Goal: Task Accomplishment & Management: Complete application form

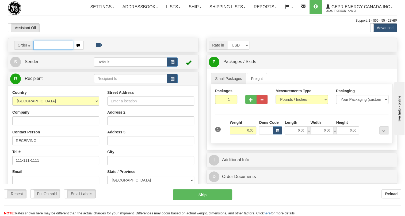
drag, startPoint x: 0, startPoint y: 0, endPoint x: 40, endPoint y: 57, distance: 69.2
click at [40, 50] on input "text" at bounding box center [53, 45] width 40 height 9
paste input "0086681833"
click at [41, 50] on input "0086681833" at bounding box center [53, 45] width 40 height 9
type input "86681833"
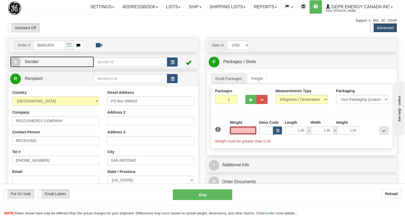
type input "0.00"
click at [35, 64] on span "Sender" at bounding box center [32, 61] width 14 height 5
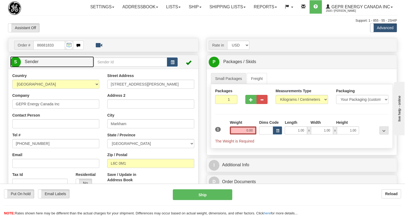
type input "MARKHAM"
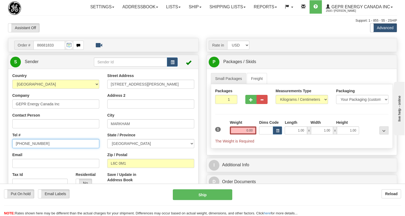
click at [28, 148] on input "[PHONE_NUMBER]" at bounding box center [55, 143] width 87 height 9
paste input "[PHONE_NUMBER]"
type input "[PHONE_NUMBER]"
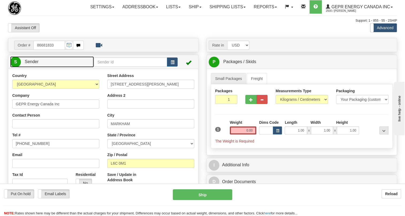
click at [32, 64] on span "Sender" at bounding box center [32, 61] width 14 height 5
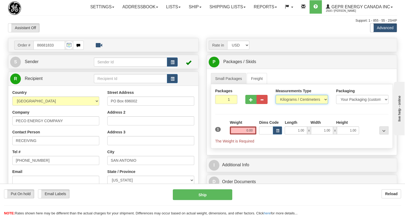
click at [294, 104] on select "Pounds / Inches Kilograms / Centimeters" at bounding box center [302, 99] width 52 height 9
select select "0"
click at [276, 104] on select "Pounds / Inches Kilograms / Centimeters" at bounding box center [302, 99] width 52 height 9
click at [293, 135] on input "1.00" at bounding box center [296, 131] width 22 height 8
type input "0.00"
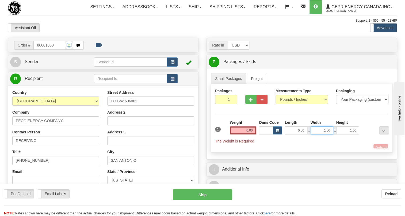
click at [317, 135] on input "1.00" at bounding box center [322, 131] width 22 height 8
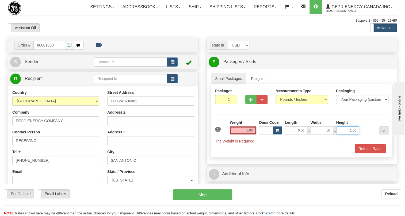
type input "0.00"
click at [346, 135] on input "1.00" at bounding box center [348, 131] width 22 height 8
type input "0.00"
click at [243, 135] on input "0.00" at bounding box center [243, 131] width 27 height 8
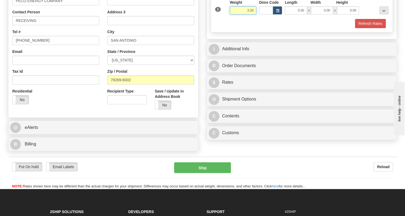
scroll to position [122, 0]
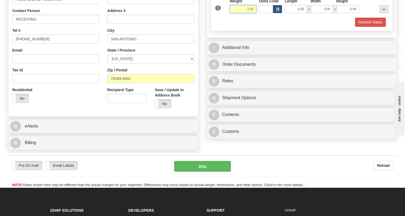
type input "3.20"
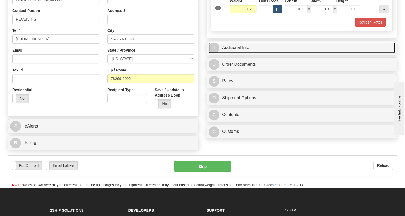
click at [245, 53] on link "I Additional Info" at bounding box center [302, 47] width 186 height 11
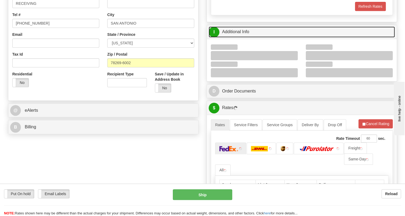
scroll to position [146, 0]
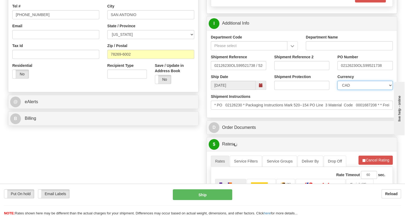
click at [368, 90] on select "CAD USD EUR ZAR RON ANG ARN AUD AUS AWG BBD BFR BGN BHD BMD BND BRC BRL CHP CKZ…" at bounding box center [365, 85] width 55 height 9
select select "1"
click at [338, 90] on select "CAD USD EUR ZAR RON ANG ARN AUD AUS AWG BBD BFR BGN BHD BMD BND BRC BRL CHP CKZ…" at bounding box center [365, 85] width 55 height 9
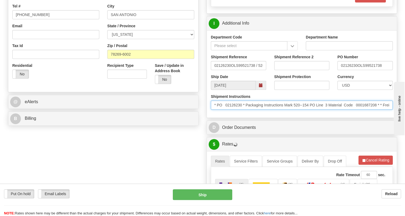
drag, startPoint x: 243, startPoint y: 118, endPoint x: 218, endPoint y: 118, distance: 24.6
click at [218, 110] on input "* PO 02126230 * Packaging Instructions Mark 520--154 PO Line 3 Material Code 00…" at bounding box center [302, 105] width 182 height 9
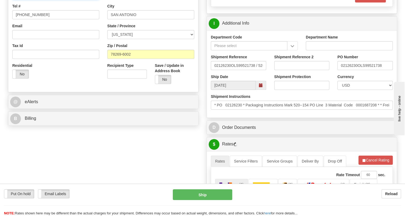
drag, startPoint x: 43, startPoint y: 8, endPoint x: 47, endPoint y: 9, distance: 3.8
paste input "PO 02126230"
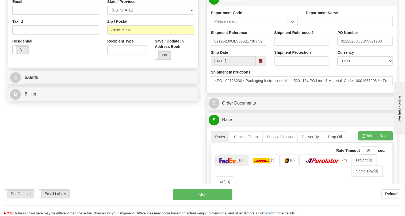
type input "RECEIVING / PO# 02126230"
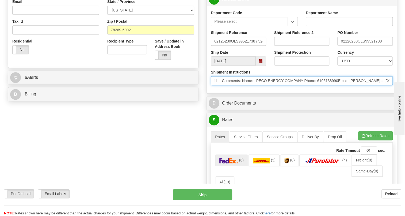
scroll to position [0, 290]
drag, startPoint x: 329, startPoint y: 93, endPoint x: 382, endPoint y: 93, distance: 52.7
click at [382, 85] on input "* PO 02126230 * Packaging Instructions Mark 520--154 PO Line 3 Material Code 00…" at bounding box center [302, 80] width 182 height 9
click at [308, 85] on input "* PO 02126230 * Packaging Instructions Mark 520--154 PO Line 3 Material Code 00…" at bounding box center [302, 80] width 182 height 9
drag, startPoint x: 308, startPoint y: 93, endPoint x: 289, endPoint y: 93, distance: 18.7
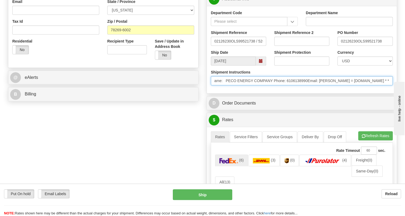
click at [288, 85] on input "* PO 02126230 * Packaging Instructions Mark 520--154 PO Line 3 Material Code 00…" at bounding box center [302, 80] width 182 height 9
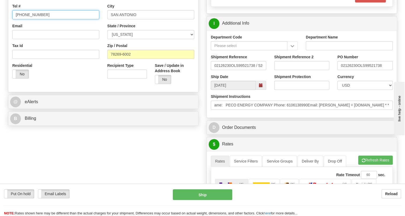
scroll to position [0, 0]
click at [31, 19] on input "[PHONE_NUMBER]" at bounding box center [55, 14] width 87 height 9
paste input "6106138990"
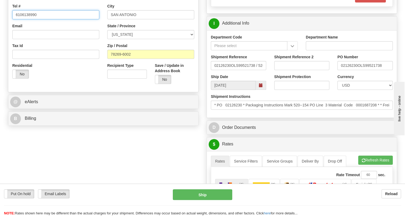
type input "6106138990"
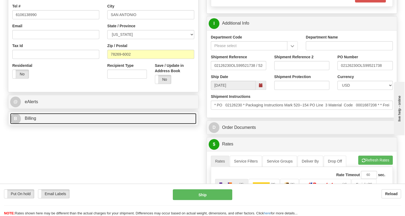
click at [32, 121] on span "Billing" at bounding box center [31, 118] width 12 height 5
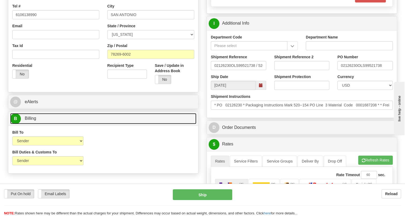
click at [28, 121] on span "Billing" at bounding box center [31, 118] width 12 height 5
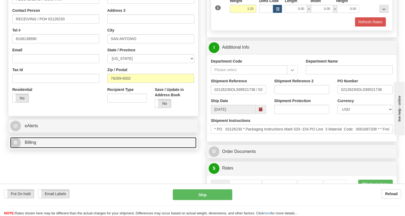
scroll to position [122, 0]
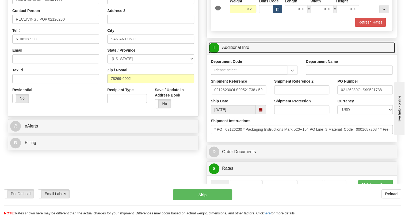
click at [239, 53] on link "I Additional Info" at bounding box center [302, 47] width 186 height 11
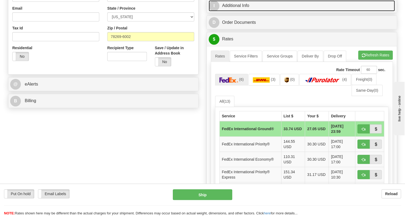
scroll to position [170, 0]
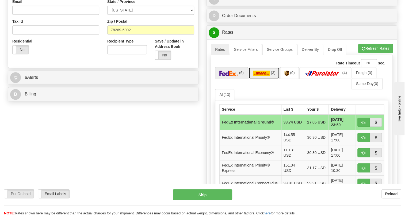
click at [264, 76] on img at bounding box center [261, 73] width 17 height 5
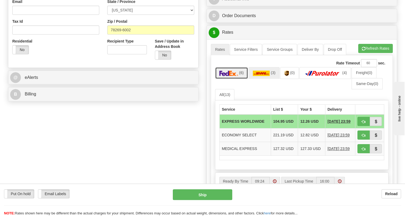
click at [236, 76] on img at bounding box center [229, 73] width 19 height 5
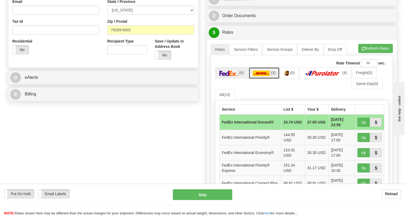
click at [263, 76] on img at bounding box center [261, 73] width 17 height 5
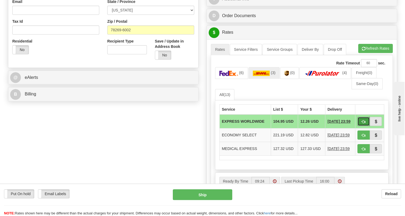
click at [363, 124] on span "button" at bounding box center [364, 121] width 4 height 3
type input "P"
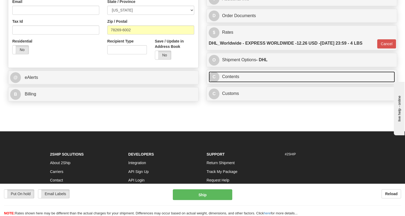
click at [233, 82] on link "C Contents" at bounding box center [302, 76] width 186 height 11
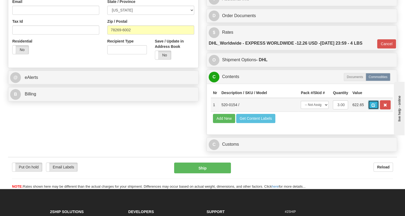
click at [374, 107] on span "button" at bounding box center [374, 105] width 4 height 3
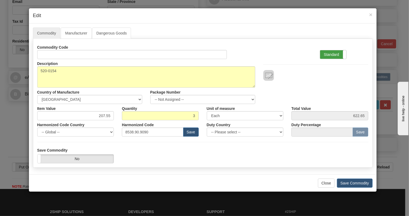
click at [326, 52] on label "Standard" at bounding box center [333, 54] width 26 height 9
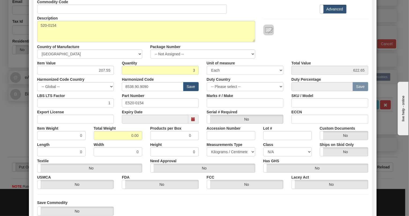
scroll to position [48, 0]
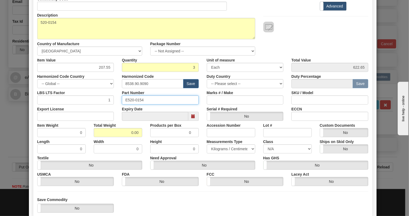
drag, startPoint x: 142, startPoint y: 101, endPoint x: 126, endPoint y: 99, distance: 16.7
click at [123, 100] on input "E520-0154" at bounding box center [160, 100] width 77 height 9
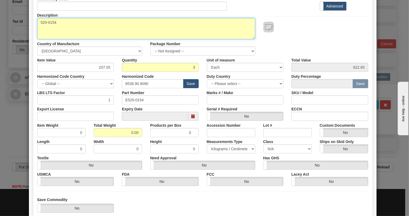
click at [51, 21] on textarea "520-0154" at bounding box center [146, 28] width 218 height 21
paste textarea "WESDaC D20 DC INTERFaCE"
type textarea "WESDaC D20 DC INTERFaCE"
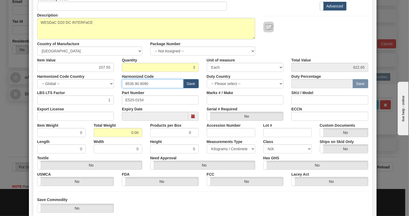
click at [134, 83] on input "8538.90.9090" at bounding box center [153, 83] width 62 height 9
paste input "300"
type input "8538.90.3000"
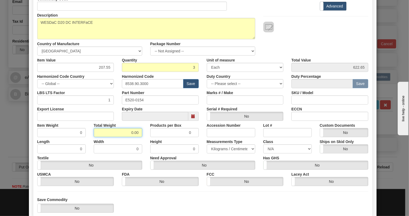
click at [127, 134] on input "0.00" at bounding box center [118, 132] width 48 height 9
type input ".00"
type input "0.0000"
click at [223, 148] on select "Pounds / Inches Kilograms / Centimeters" at bounding box center [231, 149] width 48 height 9
select select "0"
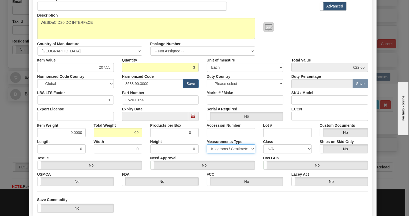
click at [207, 145] on select "Pounds / Inches Kilograms / Centimeters" at bounding box center [231, 149] width 48 height 9
click at [130, 133] on input ".00" at bounding box center [118, 132] width 48 height 9
type input "1.00"
click at [143, 139] on div "Width 0" at bounding box center [118, 145] width 56 height 16
drag, startPoint x: 77, startPoint y: 132, endPoint x: 82, endPoint y: 137, distance: 6.8
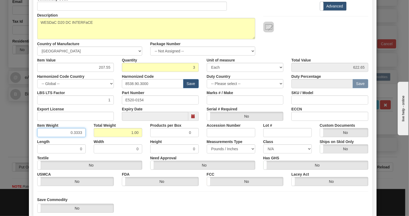
click at [82, 137] on div "Commodity Code Standard Advanced Description 520-0154 Country of Manufacture --…" at bounding box center [202, 90] width 331 height 192
type input "0.3335"
click at [90, 138] on div "Width 0" at bounding box center [118, 145] width 56 height 16
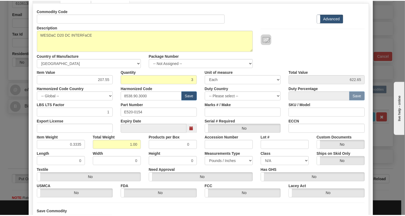
scroll to position [81, 0]
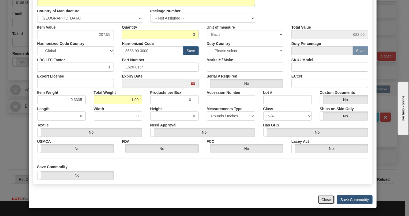
click at [325, 201] on button "Close" at bounding box center [326, 199] width 17 height 9
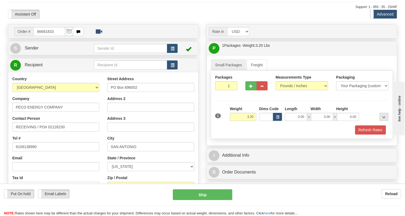
scroll to position [0, 0]
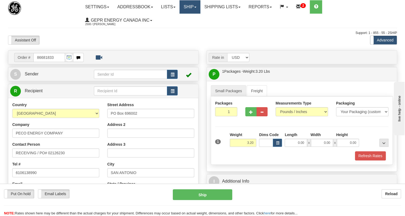
click at [199, 8] on link "Ship" at bounding box center [190, 6] width 21 height 13
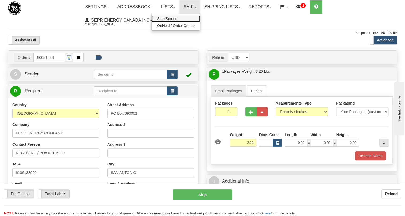
click at [174, 17] on span "Ship Screen" at bounding box center [167, 19] width 20 height 4
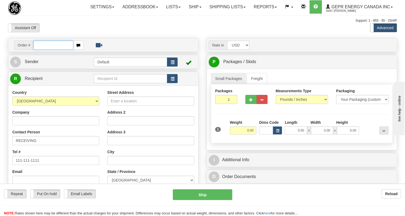
click at [41, 50] on input "text" at bounding box center [53, 45] width 40 height 9
paste input "0086681832"
click at [41, 50] on input "0086681832" at bounding box center [53, 45] width 40 height 9
type input "86681832"
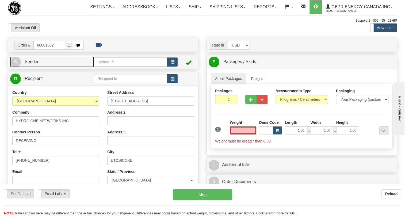
type input "0.00"
drag, startPoint x: 37, startPoint y: 75, endPoint x: 3, endPoint y: 85, distance: 35.0
click at [37, 64] on span "Sender" at bounding box center [32, 61] width 14 height 5
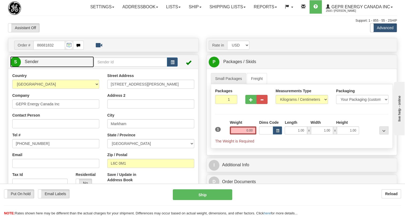
type input "MARKHAM"
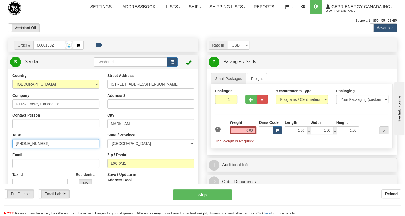
click at [33, 148] on input "[PHONE_NUMBER]" at bounding box center [55, 143] width 87 height 9
paste input "[PHONE_NUMBER]"
type input "[PHONE_NUMBER]"
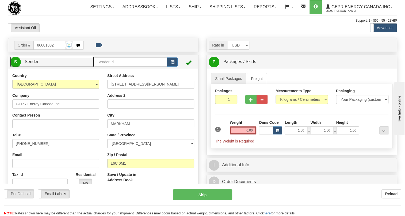
click at [38, 64] on span "Sender" at bounding box center [32, 61] width 14 height 5
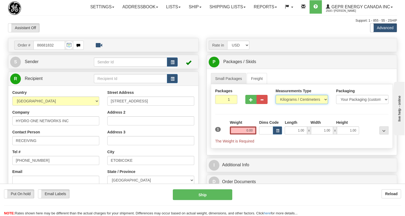
click at [286, 104] on select "Pounds / Inches Kilograms / Centimeters" at bounding box center [302, 99] width 52 height 9
select select "0"
click at [276, 104] on select "Pounds / Inches Kilograms / Centimeters" at bounding box center [302, 99] width 52 height 9
click at [297, 144] on div "1 Weight 0.00 Dims Code 1.00" at bounding box center [302, 132] width 176 height 24
click at [295, 135] on input "1.00" at bounding box center [296, 131] width 22 height 8
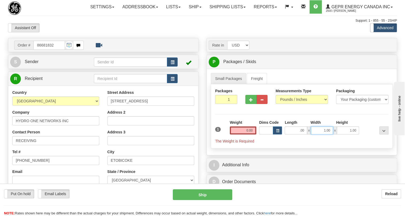
type input "0.00"
click at [321, 135] on input "1.00" at bounding box center [322, 131] width 22 height 8
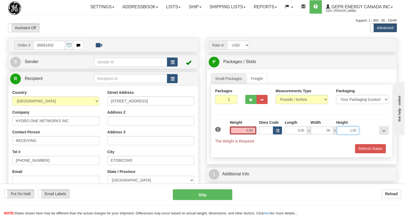
type input "0.00"
click at [346, 135] on input "1.00" at bounding box center [348, 131] width 22 height 8
type input "0.00"
click at [249, 135] on input "0.00" at bounding box center [243, 131] width 27 height 8
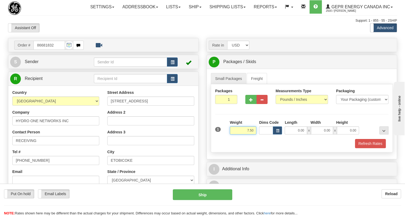
type input "7.50"
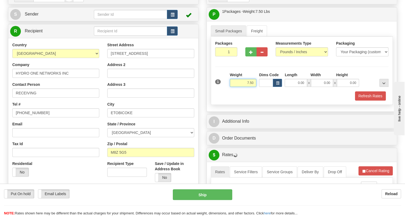
scroll to position [48, 0]
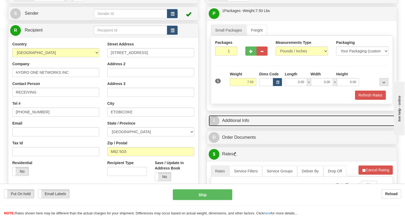
click at [238, 126] on link "I Additional Info" at bounding box center [302, 120] width 186 height 11
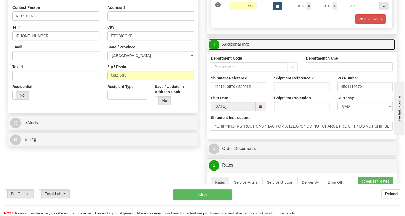
scroll to position [122, 0]
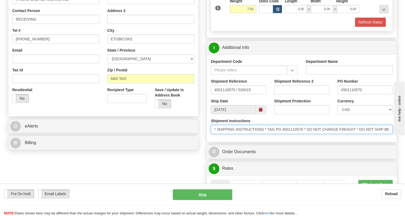
drag, startPoint x: 304, startPoint y: 141, endPoint x: 277, endPoint y: 141, distance: 26.5
click at [277, 134] on input "* SHIPPING INSTRUCTIONS * TAG PO 4501110570 * DO NOT CHARGE FREIGHT * DO NOT SH…" at bounding box center [302, 129] width 182 height 9
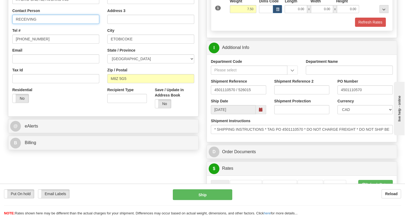
click at [50, 24] on input "RECEIVING" at bounding box center [55, 19] width 87 height 9
paste input "PO 4501110570"
click at [44, 24] on input "RECEIVING / PO 4501110570" at bounding box center [55, 19] width 87 height 9
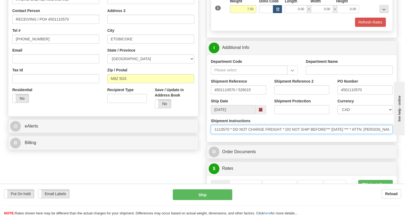
scroll to position [0, 123]
drag, startPoint x: 362, startPoint y: 142, endPoint x: 331, endPoint y: 145, distance: 31.7
click at [331, 134] on input "* SHIPPING INSTRUCTIONS * TAG PO 4501110570 * DO NOT CHARGE FREIGHT * DO NOT SH…" at bounding box center [302, 129] width 182 height 9
click at [341, 134] on input "* SHIPPING INSTRUCTIONS * TAG PO 4501110570 * DO NOT CHARGE FREIGHT * DO NOT SH…" at bounding box center [302, 129] width 182 height 9
drag, startPoint x: 341, startPoint y: 140, endPoint x: 307, endPoint y: 142, distance: 33.8
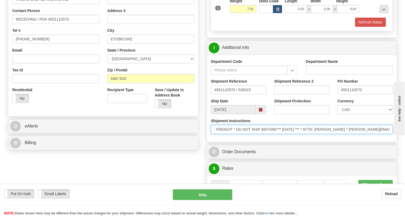
click at [307, 134] on input "* SHIPPING INSTRUCTIONS * TAG PO 4501110570 * DO NOT CHARGE FREIGHT * DO NOT SH…" at bounding box center [302, 129] width 182 height 9
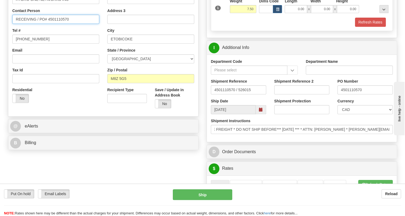
scroll to position [0, 0]
click at [24, 24] on input "RECEIVING / PO# 4501110570" at bounding box center [55, 19] width 87 height 9
paste input "ATTN: Sergiy Lysyk"
click at [25, 24] on input "ATTN: Sergiy Lysyk / PO# 4501110570" at bounding box center [55, 19] width 87 height 9
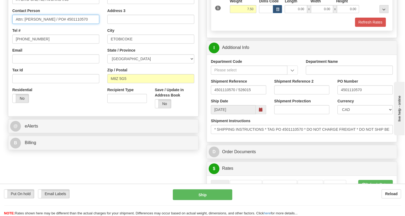
type input "Attn: Sergiy Lysyk / PO# 4501110570"
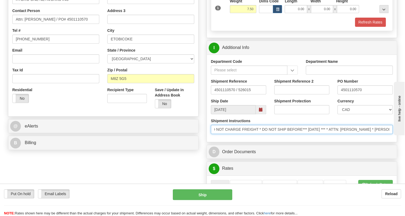
scroll to position [0, 167]
drag, startPoint x: 373, startPoint y: 142, endPoint x: 398, endPoint y: 142, distance: 25.2
click at [398, 142] on div "Rate in Account Currency ARN AWG AUD AUS BHD BBD BFR BMD BRC BRL GBP UKL BND BG…" at bounding box center [302, 166] width 199 height 501
click at [374, 134] on input "* SHIPPING INSTRUCTIONS * TAG PO 4501110570 * DO NOT CHARGE FREIGHT * DO NOT SH…" at bounding box center [302, 129] width 182 height 9
drag, startPoint x: 351, startPoint y: 142, endPoint x: 391, endPoint y: 143, distance: 40.7
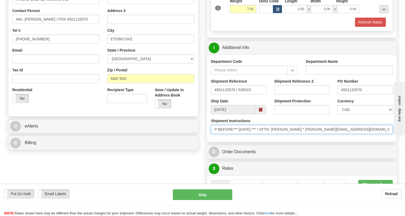
click at [391, 134] on input "* SHIPPING INSTRUCTIONS * TAG PO 4501110570 * DO NOT CHARGE FREIGHT * DO NOT SH…" at bounding box center [302, 129] width 182 height 9
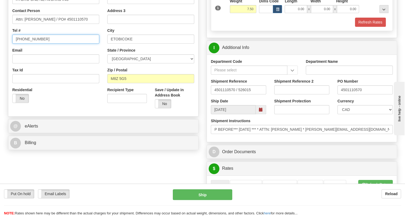
click at [33, 44] on input "[PHONE_NUMBER]" at bounding box center [55, 39] width 87 height 9
paste input "416-232-9976 ext.6612"
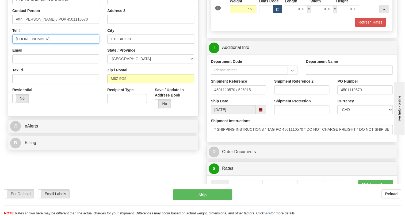
click at [45, 44] on input "416-232-9976 ext.6612" at bounding box center [55, 39] width 87 height 9
click at [42, 44] on input "416-232-9976 ex6612" at bounding box center [55, 39] width 87 height 9
click at [43, 44] on input "416-232-9976 x6612" at bounding box center [55, 39] width 87 height 9
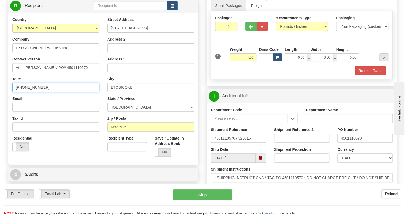
scroll to position [73, 0]
type input "416-232-9976 x 6612"
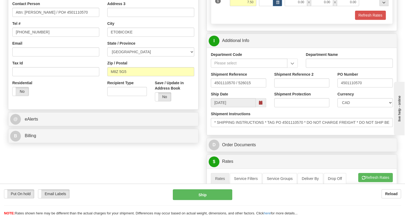
scroll to position [170, 0]
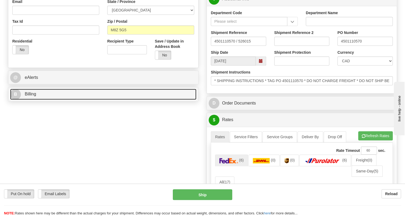
click at [33, 96] on span "Billing" at bounding box center [31, 94] width 12 height 5
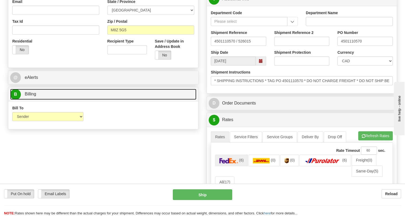
click at [33, 96] on span "Billing" at bounding box center [31, 94] width 12 height 5
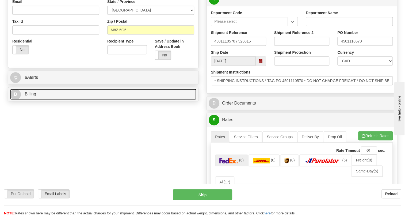
scroll to position [146, 0]
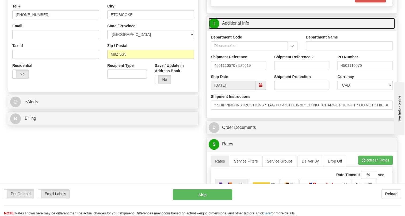
click at [239, 29] on link "I Additional Info" at bounding box center [302, 23] width 186 height 11
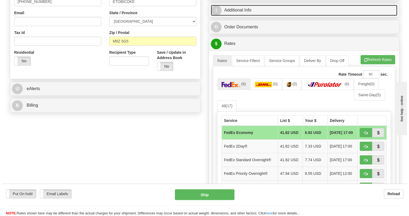
scroll to position [170, 0]
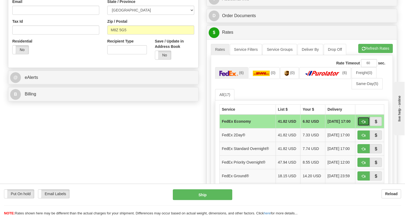
click at [363, 124] on span "button" at bounding box center [364, 121] width 4 height 3
type input "20"
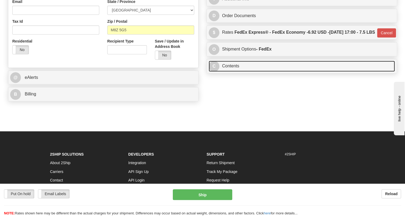
click at [233, 72] on link "C Contents" at bounding box center [302, 66] width 186 height 11
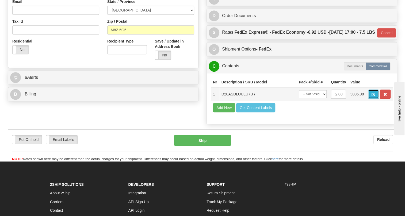
click at [372, 96] on span "button" at bounding box center [374, 94] width 4 height 3
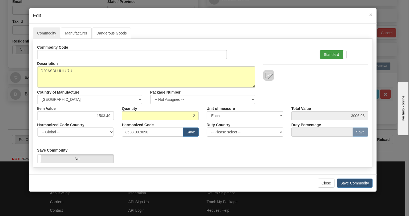
click at [328, 54] on label "Standard" at bounding box center [333, 54] width 26 height 9
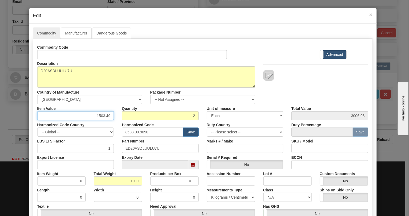
click at [102, 116] on input "1503.49" at bounding box center [75, 115] width 77 height 9
type input "1229.73"
type input "2459.46"
click at [126, 178] on input "0.00" at bounding box center [118, 181] width 48 height 9
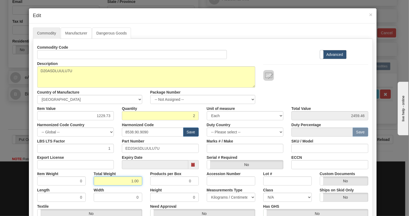
type input "1.00"
type input "0.5000"
click at [222, 198] on select "Pounds / Inches Kilograms / Centimeters" at bounding box center [231, 197] width 48 height 9
select select "0"
click at [207, 193] on select "Pounds / Inches Kilograms / Centimeters" at bounding box center [231, 197] width 48 height 9
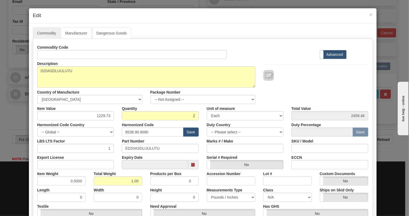
click at [203, 187] on div "Measurements Type Pounds / Inches Kilograms / Centimeters" at bounding box center [231, 194] width 56 height 16
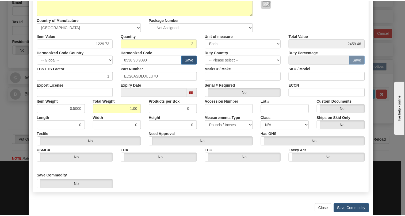
scroll to position [73, 0]
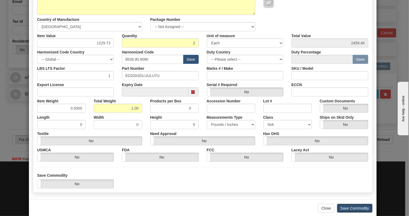
click at [352, 209] on button "Save Commodity" at bounding box center [355, 208] width 36 height 9
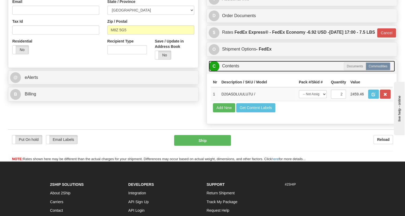
click at [229, 72] on link "C Contents" at bounding box center [302, 66] width 186 height 11
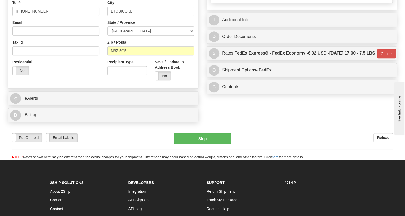
scroll to position [122, 0]
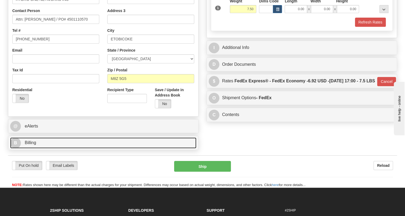
click at [35, 145] on span "Billing" at bounding box center [31, 143] width 12 height 5
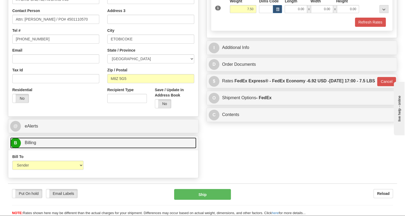
click at [35, 145] on span "Billing" at bounding box center [31, 143] width 12 height 5
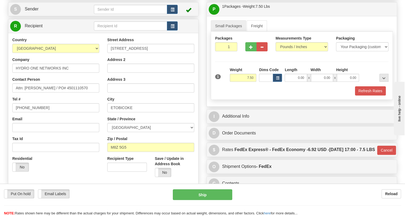
scroll to position [48, 0]
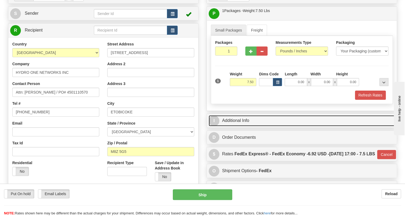
click at [240, 126] on link "I Additional Info" at bounding box center [302, 120] width 186 height 11
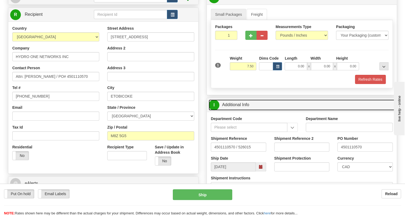
scroll to position [73, 0]
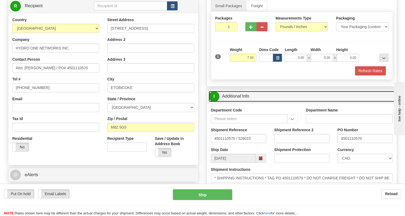
click at [242, 102] on link "I Additional Info" at bounding box center [302, 96] width 186 height 11
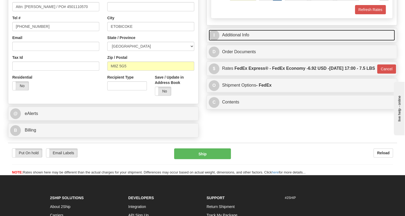
scroll to position [146, 0]
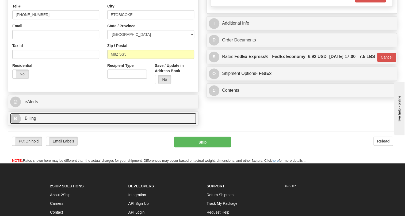
click at [28, 121] on span "Billing" at bounding box center [31, 118] width 12 height 5
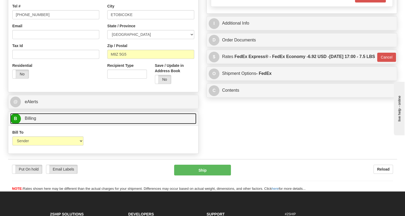
click at [28, 121] on span "Billing" at bounding box center [31, 118] width 12 height 5
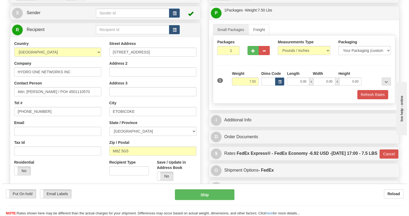
scroll to position [48, 0]
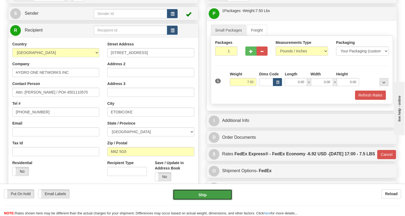
click at [202, 196] on button "Ship" at bounding box center [202, 195] width 59 height 11
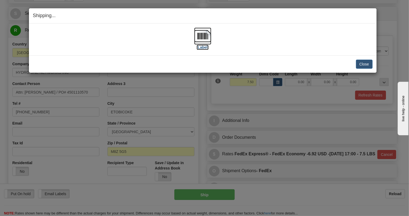
click at [201, 35] on img at bounding box center [202, 36] width 17 height 17
click at [207, 35] on img at bounding box center [202, 36] width 17 height 17
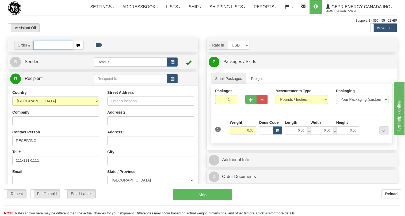
paste input "0086681840"
click at [40, 50] on input "0086681840" at bounding box center [53, 45] width 40 height 9
type input "86681840"
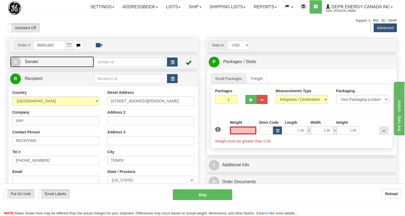
type input "0.00"
click at [32, 64] on span "Sender" at bounding box center [32, 61] width 14 height 5
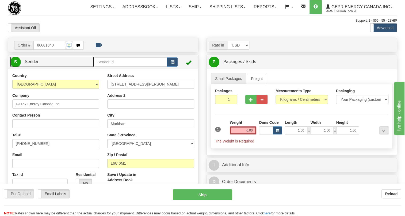
type input "MARKHAM"
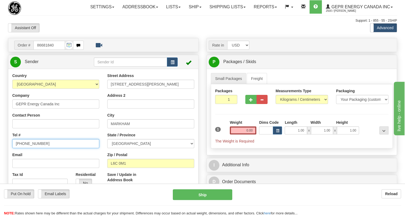
click at [32, 148] on input "[PHONE_NUMBER]" at bounding box center [55, 143] width 87 height 9
paste input "[PHONE_NUMBER]"
type input "[PHONE_NUMBER]"
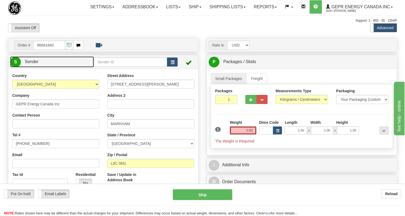
click at [32, 64] on span "Sender" at bounding box center [32, 61] width 14 height 5
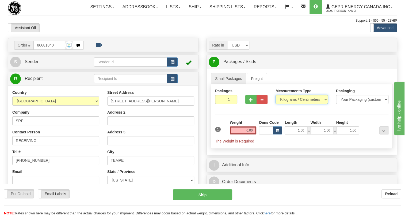
drag, startPoint x: 306, startPoint y: 112, endPoint x: 291, endPoint y: 115, distance: 15.3
click at [304, 104] on select "Pounds / Inches Kilograms / Centimeters" at bounding box center [302, 99] width 52 height 9
select select "0"
click at [276, 104] on select "Pounds / Inches Kilograms / Centimeters" at bounding box center [302, 99] width 52 height 9
click at [293, 135] on input "1.00" at bounding box center [296, 131] width 22 height 8
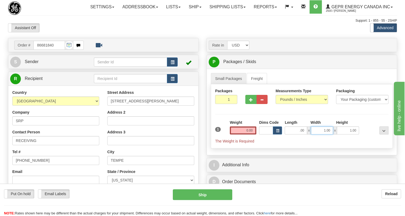
type input "0.00"
click at [319, 135] on input "1.00" at bounding box center [322, 131] width 22 height 8
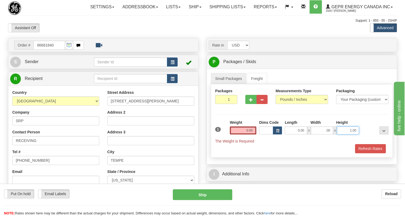
type input "0.00"
click at [342, 135] on input "1.00" at bounding box center [348, 131] width 22 height 8
type input "0.00"
click at [239, 135] on input "0.00" at bounding box center [243, 131] width 27 height 8
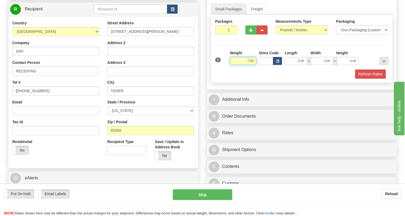
scroll to position [73, 0]
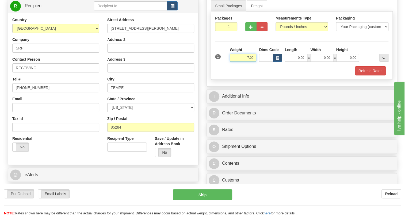
type input "7.00"
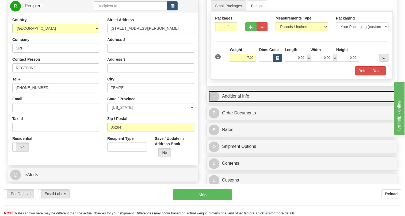
click at [233, 102] on link "I Additional Info" at bounding box center [302, 96] width 186 height 11
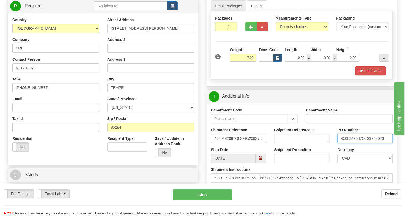
drag, startPoint x: 362, startPoint y: 151, endPoint x: 339, endPoint y: 150, distance: 23.0
click at [337, 147] on div "PO Number 4500342087OLS9952083" at bounding box center [365, 137] width 63 height 20
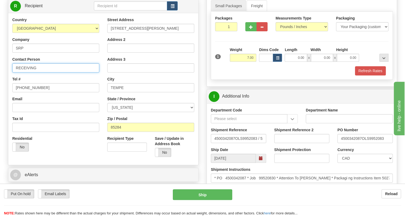
click at [43, 73] on input "RECEIVING" at bounding box center [55, 67] width 87 height 9
paste input "4500342087"
type input "RECEIVING / PO# 4500342087"
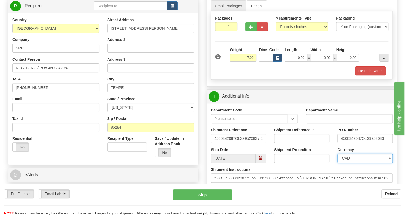
drag, startPoint x: 357, startPoint y: 171, endPoint x: 357, endPoint y: 166, distance: 4.8
click at [357, 163] on select "CAD USD EUR ZAR RON ANG ARN AUD AUS AWG BBD BFR BGN BHD BMD BND BRC BRL CHP CKZ…" at bounding box center [365, 158] width 55 height 9
select select "1"
click at [338, 163] on select "CAD USD EUR ZAR RON ANG ARN AUD AUS AWG BBD BFR BGN BHD BMD BND BRC BRL CHP CKZ…" at bounding box center [365, 158] width 55 height 9
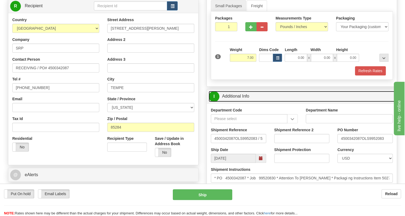
click at [239, 102] on link "I Additional Info" at bounding box center [302, 96] width 186 height 11
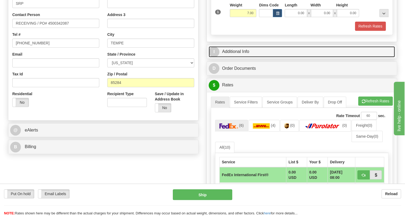
scroll to position [122, 0]
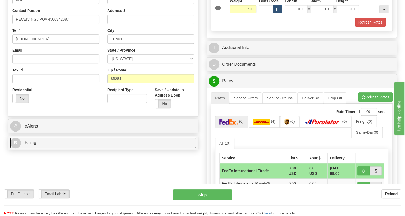
click at [32, 145] on span "Billing" at bounding box center [31, 143] width 12 height 5
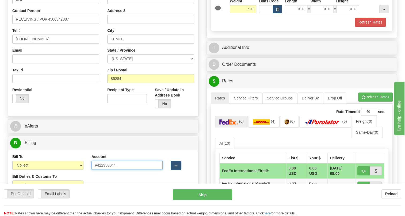
click at [96, 170] on input "#422950044" at bounding box center [127, 165] width 71 height 9
type input "422950044"
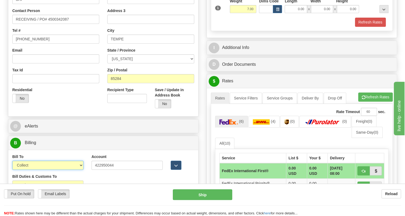
click at [81, 170] on select "Sender Recipient Third Party Collect" at bounding box center [47, 165] width 71 height 9
click at [12, 170] on select "Sender Recipient Third Party Collect" at bounding box center [47, 165] width 71 height 9
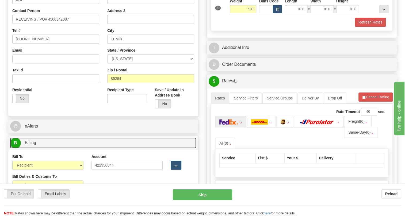
click at [33, 145] on span "Billing" at bounding box center [31, 143] width 12 height 5
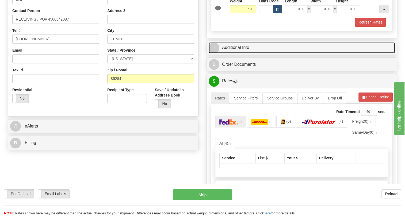
click at [243, 53] on link "I Additional Info" at bounding box center [302, 47] width 186 height 11
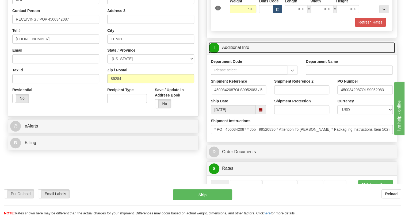
click at [243, 53] on link "I Additional Info" at bounding box center [302, 47] width 186 height 11
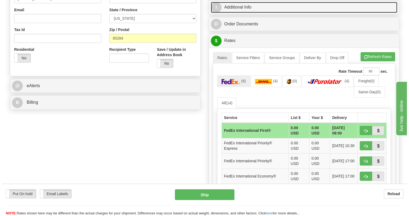
scroll to position [195, 0]
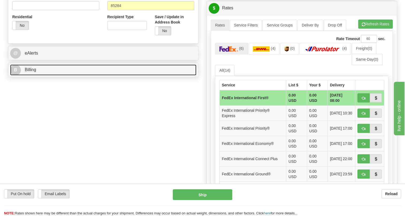
click at [29, 72] on span "Billing" at bounding box center [31, 69] width 12 height 5
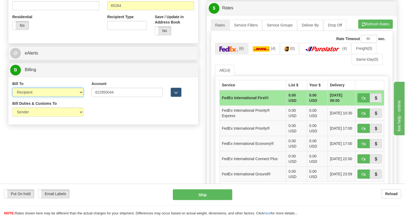
click at [49, 97] on select "Sender Recipient Third Party Collect" at bounding box center [47, 92] width 71 height 9
click at [12, 97] on select "Sender Recipient Third Party Collect" at bounding box center [47, 92] width 71 height 9
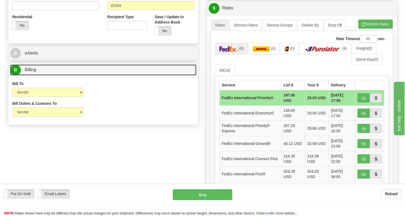
click at [31, 72] on span "Billing" at bounding box center [31, 69] width 12 height 5
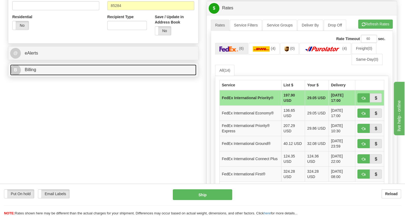
click at [35, 75] on link "B Billing" at bounding box center [103, 70] width 186 height 11
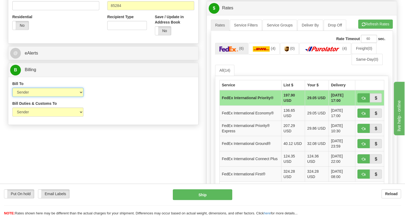
click at [28, 97] on select "Sender Recipient Third Party Collect" at bounding box center [47, 92] width 71 height 9
select select "2"
click at [12, 97] on select "Sender Recipient Third Party Collect" at bounding box center [47, 92] width 71 height 9
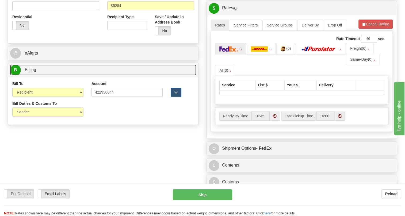
click at [32, 72] on span "Billing" at bounding box center [31, 69] width 12 height 5
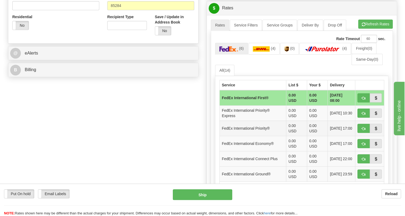
click at [267, 136] on td "FedEx International Priority®" at bounding box center [253, 128] width 67 height 15
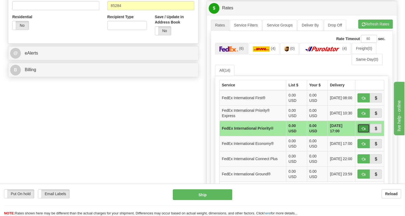
click at [365, 131] on span "button" at bounding box center [364, 128] width 4 height 3
type input "01"
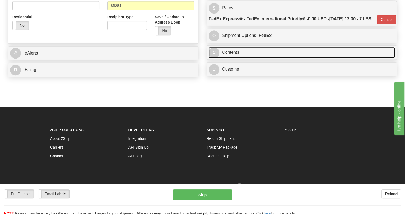
click at [228, 58] on link "C Contents" at bounding box center [302, 52] width 186 height 11
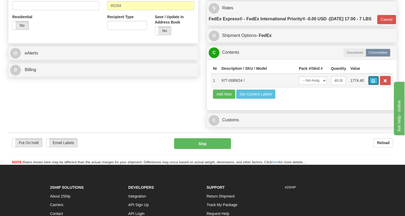
click at [374, 83] on span "button" at bounding box center [374, 80] width 4 height 3
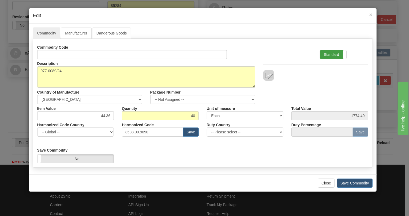
click at [331, 54] on label "Standard" at bounding box center [333, 54] width 26 height 9
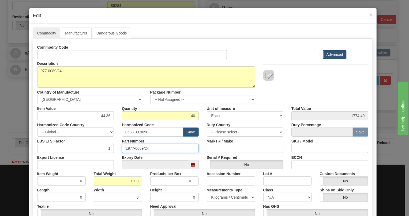
drag, startPoint x: 148, startPoint y: 148, endPoint x: 120, endPoint y: 149, distance: 27.9
click at [120, 149] on div "Part Number E977-0089/24" at bounding box center [160, 145] width 85 height 16
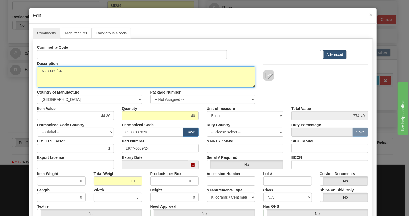
click at [51, 70] on textarea "977-0089/24" at bounding box center [146, 76] width 218 height 21
paste textarea "CaBLE aSSY, D.20 (M+) 24 INCH"
type textarea "CaBLE aSSY, D.20 (M+) 24 INCH"
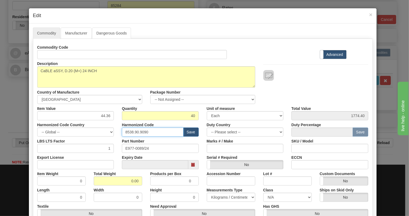
click at [141, 131] on input "8538.90.9090" at bounding box center [153, 132] width 62 height 9
paste input "44.42"
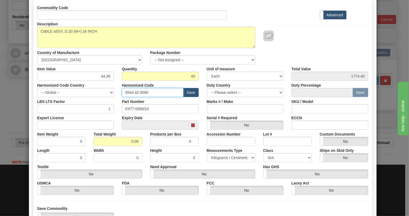
scroll to position [48, 0]
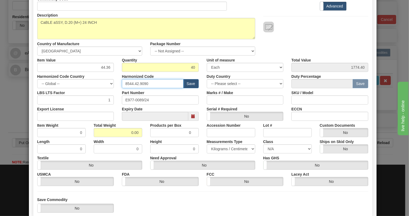
type input "8544.42.9090"
click at [127, 132] on input "0.00" at bounding box center [118, 132] width 48 height 9
type input "1.00"
type input "0.0250"
drag, startPoint x: 223, startPoint y: 147, endPoint x: 217, endPoint y: 150, distance: 7.0
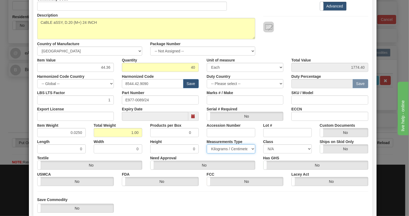
click at [223, 147] on select "Pounds / Inches Kilograms / Centimeters" at bounding box center [231, 149] width 48 height 9
select select "0"
click at [207, 145] on select "Pounds / Inches Kilograms / Centimeters" at bounding box center [231, 149] width 48 height 9
click at [195, 156] on div "Need Approval Yes No" at bounding box center [202, 162] width 113 height 16
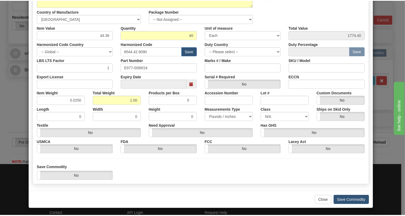
scroll to position [81, 0]
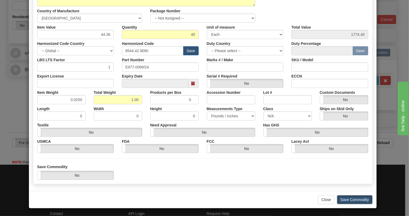
click at [349, 198] on button "Save Commodity" at bounding box center [355, 199] width 36 height 9
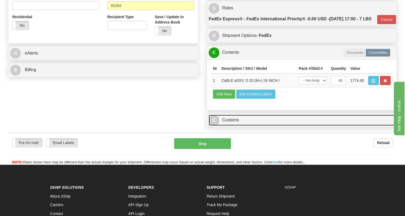
click at [237, 126] on link "C Customs" at bounding box center [302, 120] width 186 height 11
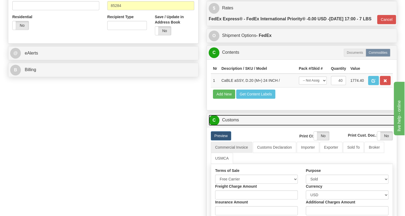
click at [237, 126] on link "C Customs" at bounding box center [302, 120] width 186 height 11
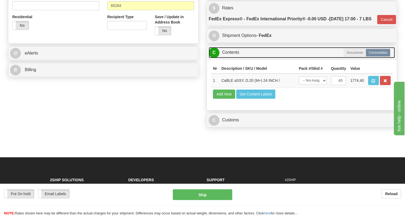
drag, startPoint x: 233, startPoint y: 75, endPoint x: 146, endPoint y: 90, distance: 89.1
click at [233, 58] on link "C Contents" at bounding box center [302, 52] width 186 height 11
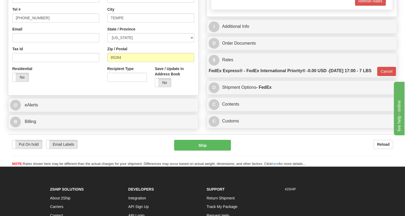
scroll to position [146, 0]
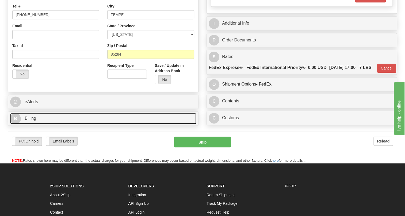
click at [37, 124] on link "B Billing" at bounding box center [103, 118] width 186 height 11
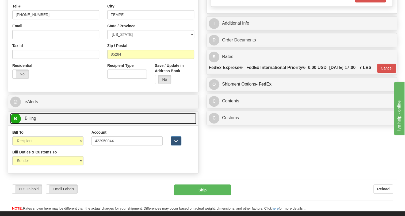
click at [37, 124] on link "B Billing" at bounding box center [103, 118] width 186 height 11
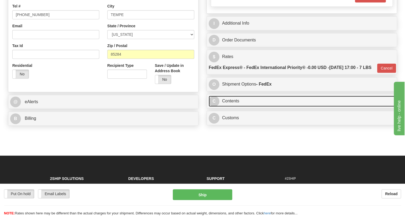
click at [230, 107] on link "C Contents" at bounding box center [302, 101] width 186 height 11
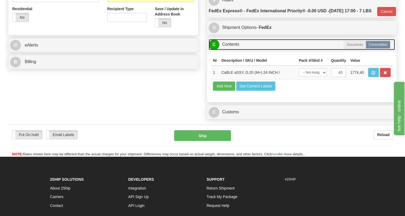
scroll to position [219, 0]
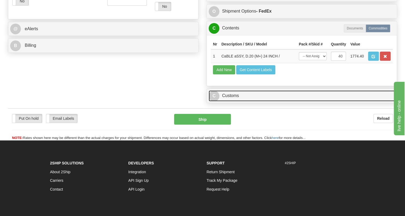
click at [233, 101] on link "C Customs" at bounding box center [302, 95] width 186 height 11
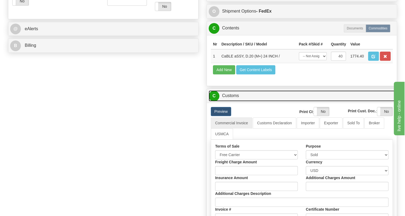
click at [231, 101] on link "C Customs" at bounding box center [302, 95] width 186 height 11
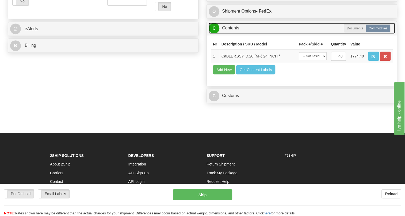
click at [232, 34] on link "C Contents" at bounding box center [302, 28] width 186 height 11
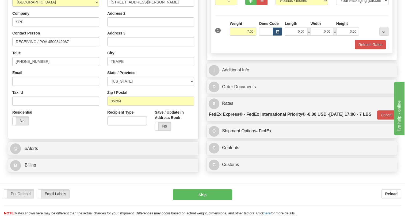
scroll to position [97, 0]
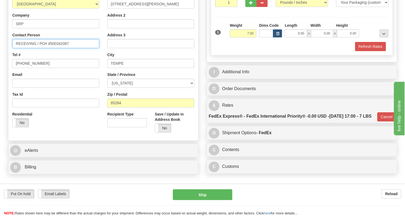
click at [28, 48] on input "RECEIVING / PO# 4500342087" at bounding box center [55, 43] width 87 height 9
paste input "Attention To Halvorson,Jennifer"
click at [28, 48] on input "Attention To Halvorson,Jennifer / PO# 4500342087" at bounding box center [55, 43] width 87 height 9
click at [25, 48] on input "Attn To Halvorson,Jennifer / PO# 4500342087" at bounding box center [55, 43] width 87 height 9
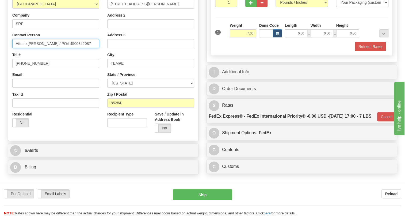
type input "Attn to Halvorson,Jennifer / PO# 4500342087"
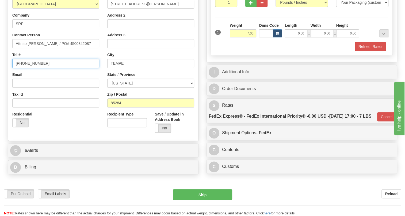
click at [33, 68] on input "[PHONE_NUMBER]" at bounding box center [55, 63] width 87 height 9
paste input "602-236-8989 Email: jennifer.halvorson@srpnet.com"
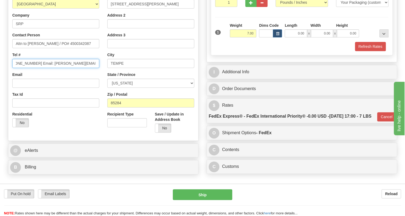
drag, startPoint x: 33, startPoint y: 75, endPoint x: 111, endPoint y: 76, distance: 77.6
click at [111, 75] on div "Country AFGHANISTAN ALAND ISLANDS ALBANIA ALGERIA AMERICAN SAMOA ANDORRA ANGOLA…" at bounding box center [103, 65] width 190 height 144
click at [14, 68] on input "602-236-8989" at bounding box center [55, 63] width 87 height 9
click at [44, 68] on input "602-236-8989" at bounding box center [55, 63] width 87 height 9
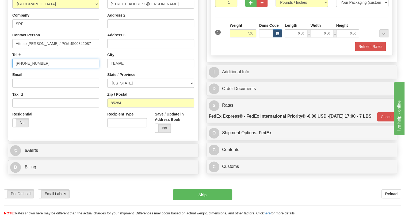
type input "602-236-8989"
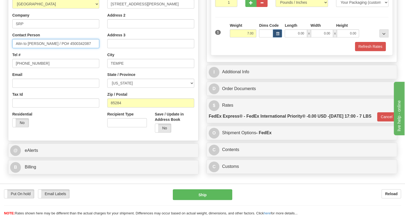
drag, startPoint x: 91, startPoint y: 56, endPoint x: 62, endPoint y: 55, distance: 28.9
click at [62, 48] on input "Attn to Halvorson,Jennifer / PO# 4500342087" at bounding box center [55, 43] width 87 height 9
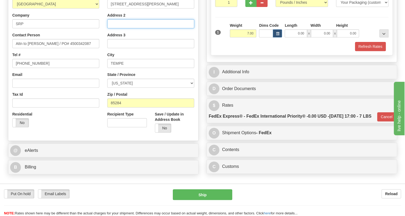
click at [112, 28] on input "Address 2" at bounding box center [150, 23] width 87 height 9
paste input "Salt River Project"
type input "Salt River Project"
click at [145, 28] on input "Salt River Project" at bounding box center [150, 23] width 87 height 9
drag, startPoint x: 139, startPoint y: 37, endPoint x: 105, endPoint y: 37, distance: 33.5
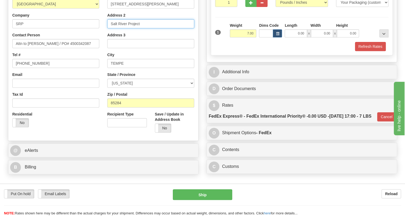
click at [105, 37] on div "Street Address 110 WEST ELLIOT RD Address 2 Salt River Project Address 3 City T…" at bounding box center [150, 65] width 95 height 144
click at [116, 28] on input "Address 2" at bounding box center [150, 23] width 87 height 9
paste input "SRP Tempe Service Center"
type input "SRP Tempe Service Center"
click at [99, 64] on div "Country AFGHANISTAN ALAND ISLANDS ALBANIA ALGERIA AMERICAN SAMOA ANDORRA ANGOLA…" at bounding box center [55, 62] width 95 height 139
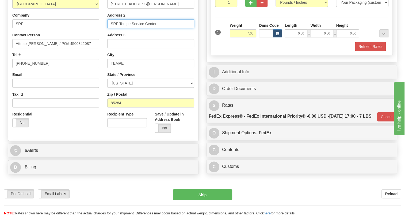
drag, startPoint x: 157, startPoint y: 36, endPoint x: 120, endPoint y: 36, distance: 36.9
click at [120, 28] on input "SRP Tempe Service Center" at bounding box center [150, 23] width 87 height 9
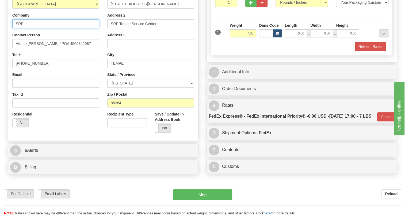
click at [36, 28] on input "SRP" at bounding box center [55, 23] width 87 height 9
paste input "Tempe Service Center"
type input "SRP Tempe Service Center"
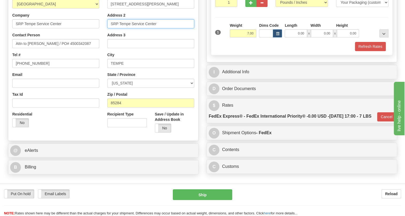
drag, startPoint x: 158, startPoint y: 35, endPoint x: 96, endPoint y: 38, distance: 61.9
click at [96, 38] on div "Country AFGHANISTAN ALAND ISLANDS ALBANIA ALGERIA AMERICAN SAMOA ANDORRA ANGOLA…" at bounding box center [103, 65] width 190 height 144
click at [112, 28] on input "Address 2" at bounding box center [150, 23] width 87 height 9
paste input "Tempe ServCtr Wh"
click at [130, 28] on input "Tempe ServCtr Wh" at bounding box center [150, 23] width 87 height 9
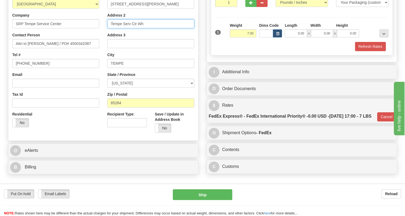
click at [154, 28] on input "Tempe Serv Ctr Wh" at bounding box center [150, 23] width 87 height 9
click at [132, 28] on input "Tempe Serv Ctr Wh" at bounding box center [150, 23] width 87 height 9
click at [144, 28] on input "Tempe ServCtr Wh" at bounding box center [150, 23] width 87 height 9
type input "Tempe ServCtr Wh"
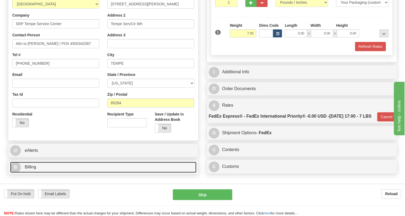
click at [33, 173] on link "B Billing" at bounding box center [103, 167] width 186 height 11
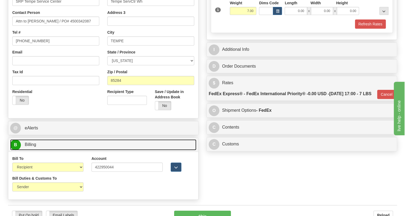
scroll to position [195, 0]
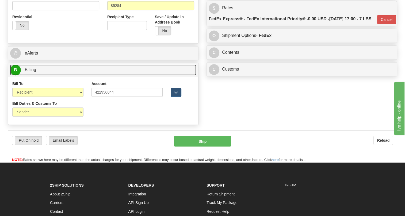
click at [31, 72] on span "Billing" at bounding box center [31, 69] width 12 height 5
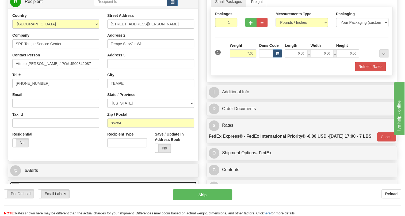
scroll to position [146, 0]
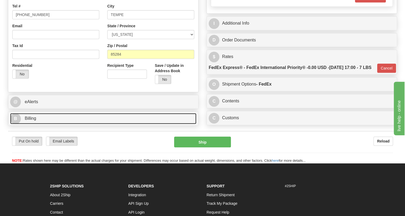
click at [33, 121] on span "Billing" at bounding box center [31, 118] width 12 height 5
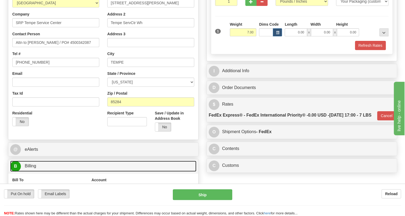
scroll to position [122, 0]
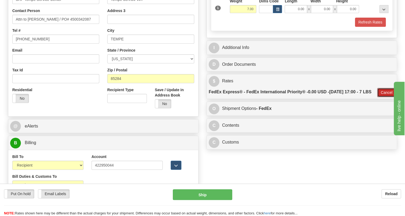
click at [384, 97] on button "Cancel" at bounding box center [386, 92] width 19 height 9
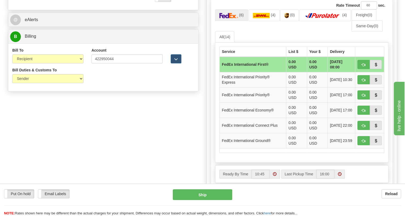
scroll to position [243, 0]
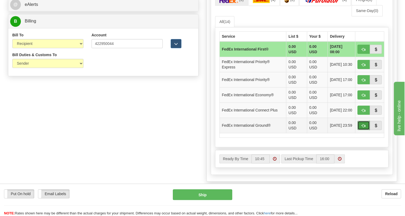
click at [364, 128] on span "button" at bounding box center [364, 125] width 4 height 3
type input "92"
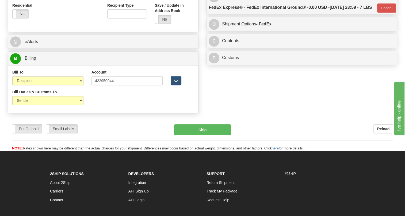
scroll to position [195, 0]
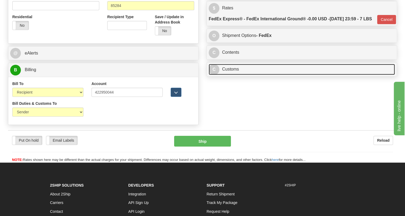
click at [240, 75] on link "C Customs" at bounding box center [302, 69] width 186 height 11
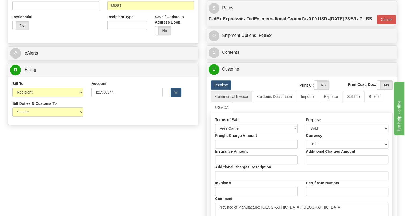
click at [288, 113] on ul "Commercial Invoice Customs Declaration Importer Exporter Sold To Broker USMCA" at bounding box center [302, 102] width 182 height 22
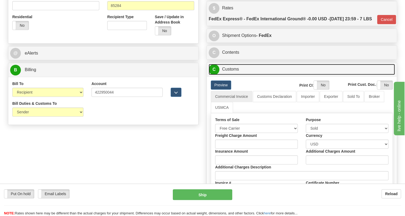
click at [234, 75] on link "C Customs" at bounding box center [302, 69] width 186 height 11
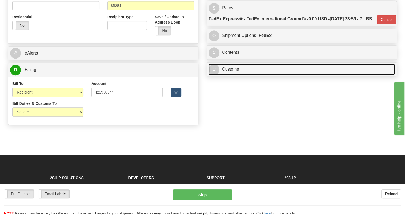
click at [232, 75] on link "C Customs" at bounding box center [302, 69] width 186 height 11
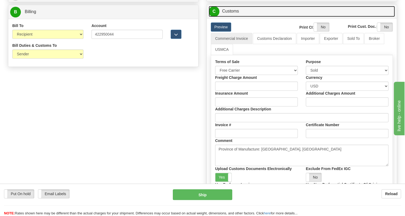
scroll to position [243, 0]
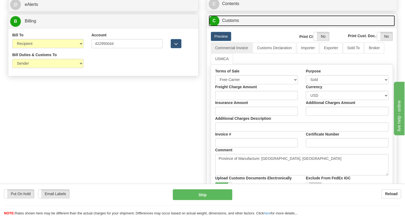
click at [232, 26] on link "C Customs" at bounding box center [302, 20] width 186 height 11
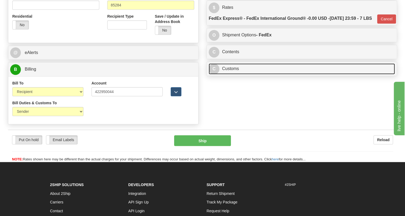
scroll to position [195, 0]
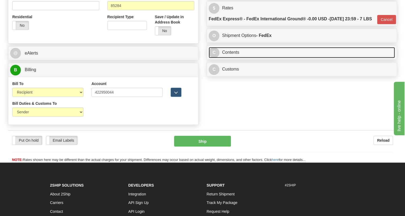
click at [233, 58] on link "C Contents" at bounding box center [302, 52] width 186 height 11
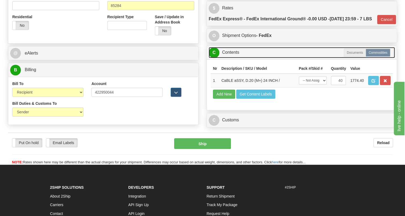
click at [233, 58] on link "C Contents" at bounding box center [302, 52] width 186 height 11
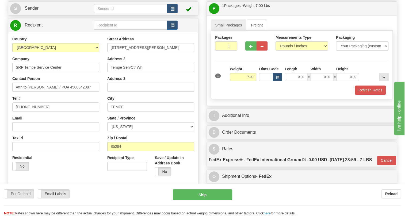
scroll to position [48, 0]
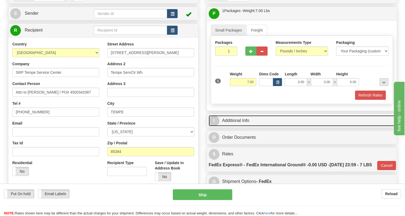
click at [239, 126] on link "I Additional Info" at bounding box center [302, 120] width 186 height 11
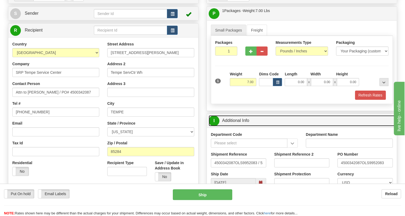
scroll to position [73, 0]
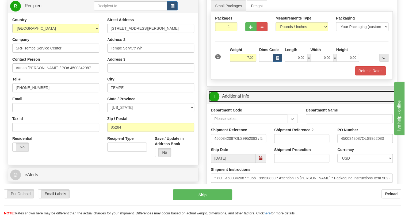
click at [231, 102] on link "I Additional Info" at bounding box center [302, 96] width 186 height 11
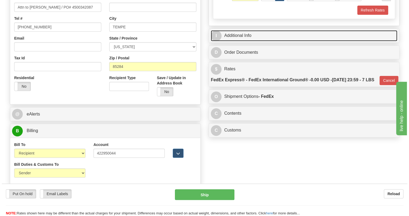
scroll to position [146, 0]
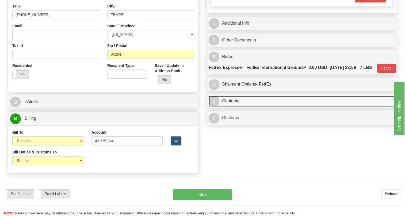
click at [231, 107] on link "C Contents" at bounding box center [302, 101] width 186 height 11
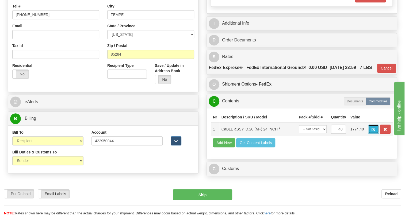
click at [374, 131] on span "button" at bounding box center [374, 129] width 4 height 3
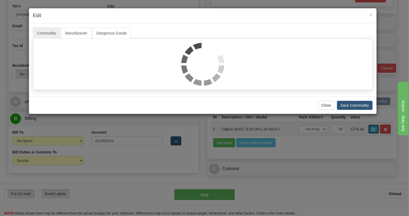
scroll to position [0, 0]
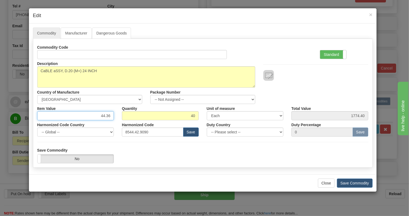
click at [105, 115] on input "44.36" at bounding box center [75, 115] width 77 height 9
type input "32.92"
type input "1316.80"
click at [331, 56] on label "Standard" at bounding box center [333, 54] width 26 height 9
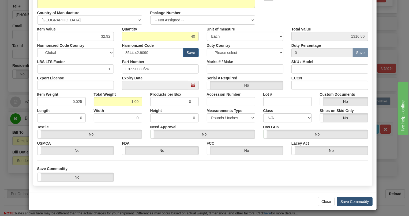
scroll to position [81, 0]
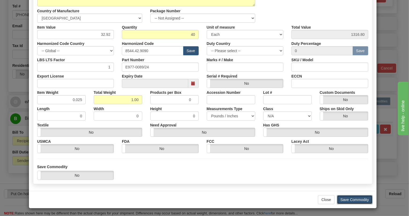
click at [351, 199] on button "Save Commodity" at bounding box center [355, 199] width 36 height 9
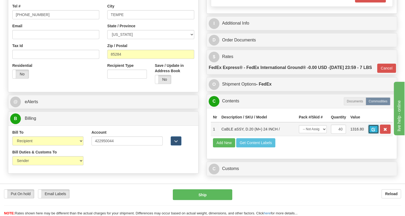
click at [372, 131] on span "button" at bounding box center [374, 129] width 4 height 3
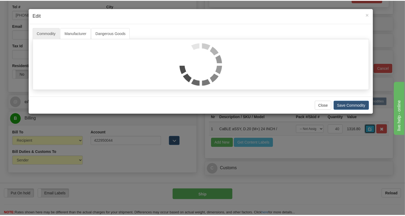
scroll to position [0, 0]
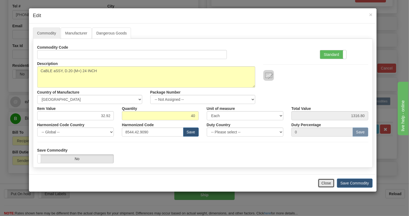
click at [326, 183] on button "Close" at bounding box center [326, 183] width 17 height 9
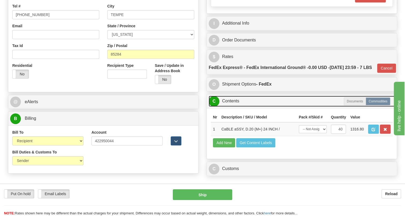
click at [231, 107] on link "C Contents" at bounding box center [302, 101] width 186 height 11
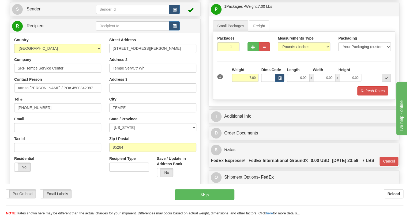
scroll to position [48, 0]
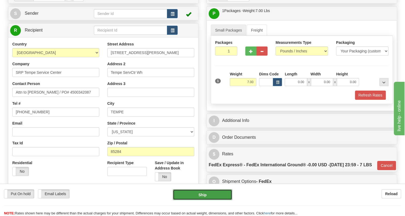
click at [202, 195] on button "Ship" at bounding box center [202, 195] width 59 height 11
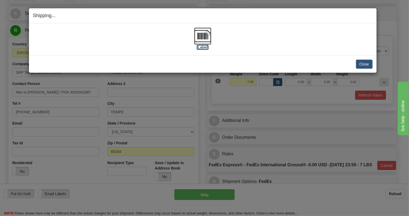
click at [196, 39] on img at bounding box center [202, 36] width 17 height 17
click at [363, 64] on button "Close" at bounding box center [364, 64] width 17 height 9
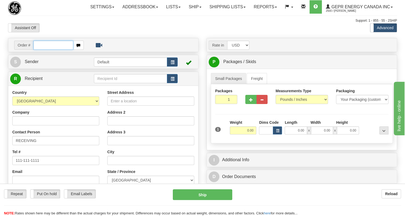
click at [45, 50] on input "text" at bounding box center [53, 45] width 40 height 9
paste input "0086681839"
click at [40, 50] on input "0086681839" at bounding box center [53, 45] width 40 height 9
type input "86681839"
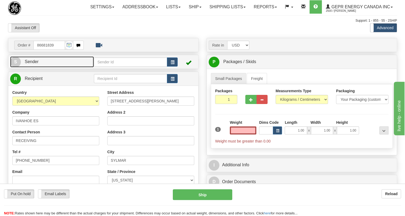
type input "0.00"
drag, startPoint x: 32, startPoint y: 72, endPoint x: 11, endPoint y: 75, distance: 21.9
click at [32, 64] on span "Sender" at bounding box center [32, 61] width 14 height 5
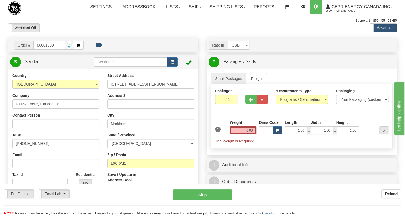
type input "MARKHAM"
click at [32, 148] on input "[PHONE_NUMBER]" at bounding box center [55, 143] width 87 height 9
paste input "[PHONE_NUMBER]"
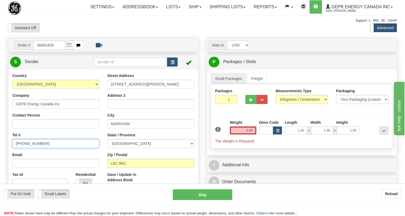
type input "[PHONE_NUMBER]"
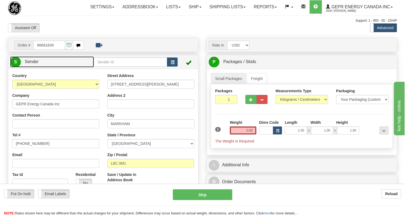
click at [35, 64] on span "Sender" at bounding box center [32, 61] width 14 height 5
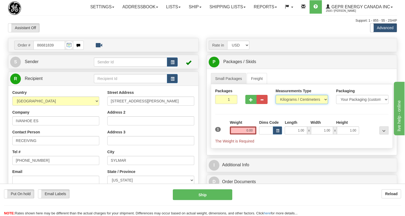
click at [287, 104] on select "Pounds / Inches Kilograms / Centimeters" at bounding box center [302, 99] width 52 height 9
select select "0"
click at [276, 104] on select "Pounds / Inches Kilograms / Centimeters" at bounding box center [302, 99] width 52 height 9
click at [289, 135] on input "1.00" at bounding box center [296, 131] width 22 height 8
type input "0.00"
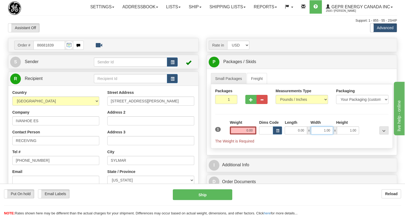
click at [316, 135] on input "1.00" at bounding box center [322, 131] width 22 height 8
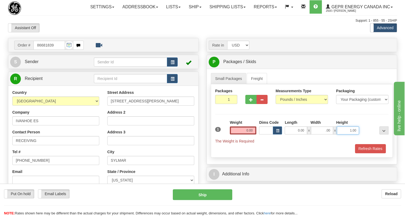
type input "0.00"
click at [342, 135] on input "1.00" at bounding box center [348, 131] width 22 height 8
type input "0.00"
click at [248, 135] on input "0.00" at bounding box center [243, 131] width 27 height 8
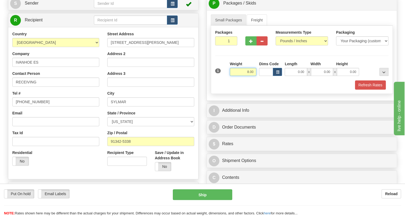
scroll to position [73, 0]
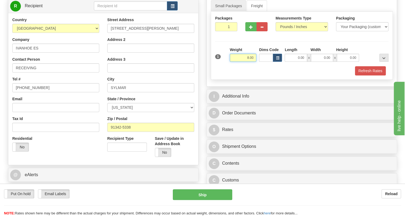
type input "8.00"
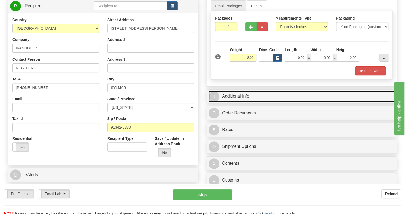
click at [235, 102] on link "I Additional Info" at bounding box center [302, 96] width 186 height 11
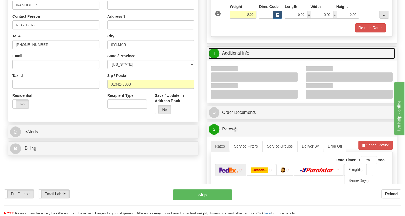
scroll to position [122, 0]
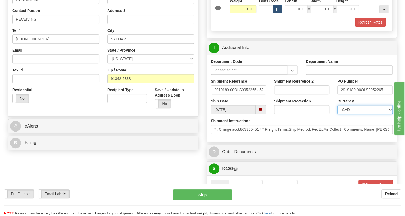
click at [359, 114] on select "CAD USD EUR ZAR RON ANG ARN AUD AUS AWG BBD BFR BGN BHD BMD BND BRC BRL CHP CKZ…" at bounding box center [365, 109] width 55 height 9
select select "1"
click at [338, 114] on select "CAD USD EUR ZAR RON ANG ARN AUD AUS AWG BBD BFR BGN BHD BMD BND BRC BRL CHP CKZ…" at bounding box center [365, 109] width 55 height 9
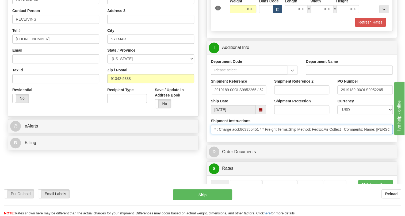
drag, startPoint x: 259, startPoint y: 142, endPoint x: 241, endPoint y: 142, distance: 18.5
click at [241, 134] on input "* ; Charge acct:863355451 * * Freight Terms:Ship Method: FedEx,Air Collect Comm…" at bounding box center [302, 129] width 182 height 9
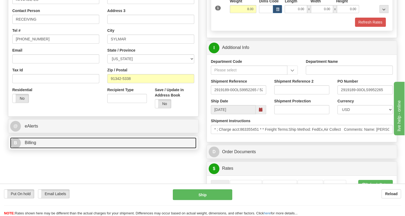
drag, startPoint x: 36, startPoint y: 156, endPoint x: 100, endPoint y: 145, distance: 65.2
click at [36, 149] on link "B Billing" at bounding box center [103, 143] width 186 height 11
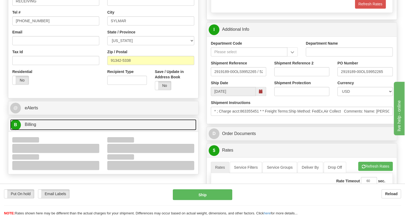
scroll to position [195, 0]
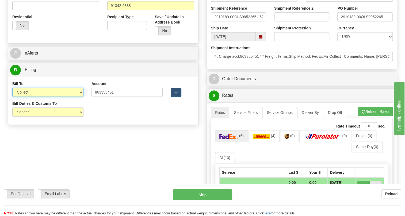
click at [47, 97] on select "Sender Recipient Third Party Collect" at bounding box center [47, 92] width 71 height 9
select select "2"
click at [12, 97] on select "Sender Recipient Third Party Collect" at bounding box center [47, 92] width 71 height 9
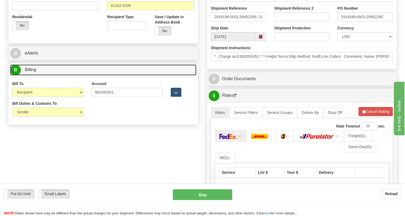
click at [32, 72] on span "Billing" at bounding box center [31, 69] width 12 height 5
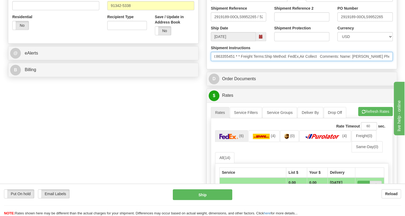
scroll to position [0, 83]
drag, startPoint x: 365, startPoint y: 69, endPoint x: 361, endPoint y: 71, distance: 4.5
click at [361, 61] on input "* ; Charge acct:863355451 * * Freight Terms:Ship Method: FedEx,Air Collect Comm…" at bounding box center [302, 56] width 182 height 9
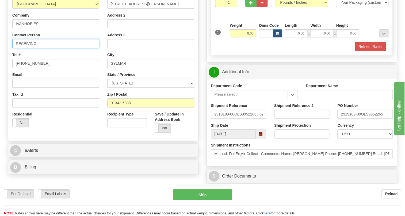
scroll to position [0, 0]
click at [31, 48] on input "RECEIVING" at bounding box center [55, 43] width 87 height 9
paste input "Name: BRIAN REYES Phone: 818-270-8968"
drag, startPoint x: 93, startPoint y: 55, endPoint x: 69, endPoint y: 55, distance: 24.1
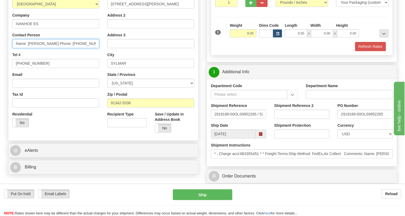
click at [69, 48] on input "Name: BRIAN REYES Phone: 818-270-8968" at bounding box center [55, 43] width 87 height 9
drag, startPoint x: 71, startPoint y: 54, endPoint x: 56, endPoint y: 57, distance: 15.8
click at [56, 48] on input "Name: BRIAN REYES Phone:" at bounding box center [55, 43] width 87 height 9
click at [28, 48] on input "Name: BRIAN REYES" at bounding box center [55, 43] width 87 height 9
type input "BRIAN REYES"
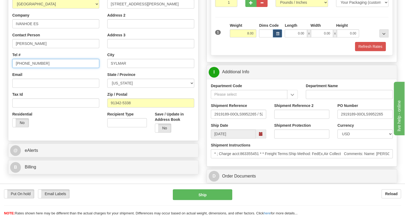
click at [28, 68] on input "[PHONE_NUMBER]" at bounding box center [55, 63] width 87 height 9
paste input "818-270-8968"
type input "818-270-8968"
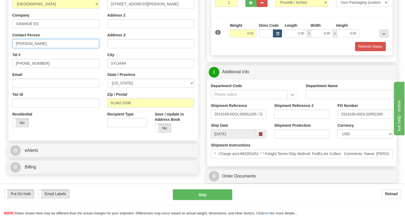
click at [57, 48] on input "BRIAN REYES" at bounding box center [55, 43] width 87 height 9
drag, startPoint x: 361, startPoint y: 127, endPoint x: 340, endPoint y: 128, distance: 20.7
click at [340, 119] on input "2919189-00OLS9952265" at bounding box center [365, 114] width 55 height 9
click at [62, 48] on input "BRIAN REYES / PO#" at bounding box center [55, 43] width 87 height 9
paste input "2919189-00"
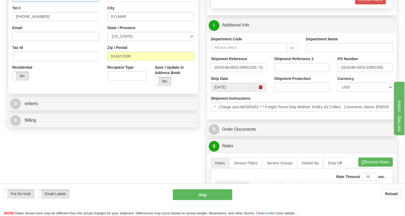
scroll to position [146, 0]
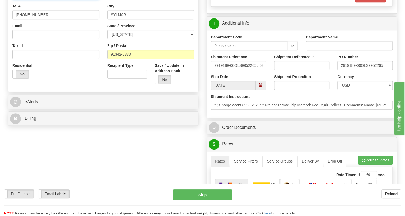
type input "BRIAN REYES / PO#2919189-00"
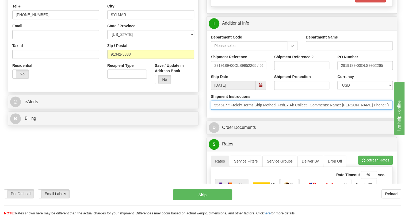
scroll to position [0, 284]
drag, startPoint x: 327, startPoint y: 118, endPoint x: 358, endPoint y: 120, distance: 31.6
click at [380, 114] on div "Shipment Instructions * ; Charge acct:863355451 * * Freight Terms:Ship Method: …" at bounding box center [302, 104] width 190 height 20
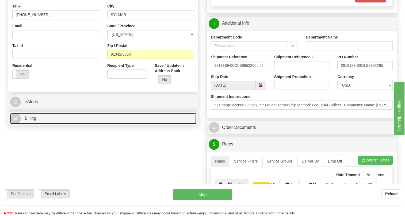
click at [35, 121] on span "Billing" at bounding box center [31, 118] width 12 height 5
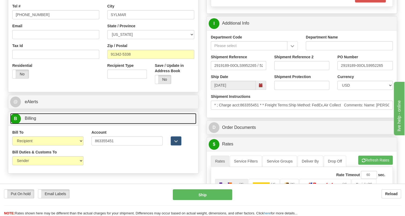
click at [35, 121] on span "Billing" at bounding box center [31, 118] width 12 height 5
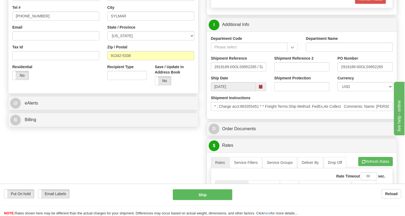
scroll to position [170, 0]
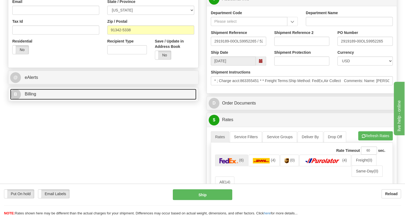
click at [34, 96] on span "Billing" at bounding box center [31, 94] width 12 height 5
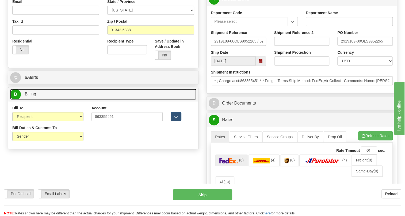
click at [34, 96] on span "Billing" at bounding box center [31, 94] width 12 height 5
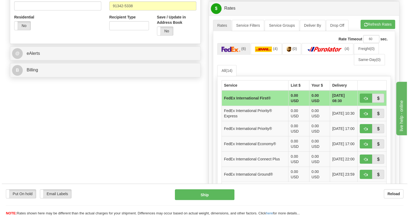
scroll to position [195, 0]
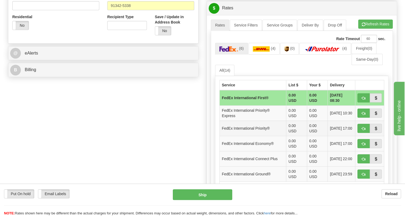
click at [258, 136] on td "FedEx International Priority®" at bounding box center [253, 128] width 67 height 15
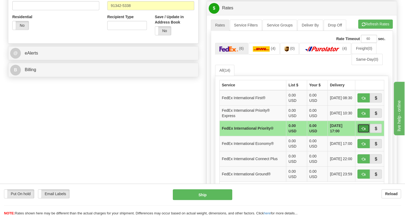
click at [362, 131] on span "button" at bounding box center [364, 128] width 4 height 3
type input "01"
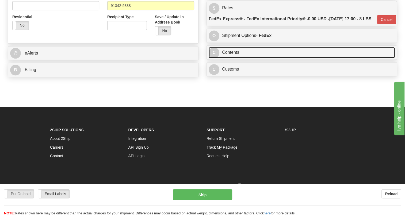
click at [233, 58] on link "C Contents" at bounding box center [302, 52] width 186 height 11
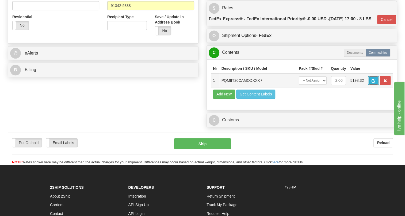
click at [372, 83] on span "button" at bounding box center [374, 80] width 4 height 3
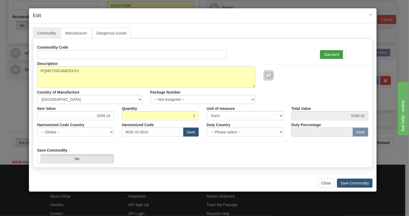
click at [331, 54] on label "Standard" at bounding box center [333, 54] width 26 height 9
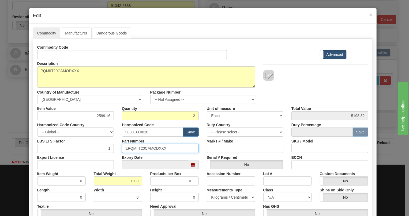
drag, startPoint x: 166, startPoint y: 147, endPoint x: 128, endPoint y: 150, distance: 37.6
click at [122, 148] on input "EPQMIIT20CAMODXXX" at bounding box center [160, 148] width 77 height 9
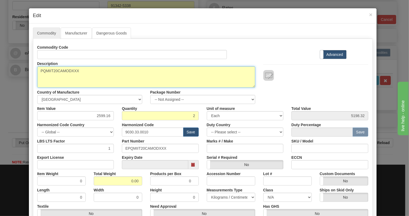
click at [72, 71] on textarea "PQMIIT20CAMODXXX" at bounding box center [146, 76] width 218 height 21
paste textarea "-T20-C-A-"
type textarea "PQMII-T20-C-A-MODXXX"
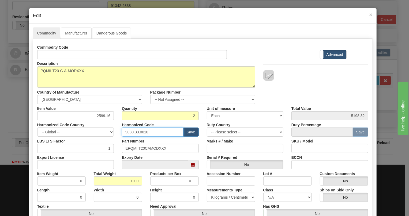
click at [140, 132] on input "9030.33.0010" at bounding box center [153, 132] width 62 height 9
paste input "28.30.000"
type input "9028.30.0000"
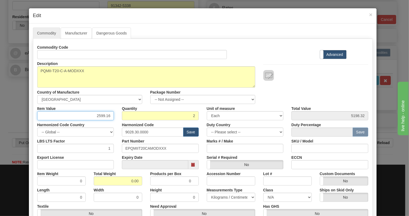
click at [105, 117] on input "2599.16" at bounding box center [75, 115] width 77 height 9
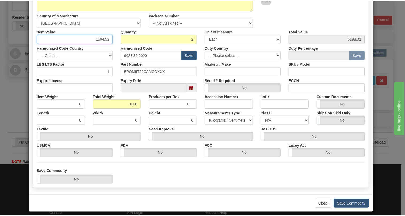
scroll to position [81, 0]
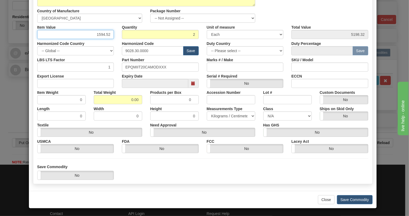
type input "1594.52"
type input "3189.04"
click at [127, 100] on input "0.00" at bounding box center [118, 99] width 48 height 9
type input "1.00"
type input "0.5000"
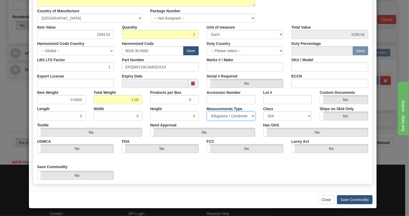
click at [218, 115] on select "Pounds / Inches Kilograms / Centimeters" at bounding box center [231, 116] width 48 height 9
select select "0"
click at [207, 112] on select "Pounds / Inches Kilograms / Centimeters" at bounding box center [231, 116] width 48 height 9
click at [201, 124] on div "Need Approval Yes No" at bounding box center [202, 129] width 113 height 16
click at [347, 200] on button "Save Commodity" at bounding box center [355, 199] width 36 height 9
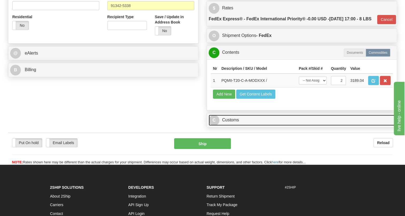
click at [237, 126] on link "C Customs" at bounding box center [302, 120] width 186 height 11
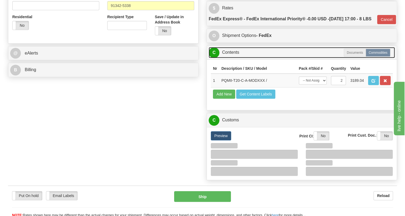
click at [232, 58] on link "C Contents" at bounding box center [302, 52] width 186 height 11
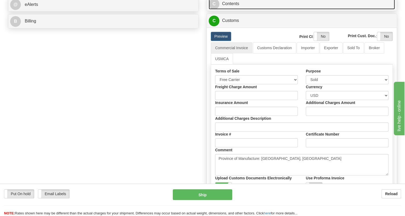
scroll to position [195, 0]
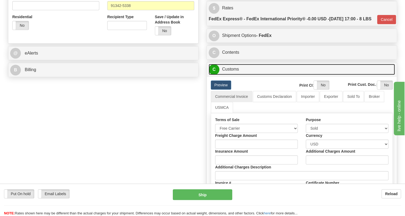
click at [234, 75] on link "C Customs" at bounding box center [302, 69] width 186 height 11
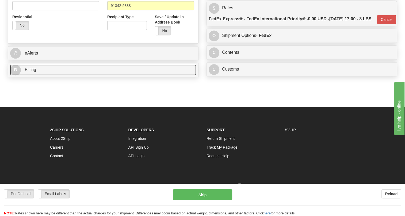
click at [29, 72] on span "Billing" at bounding box center [31, 69] width 12 height 5
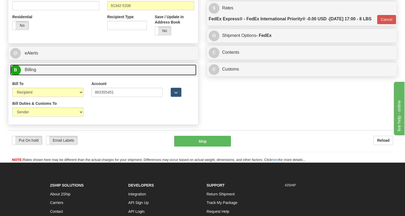
click at [29, 72] on span "Billing" at bounding box center [31, 69] width 12 height 5
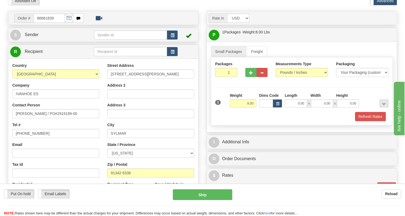
scroll to position [24, 0]
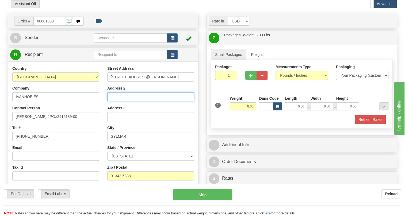
click at [112, 101] on input "Address 2" at bounding box center [150, 96] width 87 height 9
paste input "C/O REYES AND SONS INC"
type input "C/O REYES AND SONS INC"
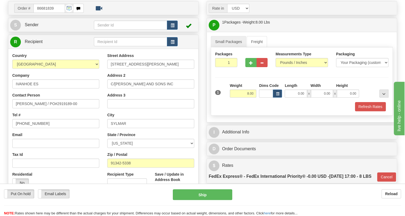
scroll to position [48, 0]
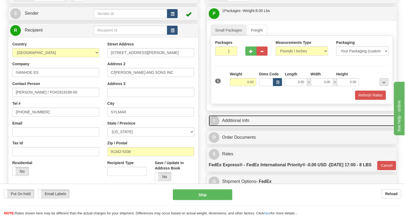
click at [232, 126] on link "I Additional Info" at bounding box center [302, 120] width 186 height 11
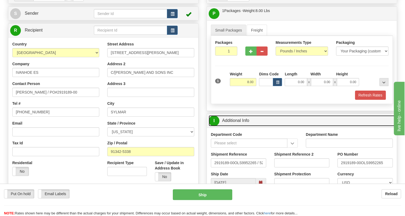
scroll to position [73, 0]
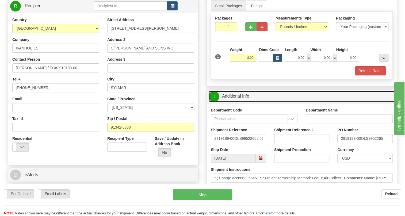
click at [241, 102] on link "I Additional Info" at bounding box center [302, 96] width 186 height 11
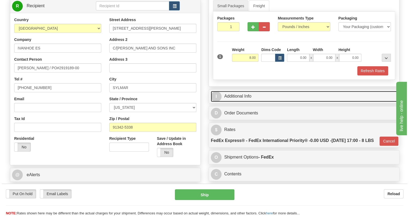
scroll to position [48, 0]
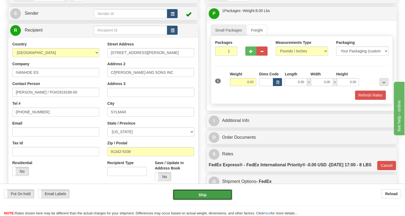
click at [205, 196] on button "Ship" at bounding box center [202, 195] width 59 height 11
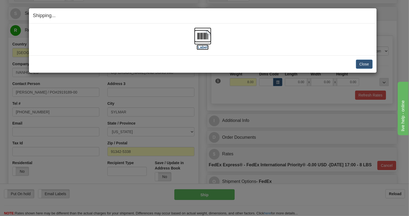
click at [202, 37] on img at bounding box center [202, 36] width 17 height 17
click at [366, 63] on button "Close" at bounding box center [364, 64] width 17 height 9
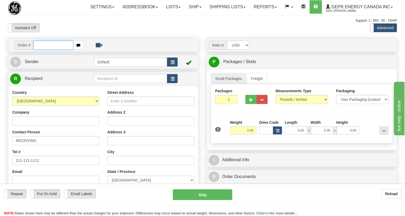
click at [44, 50] on input "text" at bounding box center [53, 45] width 40 height 9
paste input "0086681849"
click at [41, 50] on input "0086681849" at bounding box center [53, 45] width 40 height 9
type input "86681849"
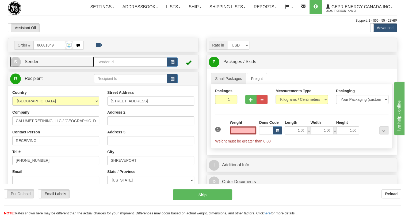
type input "0.00"
click at [32, 64] on span "Sender" at bounding box center [32, 61] width 14 height 5
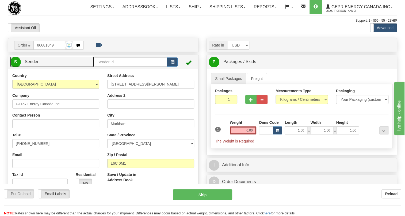
type input "MARKHAM"
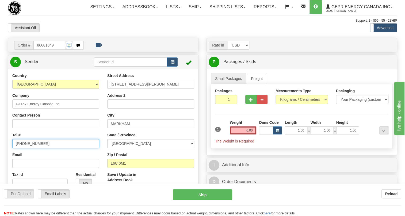
click at [34, 148] on input "[PHONE_NUMBER]" at bounding box center [55, 143] width 87 height 9
paste input "[PHONE_NUMBER]"
type input "[PHONE_NUMBER]"
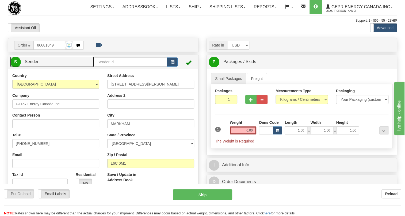
click at [28, 64] on span "Sender" at bounding box center [32, 61] width 14 height 5
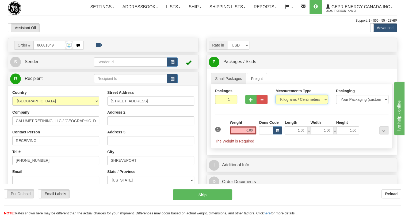
click at [286, 104] on select "Pounds / Inches Kilograms / Centimeters" at bounding box center [302, 99] width 52 height 9
select select "0"
click at [276, 104] on select "Pounds / Inches Kilograms / Centimeters" at bounding box center [302, 99] width 52 height 9
click at [292, 135] on input "1.00" at bounding box center [296, 131] width 22 height 8
type input "0.00"
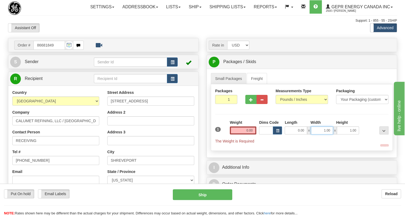
click at [315, 135] on input "1.00" at bounding box center [322, 131] width 22 height 8
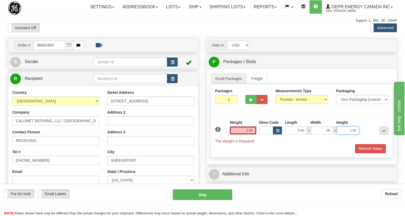
type input "0.00"
click at [342, 135] on input "1.00" at bounding box center [348, 131] width 22 height 8
type input "0.00"
click at [245, 135] on input "0.00" at bounding box center [243, 131] width 27 height 8
type input "0.00"
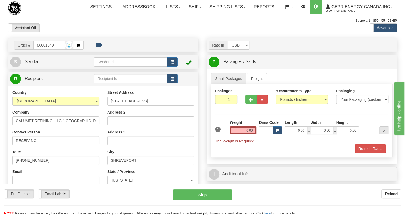
click at [289, 108] on div "Measurements Type Pounds / Inches Kilograms / Centimeters" at bounding box center [302, 98] width 60 height 20
click at [247, 135] on input "0.00" at bounding box center [243, 131] width 27 height 8
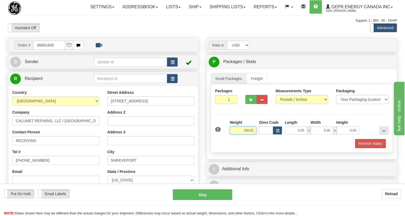
type input "199.00"
click at [229, 104] on input "1" at bounding box center [226, 99] width 22 height 9
type input "10"
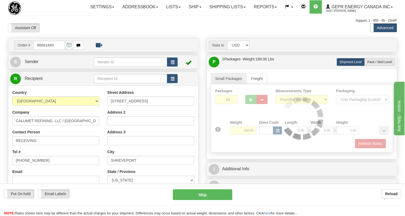
click at [203, 157] on div "Rate in Account Currency ARN AWG AUD AUS BHD BBD BFR BMD BRC BRL GBP UKL BND BG…" at bounding box center [302, 212] width 199 height 349
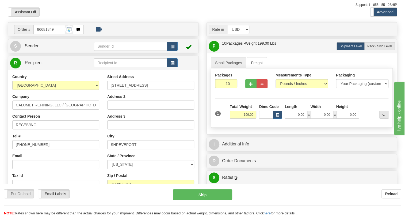
scroll to position [24, 0]
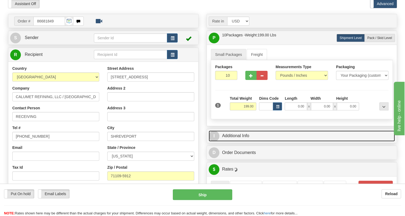
click at [241, 142] on link "I Additional Info" at bounding box center [302, 136] width 186 height 11
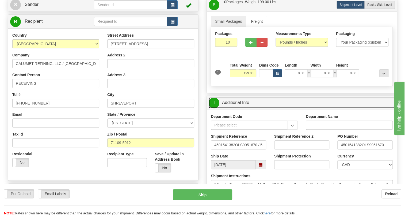
scroll to position [73, 0]
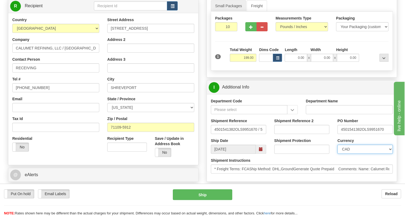
click at [363, 154] on select "CAD USD EUR ZAR [PERSON_NAME] ARN AUD AUS AWG BBD BFR BGN BHD BMD BND BRC BRL C…" at bounding box center [365, 149] width 55 height 9
select select "1"
click at [338, 154] on select "CAD USD EUR ZAR [PERSON_NAME] ARN AUD AUS AWG BBD BFR BGN BHD BMD BND BRC BRL C…" at bounding box center [365, 149] width 55 height 9
drag, startPoint x: 361, startPoint y: 140, endPoint x: 339, endPoint y: 142, distance: 22.6
click at [339, 134] on input "4501541382OLS9951670" at bounding box center [365, 129] width 55 height 9
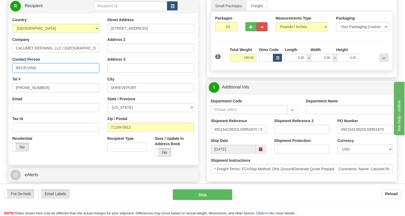
click at [41, 73] on input "RECEIVING" at bounding box center [55, 67] width 87 height 9
paste input "4501541382"
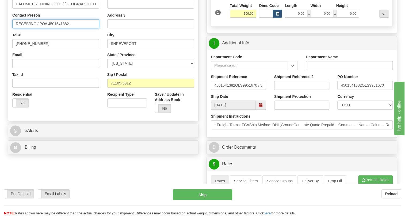
scroll to position [122, 0]
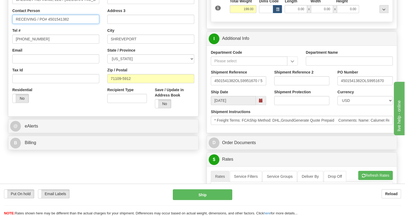
type input "RECEIVING / PO# 4501541382"
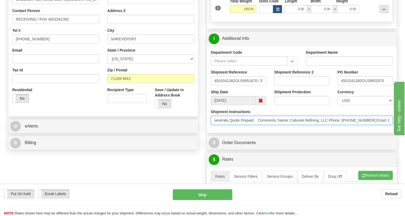
scroll to position [0, 89]
drag, startPoint x: 327, startPoint y: 133, endPoint x: 331, endPoint y: 134, distance: 4.2
click at [331, 125] on input "* Freight Terms: FCAShip Method: DHL,GroundGenerate Quote Prepaid Comments: Nam…" at bounding box center [302, 120] width 182 height 9
click at [357, 125] on input "* Freight Terms: FCAShip Method: DHL,GroundGenerate Quote Prepaid Comments: Nam…" at bounding box center [302, 120] width 182 height 9
drag, startPoint x: 357, startPoint y: 133, endPoint x: 335, endPoint y: 133, distance: 22.5
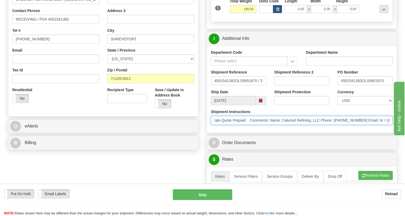
click at [335, 125] on input "* Freight Terms: FCAShip Method: DHL,GroundGenerate Quote Prepaid Comments: Nam…" at bounding box center [302, 120] width 182 height 9
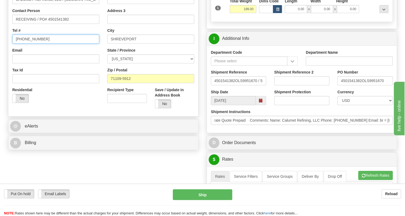
scroll to position [0, 0]
click at [32, 44] on input "[PHONE_NUMBER]" at bounding box center [55, 39] width 87 height 9
paste input "318.751.6270"
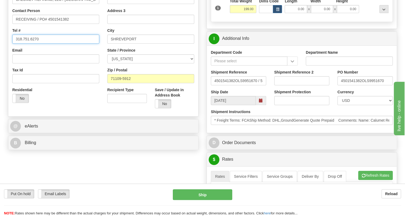
type input "318.751.6270"
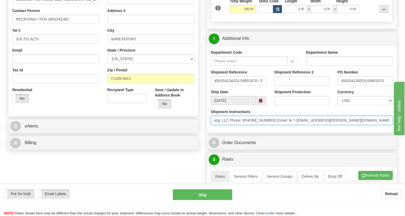
scroll to position [0, 178]
drag, startPoint x: 354, startPoint y: 133, endPoint x: 195, endPoint y: 128, distance: 159.4
click at [253, 125] on input "* Freight Terms: FCAShip Method: DHL,GroundGenerate Quote Prepaid Comments: Nam…" at bounding box center [302, 120] width 182 height 9
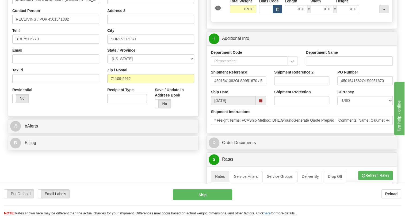
scroll to position [195, 0]
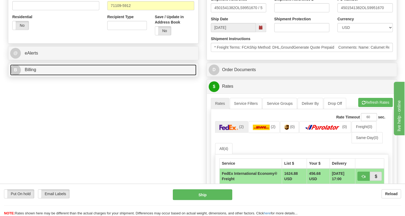
click at [33, 72] on span "Billing" at bounding box center [31, 69] width 12 height 5
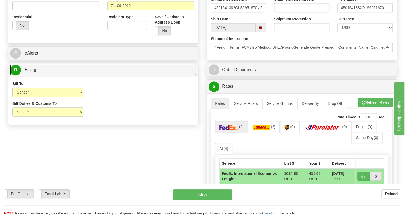
click at [35, 72] on span "Billing" at bounding box center [31, 69] width 12 height 5
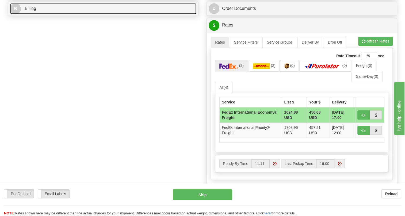
scroll to position [268, 0]
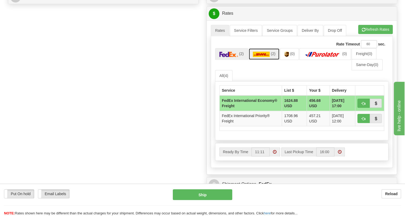
click at [258, 57] on img at bounding box center [261, 54] width 17 height 5
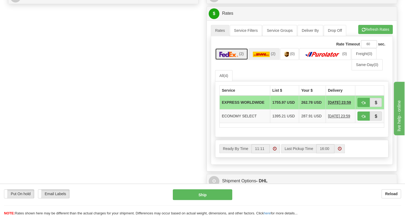
click at [238, 57] on img at bounding box center [229, 54] width 19 height 5
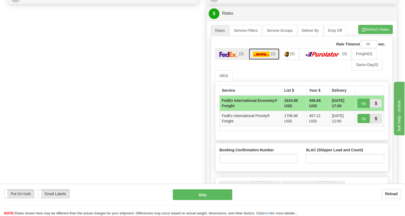
click at [265, 57] on img at bounding box center [261, 54] width 17 height 5
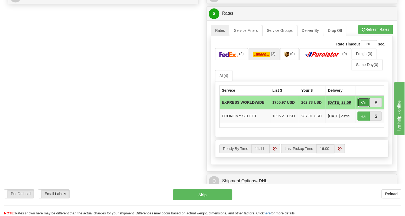
click at [364, 105] on span "button" at bounding box center [364, 102] width 4 height 3
type input "P"
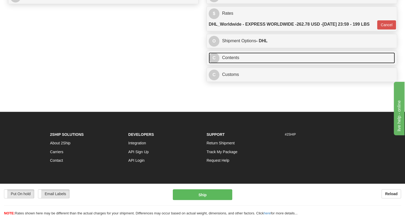
click at [236, 63] on link "C Contents" at bounding box center [302, 57] width 186 height 11
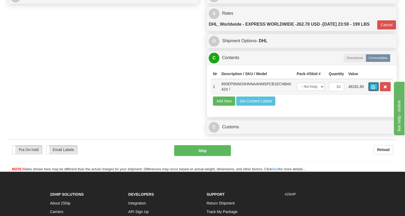
click at [373, 89] on span "button" at bounding box center [374, 86] width 4 height 3
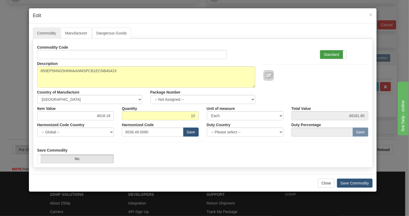
drag, startPoint x: 331, startPoint y: 54, endPoint x: 264, endPoint y: 74, distance: 69.9
click at [330, 54] on label "Standard" at bounding box center [333, 54] width 26 height 9
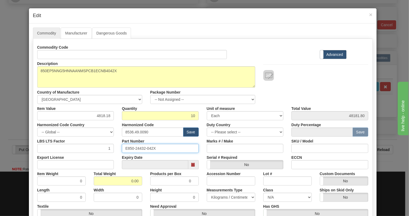
drag, startPoint x: 156, startPoint y: 148, endPoint x: 122, endPoint y: 150, distance: 33.8
click at [122, 150] on input "E850-24432-042X" at bounding box center [160, 148] width 77 height 9
click at [159, 140] on div "Part Number E850-24432-042X" at bounding box center [160, 145] width 85 height 16
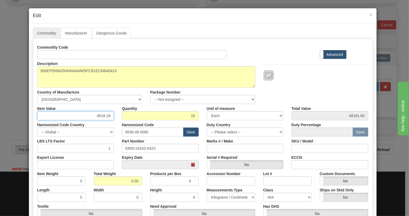
click at [103, 114] on input "4818.18" at bounding box center [75, 115] width 77 height 9
type input "3536.10"
type input "35361.00"
click at [128, 181] on input "0.00" at bounding box center [118, 181] width 48 height 9
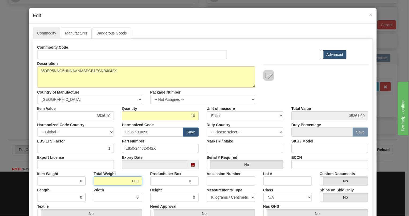
type input "1.00"
type input "0.1000"
click at [220, 197] on select "Pounds / Inches Kilograms / Centimeters" at bounding box center [231, 197] width 48 height 9
select select "0"
click at [207, 193] on select "Pounds / Inches Kilograms / Centimeters" at bounding box center [231, 197] width 48 height 9
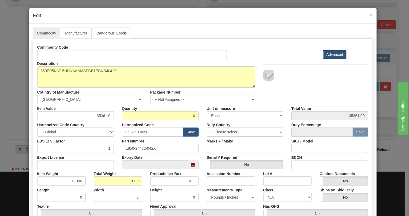
click at [203, 187] on div "Measurements Type Pounds / Inches Kilograms / Centimeters" at bounding box center [231, 194] width 56 height 16
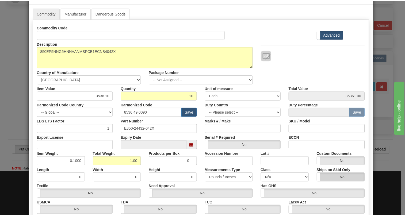
scroll to position [81, 0]
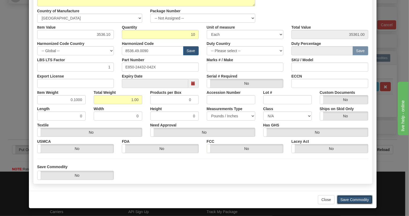
click at [350, 200] on button "Save Commodity" at bounding box center [355, 199] width 36 height 9
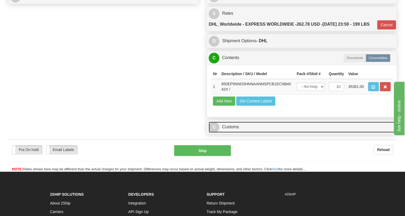
click at [236, 133] on link "C Customs" at bounding box center [302, 127] width 186 height 11
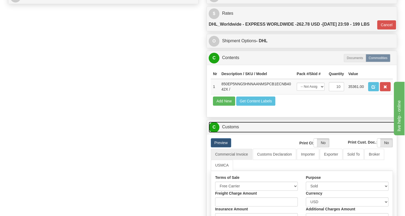
click at [236, 133] on link "C Customs" at bounding box center [302, 127] width 186 height 11
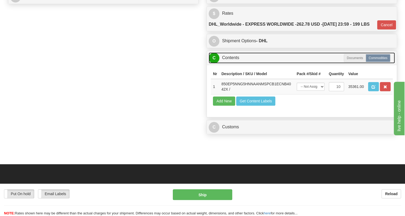
click at [232, 63] on link "C Contents" at bounding box center [302, 57] width 186 height 11
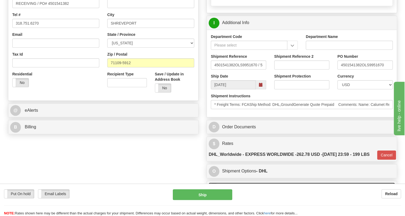
scroll to position [146, 0]
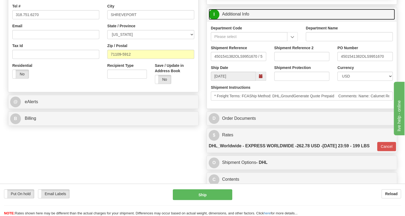
click at [237, 20] on link "I Additional Info" at bounding box center [302, 14] width 186 height 11
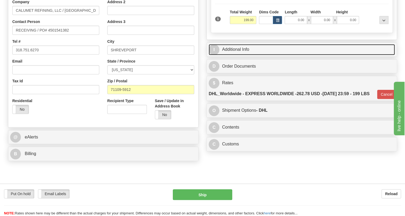
scroll to position [122, 0]
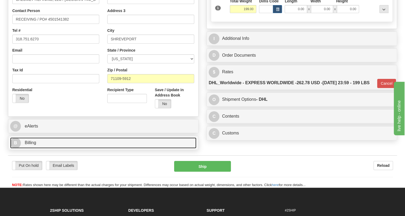
click at [32, 145] on span "Billing" at bounding box center [31, 143] width 12 height 5
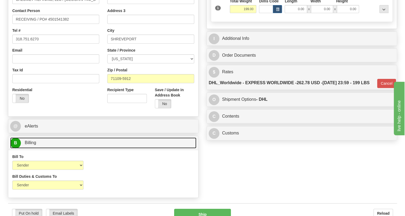
click at [32, 145] on span "Billing" at bounding box center [31, 143] width 12 height 5
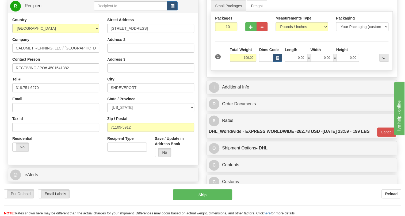
scroll to position [48, 0]
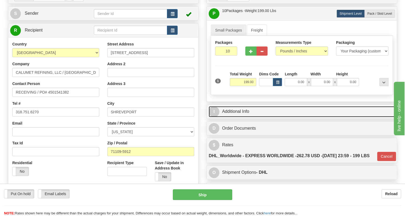
click at [244, 117] on link "I Additional Info" at bounding box center [302, 111] width 186 height 11
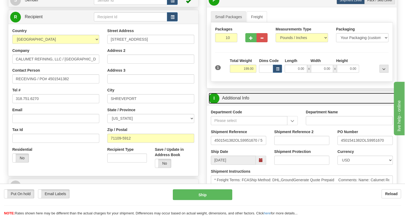
scroll to position [73, 0]
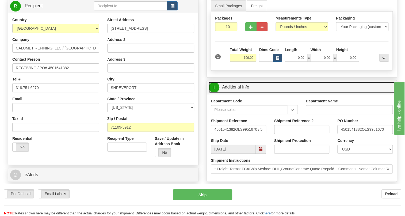
click at [237, 93] on link "I Additional Info" at bounding box center [302, 87] width 186 height 11
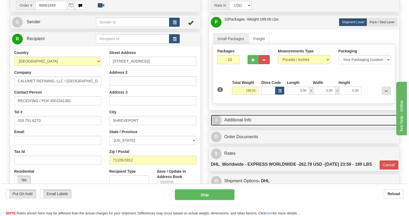
scroll to position [48, 0]
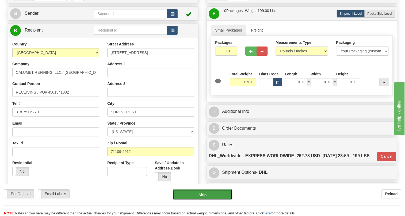
click at [201, 195] on button "Ship" at bounding box center [202, 195] width 59 height 11
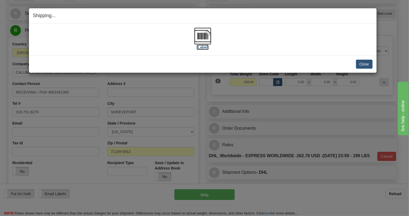
click at [203, 36] on img at bounding box center [202, 36] width 17 height 17
click at [365, 62] on button "Close" at bounding box center [364, 64] width 17 height 9
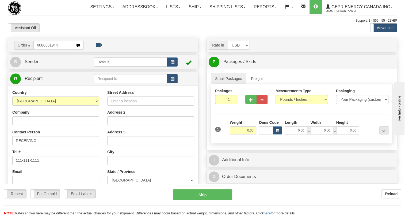
click at [40, 50] on input "0086681944" at bounding box center [53, 45] width 40 height 9
type input "86681944"
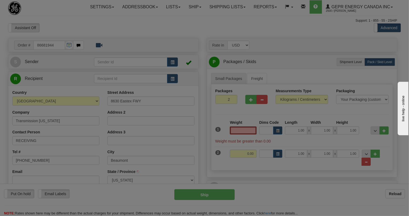
type input "BEAUMONT"
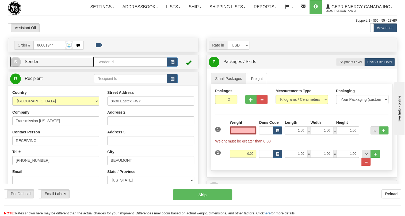
type input "0.00"
click at [36, 64] on span "Sender" at bounding box center [32, 61] width 14 height 5
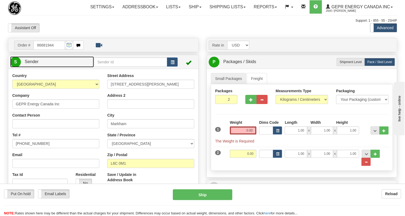
type input "MARKHAM"
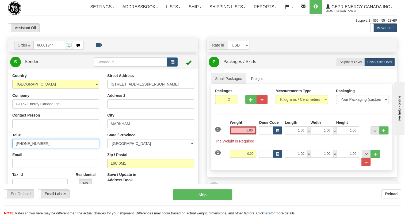
click at [35, 148] on input "[PHONE_NUMBER]" at bounding box center [55, 143] width 87 height 9
paste input "[PHONE_NUMBER]"
type input "[PHONE_NUMBER]"
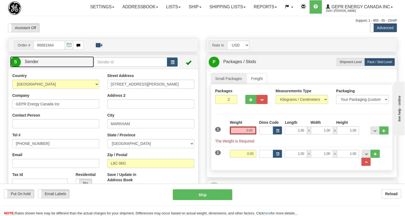
click at [31, 64] on span "Sender" at bounding box center [32, 61] width 14 height 5
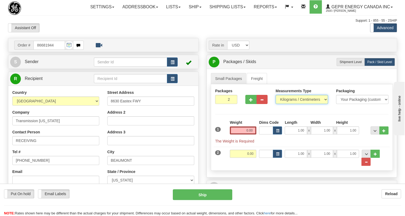
click at [299, 104] on select "Pounds / Inches Kilograms / Centimeters" at bounding box center [302, 99] width 52 height 9
select select "0"
click at [276, 104] on select "Pounds / Inches Kilograms / Centimeters" at bounding box center [302, 99] width 52 height 9
click at [290, 135] on input "1.00" at bounding box center [296, 131] width 22 height 8
type input "0.00"
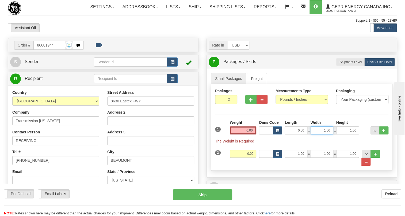
click at [319, 135] on input "1.00" at bounding box center [322, 131] width 22 height 8
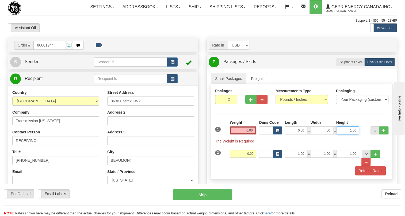
type input "0.00"
click at [342, 135] on input "1.00" at bounding box center [348, 131] width 22 height 8
type input "0.00"
click at [247, 135] on input "0.00" at bounding box center [243, 131] width 27 height 8
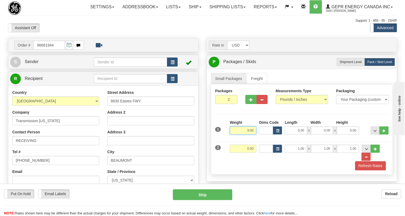
type input "9.00"
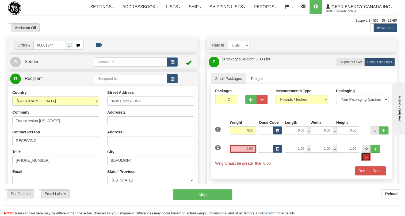
click at [368, 159] on span "..." at bounding box center [366, 157] width 3 height 3
type input "1"
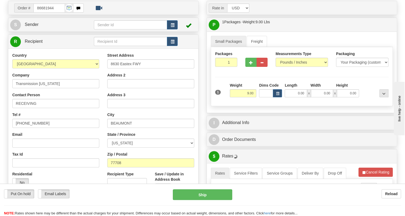
scroll to position [48, 0]
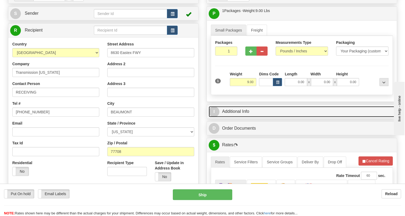
click at [241, 117] on link "I Additional Info" at bounding box center [302, 111] width 186 height 11
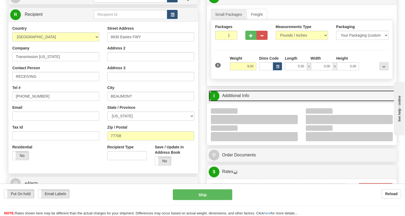
scroll to position [73, 0]
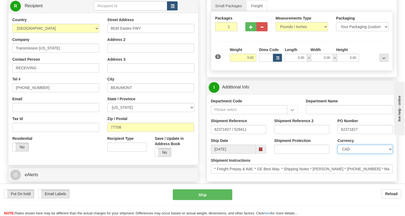
click at [363, 154] on select "CAD USD EUR ZAR [PERSON_NAME] ARN AUD AUS AWG BBD BFR BGN BHD BMD BND BRC BRL C…" at bounding box center [365, 149] width 55 height 9
select select "1"
click at [338, 154] on select "CAD USD EUR ZAR [PERSON_NAME] ARN AUD AUS AWG BBD BFR BGN BHD BMD BND BRC BRL C…" at bounding box center [365, 149] width 55 height 9
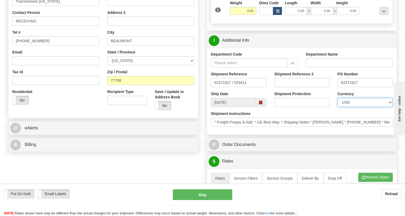
scroll to position [122, 0]
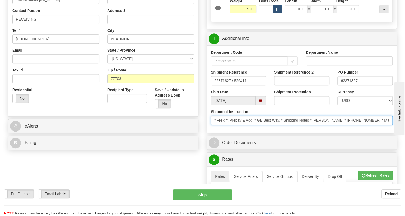
drag, startPoint x: 343, startPoint y: 131, endPoint x: 319, endPoint y: 133, distance: 23.9
click at [314, 125] on input "* Freight Prepay & Add. * GE Best Way. * Shipping Notes * [PERSON_NAME] * [PHON…" at bounding box center [302, 120] width 182 height 9
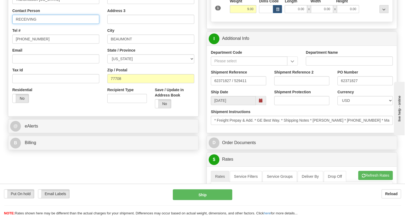
click at [30, 24] on input "RECEIVING" at bounding box center [55, 19] width 87 height 9
paste input "[PERSON_NAME]"
type input "[PERSON_NAME]"
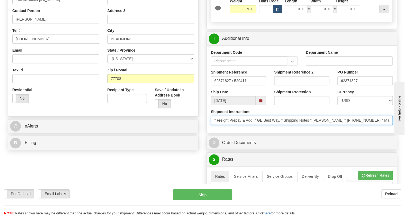
drag, startPoint x: 372, startPoint y: 133, endPoint x: 346, endPoint y: 133, distance: 26.2
click at [346, 125] on input "* Freight Prepay & Add. * GE Best Way. * Shipping Notes * [PERSON_NAME] * [PHON…" at bounding box center [302, 120] width 182 height 9
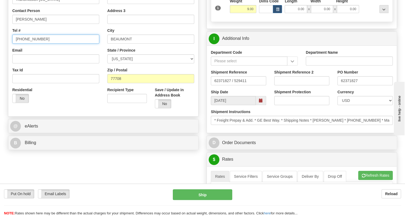
click at [31, 44] on input "[PHONE_NUMBER]" at bounding box center [55, 39] width 87 height 9
paste input "281) 995-0372"
type input "(281) 995-0372"
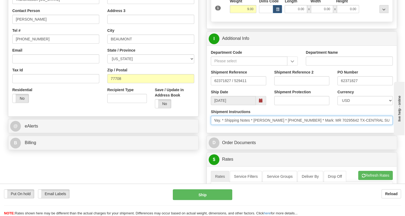
scroll to position [0, 157]
drag, startPoint x: 359, startPoint y: 131, endPoint x: 364, endPoint y: 137, distance: 7.2
click at [364, 129] on div "Shipment Instructions * Freight Prepay & Add. * GE Best Way. * Shipping Notes *…" at bounding box center [302, 119] width 190 height 20
drag, startPoint x: 762, startPoint y: 267, endPoint x: 394, endPoint y: 146, distance: 387.2
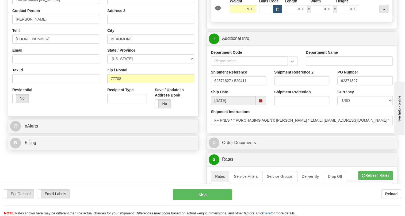
scroll to position [0, 0]
click at [349, 129] on div "Shipment Instructions * Freight Prepay & Add. * GE Best Way. * Shipping Notes *…" at bounding box center [302, 119] width 190 height 20
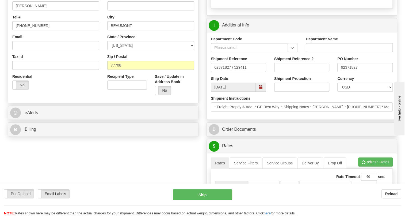
scroll to position [146, 0]
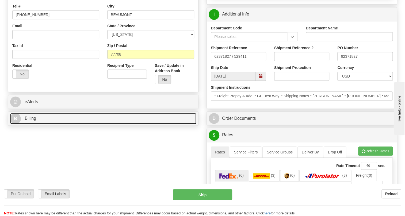
click at [34, 121] on span "Billing" at bounding box center [31, 118] width 12 height 5
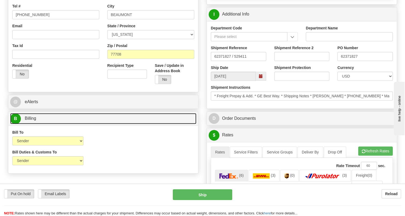
click at [34, 121] on span "Billing" at bounding box center [31, 118] width 12 height 5
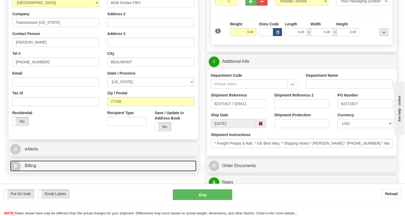
scroll to position [97, 0]
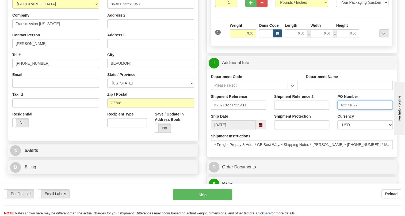
click at [350, 110] on input "62371827" at bounding box center [365, 105] width 55 height 9
click at [57, 48] on input "HOMAR PULIDO" at bounding box center [55, 43] width 87 height 9
paste input "62371827"
type input "HOMAR PULIDO / PO# 62371827"
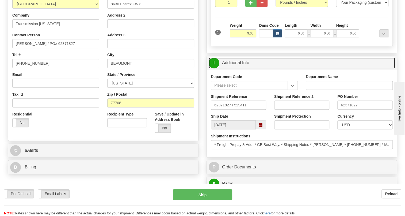
click at [241, 69] on link "I Additional Info" at bounding box center [302, 63] width 186 height 11
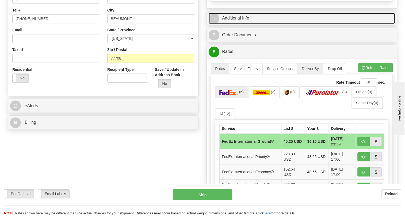
scroll to position [146, 0]
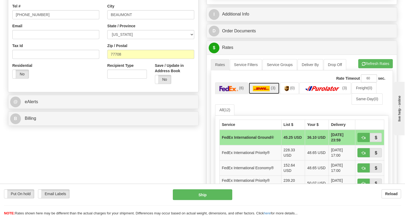
click at [262, 91] on img at bounding box center [261, 88] width 17 height 5
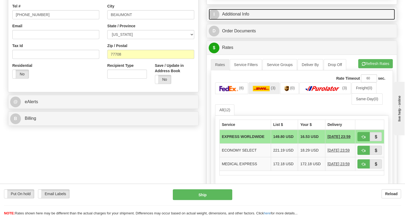
click at [244, 20] on link "I Additional Info" at bounding box center [302, 14] width 186 height 11
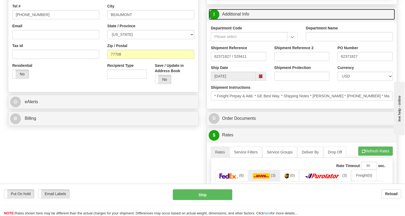
click at [244, 20] on link "I Additional Info" at bounding box center [302, 14] width 186 height 11
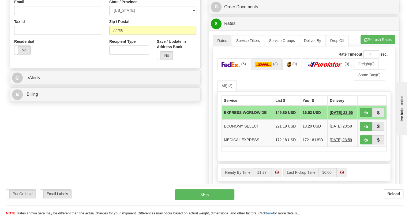
scroll to position [170, 0]
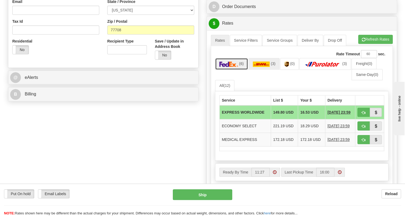
click at [239, 70] on link "(6)" at bounding box center [231, 64] width 33 height 12
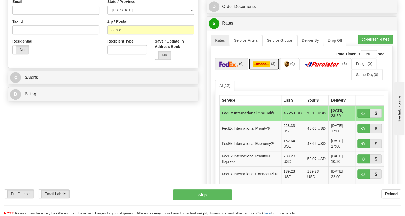
click at [266, 67] on img at bounding box center [261, 64] width 17 height 5
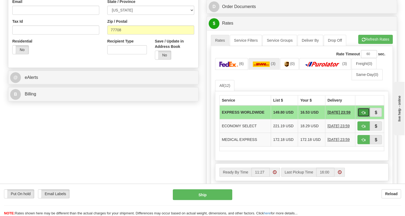
click at [364, 115] on span "button" at bounding box center [364, 112] width 4 height 3
type input "P"
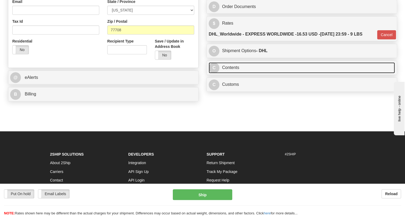
click at [228, 73] on link "C Contents" at bounding box center [302, 67] width 186 height 11
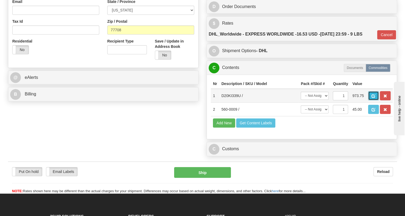
click at [375, 98] on span "button" at bounding box center [374, 95] width 4 height 3
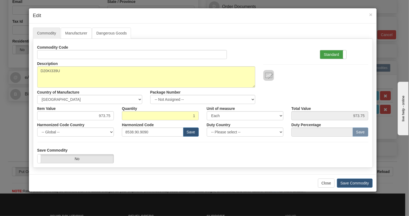
click at [331, 54] on label "Standard" at bounding box center [333, 54] width 26 height 9
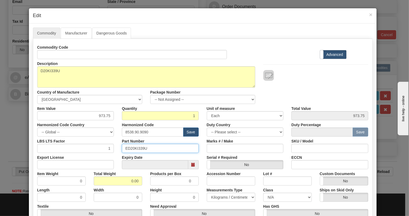
drag, startPoint x: 146, startPoint y: 147, endPoint x: 123, endPoint y: 147, distance: 23.6
click at [123, 147] on input "ED20KI339U" at bounding box center [160, 148] width 77 height 9
click at [143, 132] on input "8538.90.9090" at bounding box center [153, 132] width 62 height 9
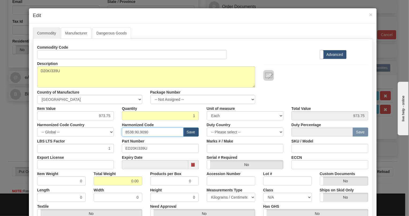
paste input "818"
type input "8538.90.8180"
click at [99, 116] on input "973.75" at bounding box center [75, 115] width 77 height 9
type input "1109.08"
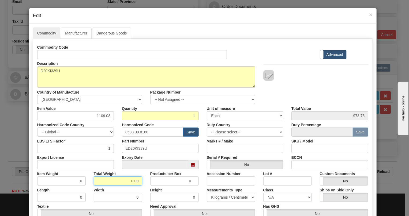
type input "1109.08"
click at [126, 183] on input "0.00" at bounding box center [118, 181] width 48 height 9
type input "1.00"
type input "1.0000"
click at [231, 198] on select "Pounds / Inches Kilograms / Centimeters" at bounding box center [231, 197] width 48 height 9
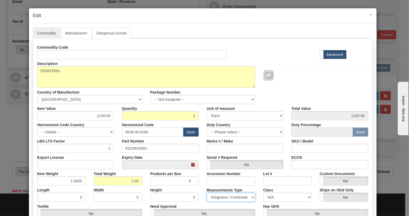
select select "0"
click at [207, 193] on select "Pounds / Inches Kilograms / Centimeters" at bounding box center [231, 197] width 48 height 9
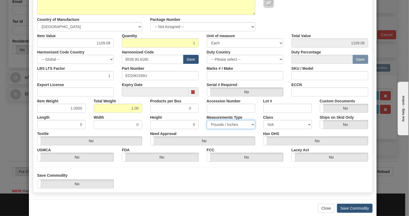
scroll to position [81, 0]
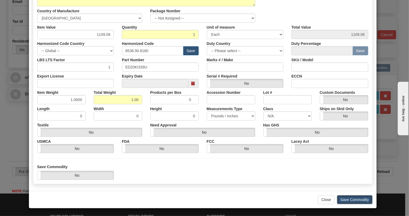
click at [347, 199] on button "Save Commodity" at bounding box center [355, 199] width 36 height 9
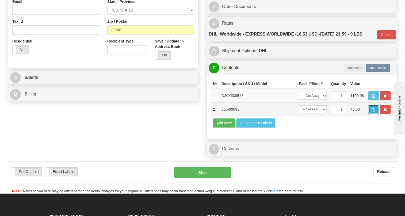
click at [374, 112] on span "button" at bounding box center [374, 109] width 4 height 3
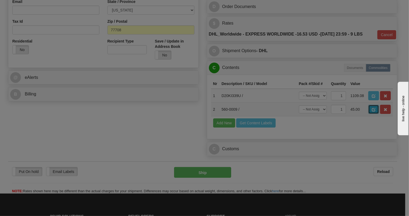
scroll to position [0, 0]
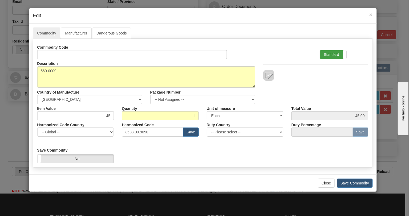
click at [329, 55] on label "Standard" at bounding box center [333, 54] width 26 height 9
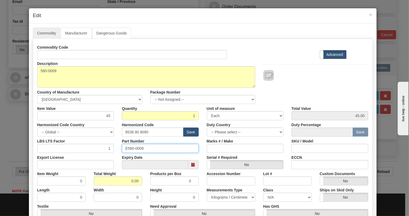
drag, startPoint x: 142, startPoint y: 147, endPoint x: 121, endPoint y: 150, distance: 21.1
click at [122, 150] on input "E560-0009" at bounding box center [160, 148] width 77 height 9
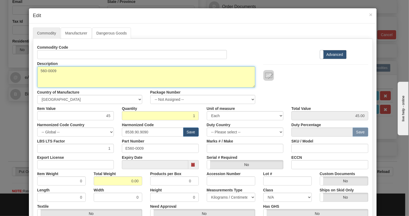
click at [51, 70] on textarea "560-0009" at bounding box center [146, 76] width 218 height 21
paste textarea "PCB"
click at [67, 67] on textarea "560-0009" at bounding box center [146, 76] width 218 height 21
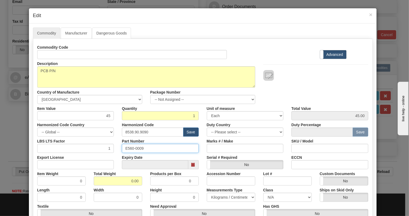
drag, startPoint x: 142, startPoint y: 148, endPoint x: 122, endPoint y: 150, distance: 20.0
click at [122, 150] on input "E560-0009" at bounding box center [160, 148] width 77 height 9
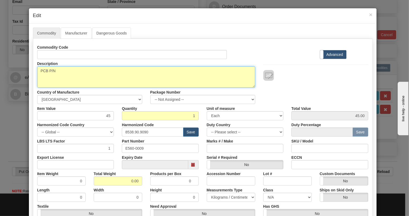
click at [66, 69] on textarea "560-0009" at bounding box center [146, 76] width 218 height 21
paste textarea "E560-0009"
type textarea "PCB P/N E560-0009"
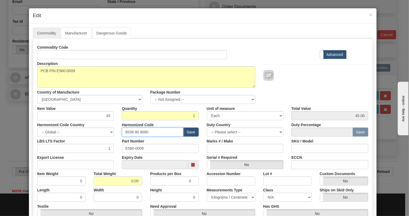
click at [139, 132] on input "8538.90.9090" at bounding box center [153, 132] width 62 height 9
paste input "17.79.000"
type input "8517.79.0000"
click at [126, 181] on input "0.00" at bounding box center [118, 181] width 48 height 9
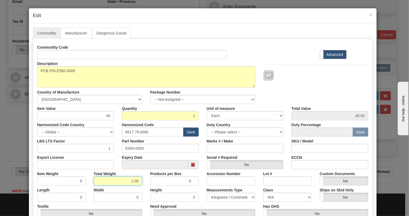
type input "1.00"
type input "1.0000"
click at [221, 197] on select "Pounds / Inches Kilograms / Centimeters" at bounding box center [231, 197] width 48 height 9
select select "0"
click at [207, 193] on select "Pounds / Inches Kilograms / Centimeters" at bounding box center [231, 197] width 48 height 9
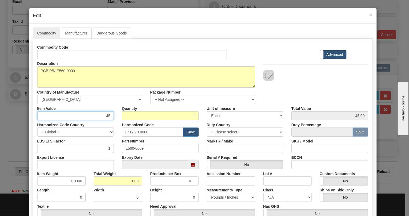
click at [103, 117] on input "45" at bounding box center [75, 115] width 77 height 9
type input "26.29"
click at [114, 123] on div "Harmonized Code Country -- Global -- AFGHANISTAN ALAND ISLANDS ALBANIA ALGERIA …" at bounding box center [75, 128] width 85 height 16
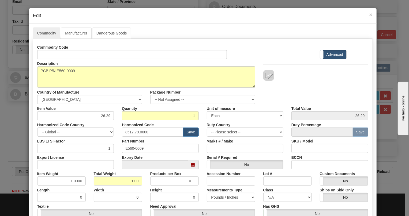
click at [198, 107] on div "Quantity 1" at bounding box center [160, 112] width 85 height 16
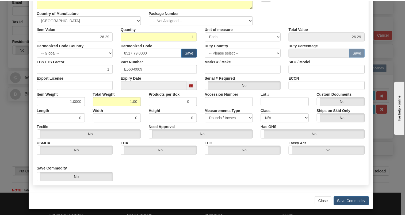
scroll to position [81, 0]
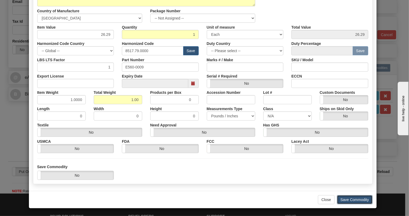
click at [355, 198] on button "Save Commodity" at bounding box center [355, 199] width 36 height 9
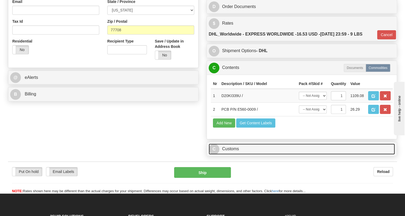
click at [228, 155] on link "C Customs" at bounding box center [302, 149] width 186 height 11
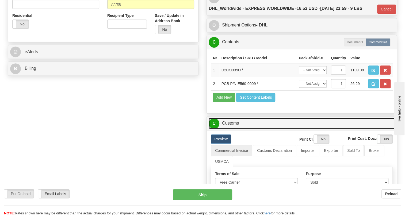
scroll to position [195, 0]
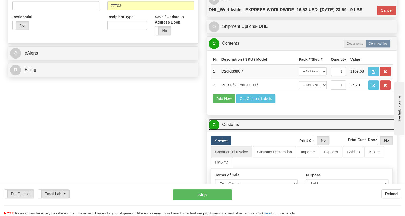
click at [236, 130] on link "C Customs" at bounding box center [302, 124] width 186 height 11
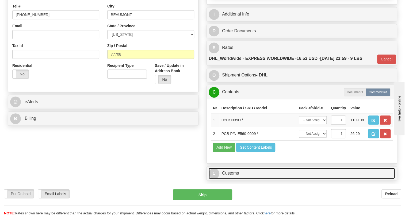
scroll to position [122, 0]
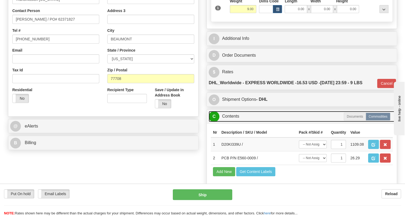
click at [235, 122] on link "C Contents" at bounding box center [302, 116] width 186 height 11
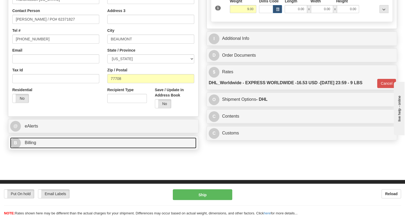
click at [33, 145] on span "Billing" at bounding box center [31, 143] width 12 height 5
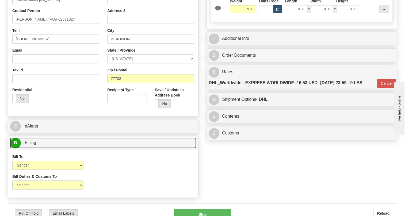
click at [33, 145] on span "Billing" at bounding box center [31, 143] width 12 height 5
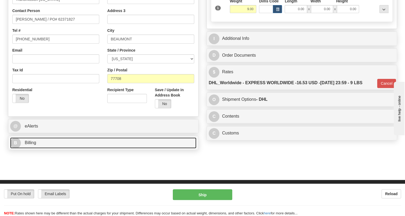
click at [31, 145] on span "Billing" at bounding box center [31, 143] width 12 height 5
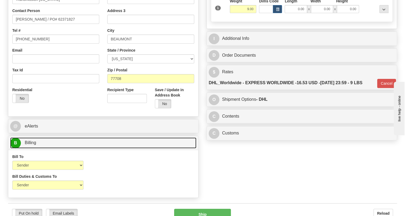
click at [31, 145] on span "Billing" at bounding box center [31, 143] width 12 height 5
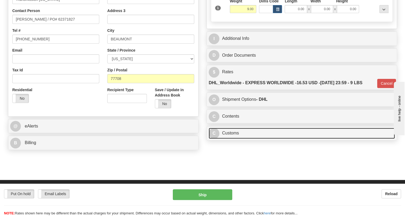
click at [230, 139] on link "C Customs" at bounding box center [302, 133] width 186 height 11
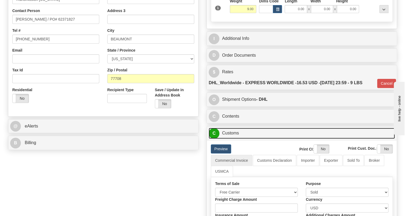
click at [230, 139] on link "C Customs" at bounding box center [302, 133] width 186 height 11
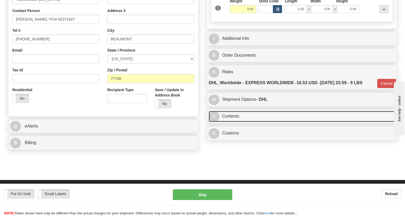
click at [235, 122] on link "C Contents" at bounding box center [302, 116] width 186 height 11
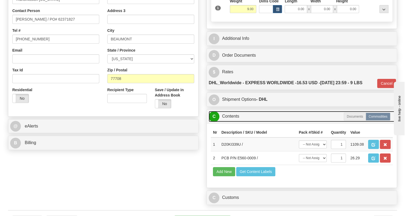
click at [235, 122] on link "C Contents" at bounding box center [302, 116] width 186 height 11
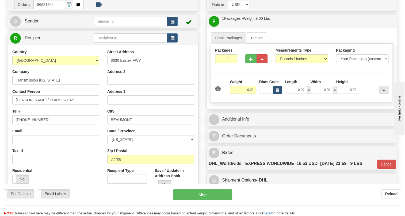
scroll to position [48, 0]
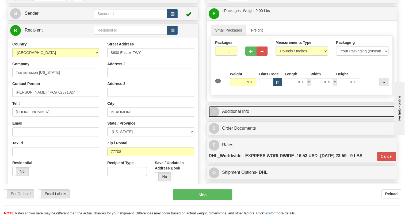
click at [239, 117] on link "I Additional Info" at bounding box center [302, 111] width 186 height 11
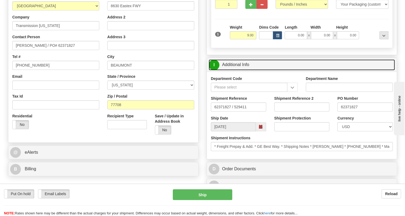
scroll to position [97, 0]
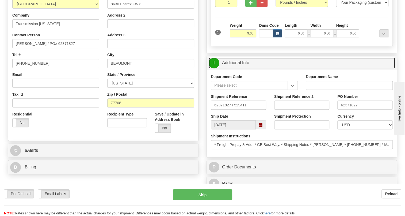
click at [235, 69] on link "I Additional Info" at bounding box center [302, 63] width 186 height 11
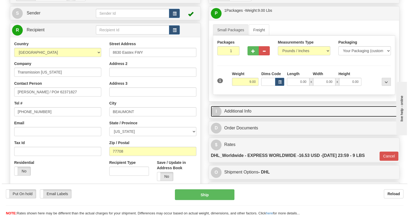
scroll to position [48, 0]
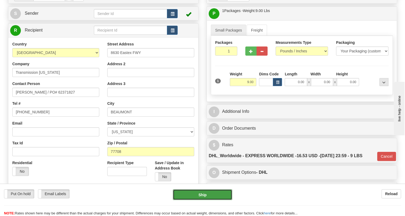
click at [201, 194] on button "Ship" at bounding box center [202, 195] width 59 height 11
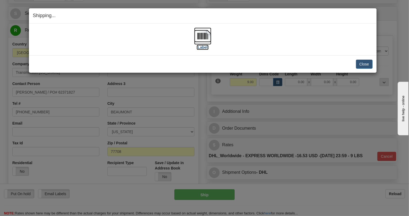
click at [203, 36] on img at bounding box center [202, 36] width 17 height 17
click at [361, 62] on button "Close" at bounding box center [364, 64] width 17 height 9
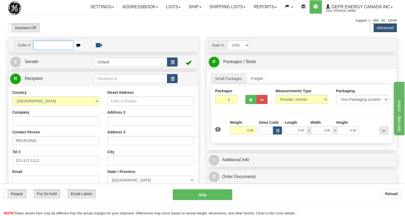
click at [40, 50] on input "text" at bounding box center [53, 45] width 40 height 9
paste input "0086681918"
click at [40, 50] on input "0086681918" at bounding box center [53, 45] width 40 height 9
type input "86681918"
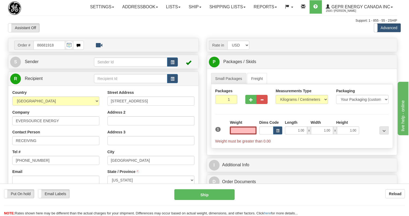
select select "MA"
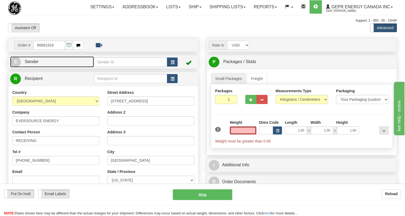
type input "0.00"
click at [30, 64] on span "Sender" at bounding box center [32, 61] width 14 height 5
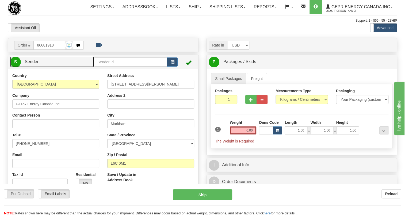
type input "MARKHAM"
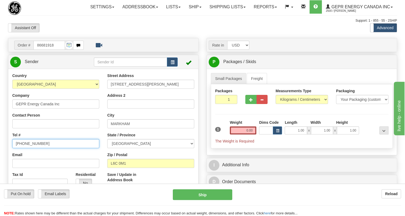
click at [34, 148] on input "[PHONE_NUMBER]" at bounding box center [55, 143] width 87 height 9
paste input "[PHONE_NUMBER]"
type input "[PHONE_NUMBER]"
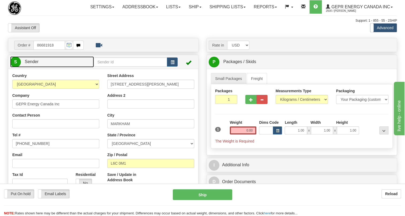
click at [34, 64] on span "Sender" at bounding box center [32, 61] width 14 height 5
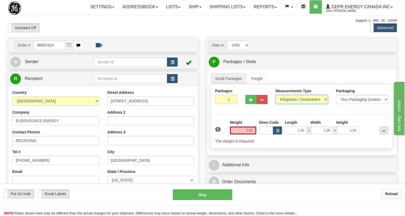
click at [301, 104] on select "Pounds / Inches Kilograms / Centimeters" at bounding box center [302, 99] width 52 height 9
select select "0"
click at [276, 104] on select "Pounds / Inches Kilograms / Centimeters" at bounding box center [302, 99] width 52 height 9
click at [294, 135] on input "1.00" at bounding box center [296, 131] width 22 height 8
type input "0.00"
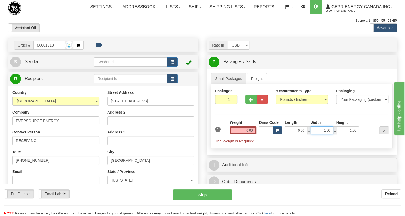
click at [319, 135] on input "1.00" at bounding box center [322, 131] width 22 height 8
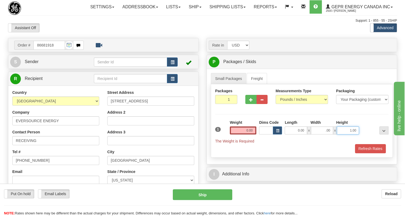
type input "0.00"
click at [346, 135] on input "1.00" at bounding box center [348, 131] width 22 height 8
type input "0.00"
click at [243, 135] on input "0.00" at bounding box center [243, 131] width 27 height 8
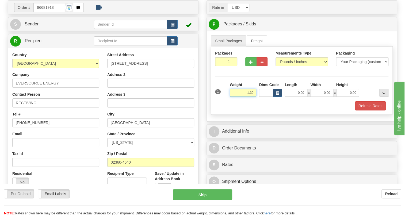
scroll to position [73, 0]
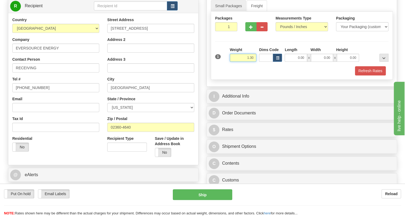
type input "1.30"
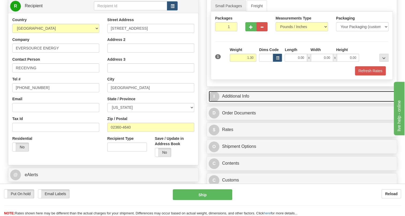
click at [235, 102] on link "I Additional Info" at bounding box center [302, 96] width 186 height 11
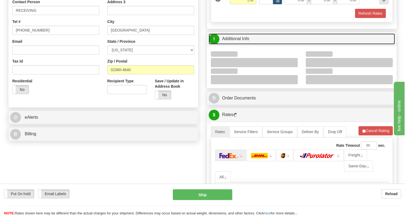
scroll to position [146, 0]
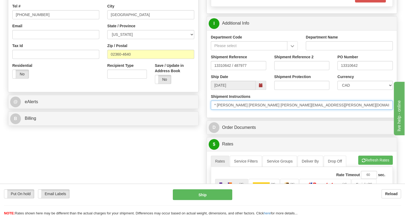
drag, startPoint x: 330, startPoint y: 118, endPoint x: 313, endPoint y: 120, distance: 16.5
click at [313, 110] on input "* [PERSON_NAME] [PERSON_NAME] [PERSON_NAME][EMAIL_ADDRESS][PERSON_NAME][DOMAIN_…" at bounding box center [302, 105] width 182 height 9
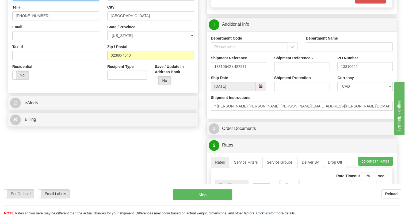
paste input "[PERSON_NAME]"
type input "Attn: [PERSON_NAME] /"
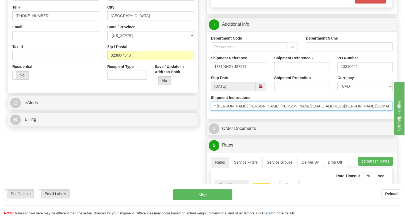
drag, startPoint x: 355, startPoint y: 116, endPoint x: 331, endPoint y: 118, distance: 23.9
click at [331, 111] on input "* [PERSON_NAME] [PERSON_NAME] [PERSON_NAME][EMAIL_ADDRESS][PERSON_NAME][DOMAIN_…" at bounding box center [302, 106] width 182 height 9
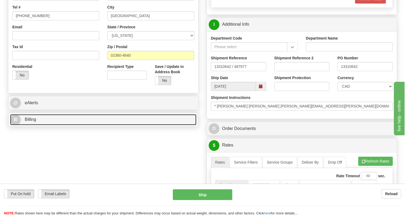
click at [32, 122] on span "Billing" at bounding box center [31, 119] width 12 height 5
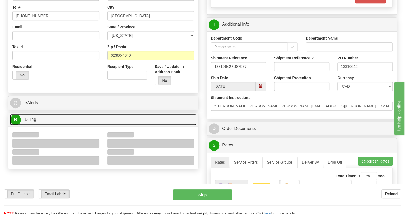
click at [32, 122] on span "Billing" at bounding box center [31, 119] width 12 height 5
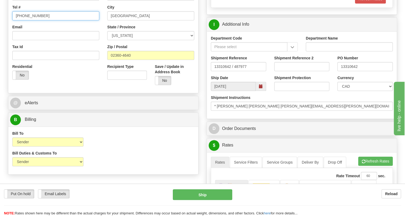
click at [34, 20] on input "[PHONE_NUMBER]" at bounding box center [55, 15] width 87 height 9
paste input "[PHONE_NUMBER]"
type input "[PHONE_NUMBER]"
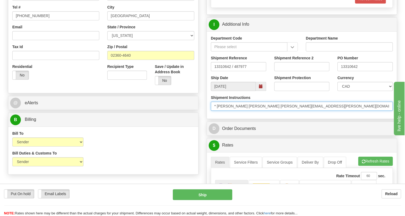
drag, startPoint x: 246, startPoint y: 117, endPoint x: 218, endPoint y: 117, distance: 27.6
click at [218, 111] on input "* [PERSON_NAME] [PERSON_NAME] [PERSON_NAME][EMAIL_ADDRESS][PERSON_NAME][DOMAIN_…" at bounding box center [302, 106] width 182 height 9
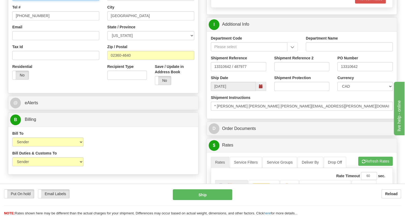
paste input "[PERSON_NAME] [PERSON_NAME]"
type input "Attn: [PERSON_NAME] / [PERSON_NAME] [PERSON_NAME]"
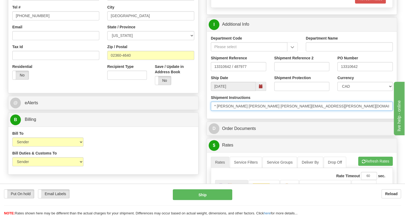
scroll to position [0, 48]
drag, startPoint x: 750, startPoint y: 253, endPoint x: 408, endPoint y: 140, distance: 360.1
click at [389, 111] on input "* [PERSON_NAME] [PERSON_NAME] [PERSON_NAME][EMAIL_ADDRESS][PERSON_NAME][DOMAIN_…" at bounding box center [302, 106] width 182 height 9
drag, startPoint x: 390, startPoint y: 118, endPoint x: 314, endPoint y: 118, distance: 75.8
click at [311, 111] on input "* [PERSON_NAME] [PERSON_NAME] [PERSON_NAME][EMAIL_ADDRESS][PERSON_NAME][DOMAIN_…" at bounding box center [302, 106] width 182 height 9
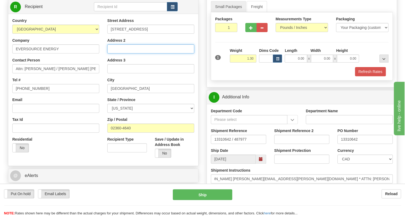
scroll to position [0, 0]
click at [109, 54] on input "Address 2" at bounding box center [150, 48] width 87 height 9
paste input "[GEOGRAPHIC_DATA], MA ELECTRIC WORK * CENTER"
drag, startPoint x: 131, startPoint y: 61, endPoint x: 114, endPoint y: 63, distance: 17.2
click at [114, 54] on input "[GEOGRAPHIC_DATA], MA ELECTRIC WORK * CENTER" at bounding box center [150, 48] width 87 height 9
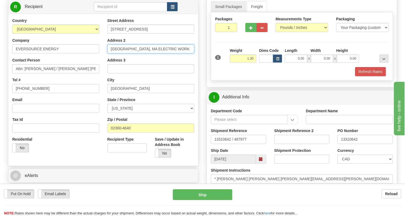
click at [132, 54] on input "[GEOGRAPHIC_DATA], MA ELECTRIC WORK * CENTER" at bounding box center [150, 48] width 87 height 9
drag, startPoint x: 152, startPoint y: 60, endPoint x: 137, endPoint y: 61, distance: 15.0
click at [137, 54] on input "Plymouth, Ma ELECTRIC WORK * CENTER" at bounding box center [150, 48] width 87 height 9
drag, startPoint x: 159, startPoint y: 60, endPoint x: 152, endPoint y: 63, distance: 8.4
click at [152, 54] on input "[GEOGRAPHIC_DATA], Ma Electric WORK * CENTER" at bounding box center [150, 48] width 87 height 9
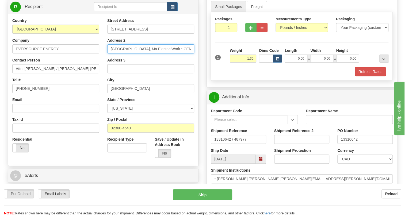
drag, startPoint x: 176, startPoint y: 62, endPoint x: 164, endPoint y: 63, distance: 12.9
click at [164, 54] on input "[GEOGRAPHIC_DATA], Ma Electric Work * CENTER" at bounding box center [150, 48] width 87 height 9
click at [160, 54] on input "[GEOGRAPHIC_DATA], Ma Electric Work * Center" at bounding box center [150, 48] width 87 height 9
type input "[GEOGRAPHIC_DATA], [GEOGRAPHIC_DATA]"
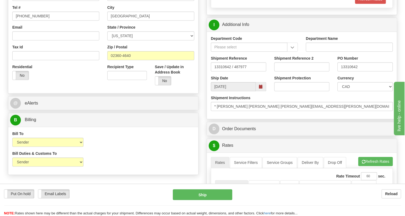
scroll to position [145, 0]
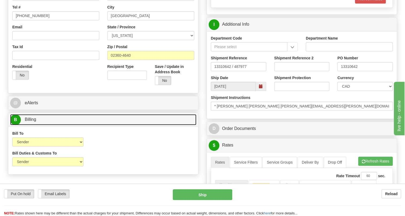
click at [36, 125] on link "B Billing" at bounding box center [103, 119] width 186 height 11
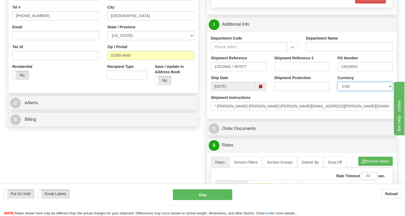
click at [356, 91] on select "CAD USD EUR ZAR [PERSON_NAME] ARN AUD AUS AWG BBD BFR BGN BHD BMD BND BRC BRL C…" at bounding box center [365, 86] width 55 height 9
select select "1"
click at [338, 91] on select "CAD USD EUR ZAR [PERSON_NAME] ARN AUD AUS AWG BBD BFR BGN BHD BMD BND BRC BRL C…" at bounding box center [365, 86] width 55 height 9
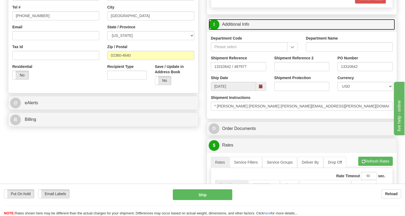
click at [240, 30] on link "I Additional Info" at bounding box center [302, 24] width 186 height 11
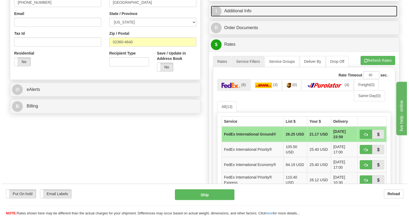
scroll to position [169, 0]
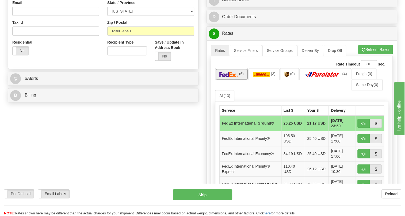
click at [233, 77] on img at bounding box center [229, 74] width 19 height 5
click at [261, 77] on img at bounding box center [261, 74] width 17 height 5
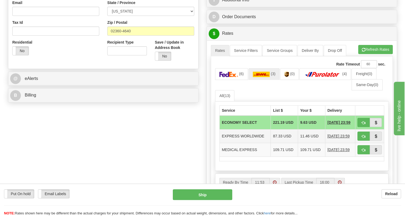
click at [251, 143] on td "EXPRESS WORLDWIDE" at bounding box center [245, 137] width 51 height 14
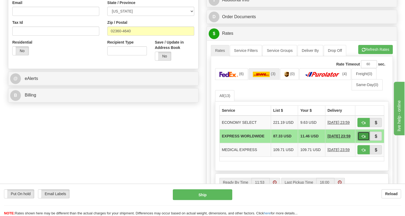
click at [364, 138] on span "button" at bounding box center [364, 136] width 4 height 3
type input "P"
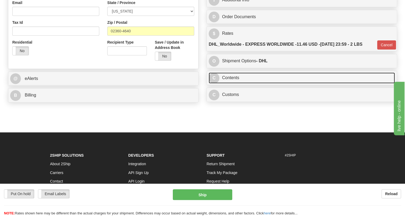
click at [231, 84] on link "C Contents" at bounding box center [302, 78] width 186 height 11
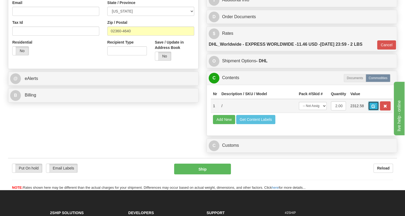
click at [373, 108] on span "button" at bounding box center [374, 106] width 4 height 3
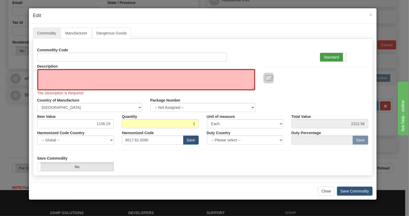
click at [329, 57] on label "Standard" at bounding box center [333, 57] width 26 height 9
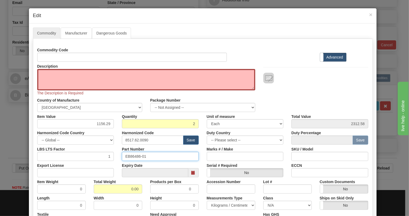
drag, startPoint x: 143, startPoint y: 156, endPoint x: 119, endPoint y: 155, distance: 24.7
click at [119, 155] on div "Part Number EB86486-01" at bounding box center [160, 153] width 85 height 16
click at [56, 73] on textarea "Description" at bounding box center [146, 79] width 218 height 21
paste textarea "COAX UNIT"
type textarea "COAX UNIT"
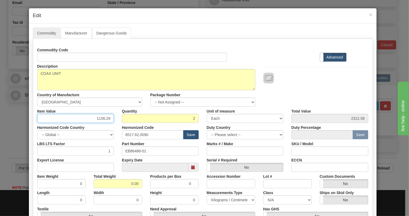
click at [104, 118] on input "1156.29" at bounding box center [75, 118] width 77 height 9
type input "925.03"
type input "1850.06"
click at [136, 134] on input "8517.62.0090" at bounding box center [153, 134] width 62 height 9
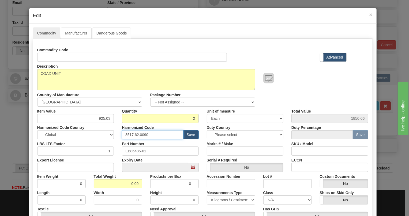
click at [136, 134] on input "8517.62.0090" at bounding box center [153, 134] width 62 height 9
click at [127, 186] on input "0.00" at bounding box center [118, 183] width 48 height 9
type input "1.00"
type input "0.5000"
click at [226, 199] on select "Pounds / Inches Kilograms / Centimeters" at bounding box center [231, 200] width 48 height 9
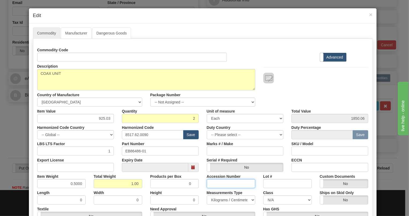
click at [207, 182] on input "Accession Number" at bounding box center [231, 183] width 48 height 9
click at [203, 184] on div "Accession Number" at bounding box center [231, 180] width 56 height 16
click at [213, 201] on select "Pounds / Inches Kilograms / Centimeters" at bounding box center [231, 200] width 48 height 9
select select "0"
click at [207, 196] on select "Pounds / Inches Kilograms / Centimeters" at bounding box center [231, 200] width 48 height 9
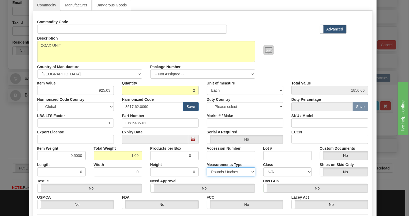
scroll to position [24, 0]
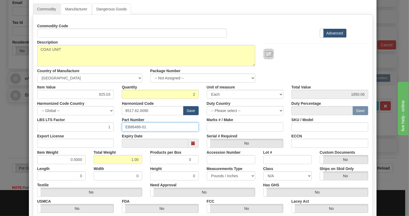
drag, startPoint x: 146, startPoint y: 127, endPoint x: 122, endPoint y: 124, distance: 24.2
click at [122, 124] on input "EB86486-01" at bounding box center [160, 127] width 77 height 9
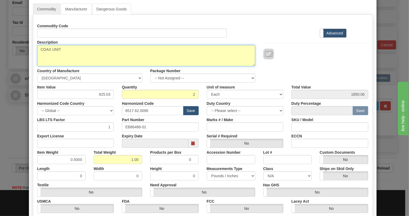
click at [74, 49] on textarea "COAX UNIT" at bounding box center [146, 55] width 218 height 21
paste textarea "EB86486-01"
click at [64, 50] on textarea "COAX UNIT p/n EB86486-01" at bounding box center [146, 55] width 218 height 21
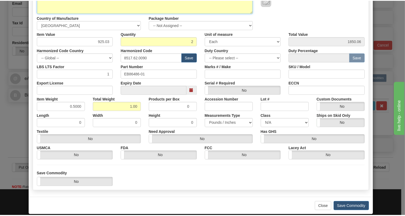
scroll to position [84, 0]
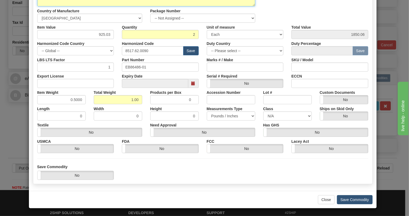
type textarea "COAX UNIT P/N EB86486-01"
click at [348, 199] on button "Save Commodity" at bounding box center [355, 199] width 36 height 9
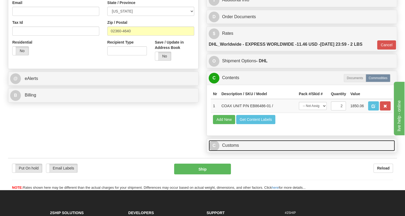
click at [232, 151] on link "C Customs" at bounding box center [302, 145] width 186 height 11
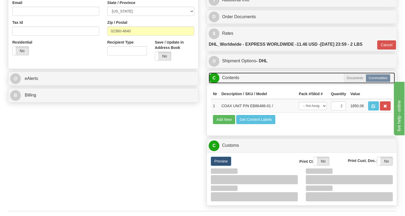
click at [236, 84] on link "C Contents" at bounding box center [302, 78] width 186 height 11
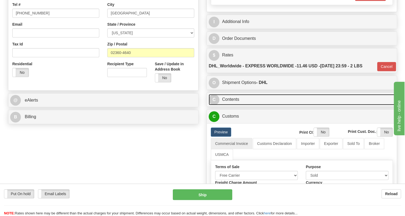
scroll to position [145, 0]
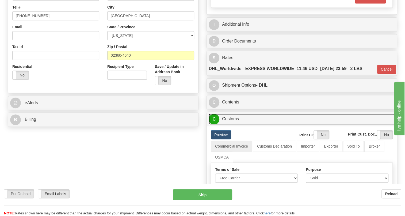
click at [232, 125] on link "C Customs" at bounding box center [302, 119] width 186 height 11
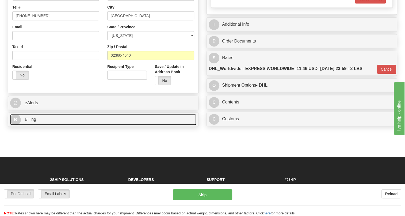
click at [31, 122] on span "Billing" at bounding box center [31, 119] width 12 height 5
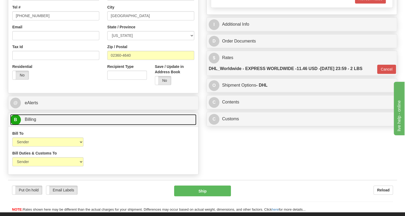
click at [31, 122] on span "Billing" at bounding box center [31, 119] width 12 height 5
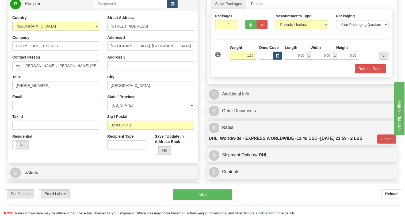
scroll to position [48, 0]
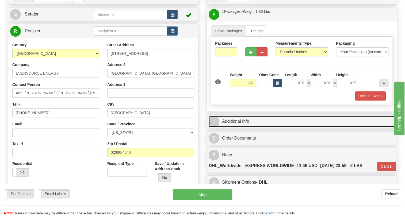
click at [241, 127] on link "I Additional Info" at bounding box center [302, 121] width 186 height 11
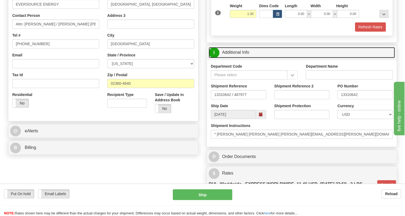
scroll to position [145, 0]
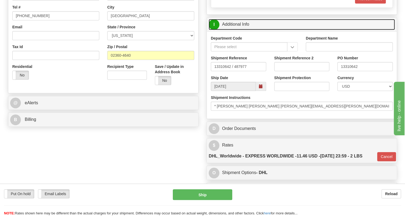
click at [238, 30] on link "I Additional Info" at bounding box center [302, 24] width 186 height 11
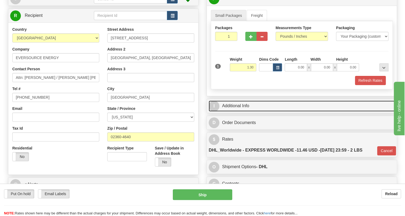
scroll to position [48, 0]
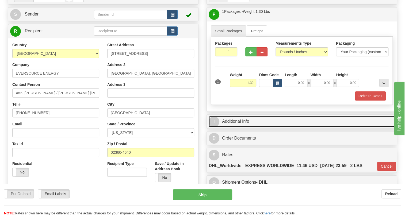
click at [244, 127] on link "I Additional Info" at bounding box center [302, 121] width 186 height 11
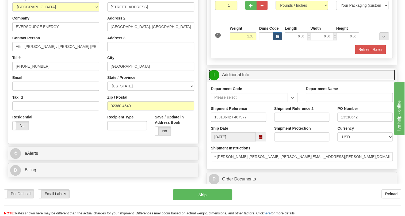
scroll to position [96, 0]
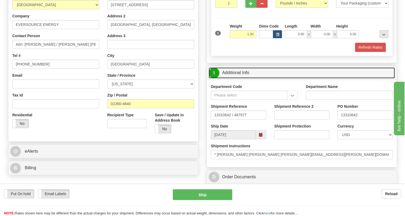
click at [238, 78] on link "I Additional Info" at bounding box center [302, 72] width 186 height 11
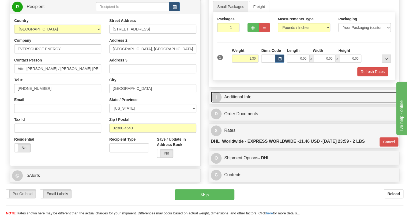
scroll to position [48, 0]
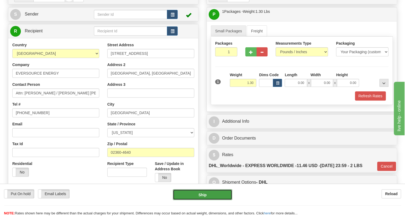
click at [203, 196] on button "Ship" at bounding box center [202, 195] width 59 height 11
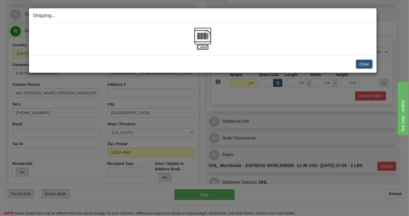
click at [204, 36] on img at bounding box center [202, 36] width 17 height 17
drag, startPoint x: 365, startPoint y: 63, endPoint x: 353, endPoint y: 64, distance: 11.8
click at [364, 63] on button "Close" at bounding box center [364, 64] width 17 height 9
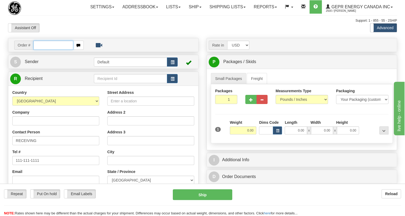
click at [50, 50] on input "text" at bounding box center [53, 45] width 40 height 9
paste input "0086681833"
click at [40, 50] on input "0086681833" at bounding box center [53, 45] width 40 height 9
type input "86681833"
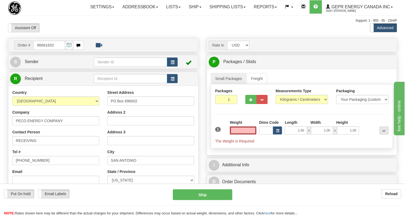
type input "0.00"
click at [135, 106] on input "PO Box 696002" at bounding box center [150, 101] width 87 height 9
paste input "[STREET_ADDRESS]"
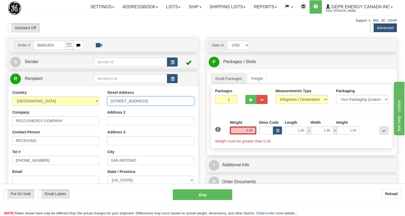
type input "[STREET_ADDRESS]"
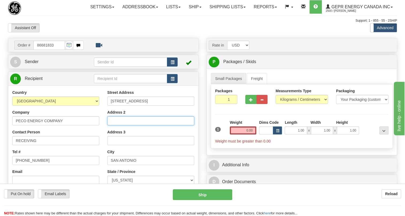
click at [113, 126] on input "Address 2" at bounding box center [150, 120] width 87 height 9
paste input "Storeroom 303 – [GEOGRAPHIC_DATA]"
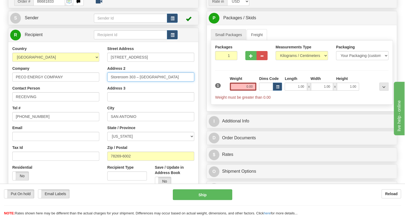
scroll to position [48, 0]
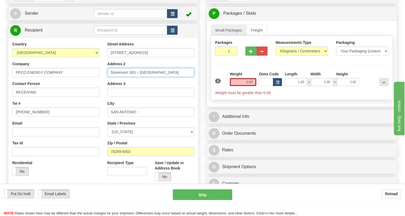
type input "Storeroom 303 – [GEOGRAPHIC_DATA]"
drag, startPoint x: 56, startPoint y: 9, endPoint x: 35, endPoint y: 9, distance: 21.1
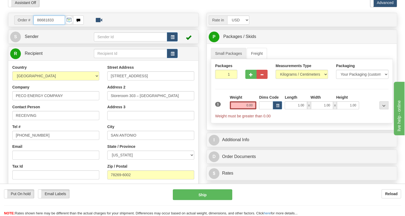
scroll to position [0, 0]
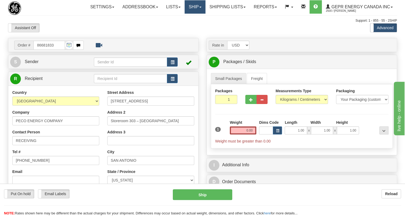
click at [198, 8] on link "Ship" at bounding box center [195, 6] width 21 height 13
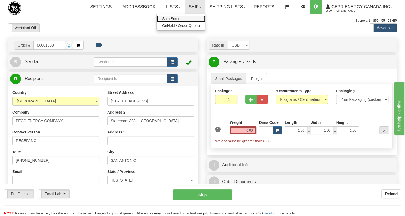
click at [174, 17] on span "Ship Screen" at bounding box center [172, 19] width 20 height 4
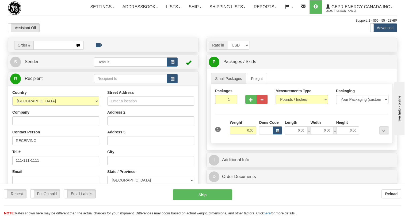
drag, startPoint x: 39, startPoint y: 58, endPoint x: 124, endPoint y: 43, distance: 85.7
click at [125, 32] on div "Assistant On Assistant Off Do a return Do a return" at bounding box center [86, 27] width 165 height 9
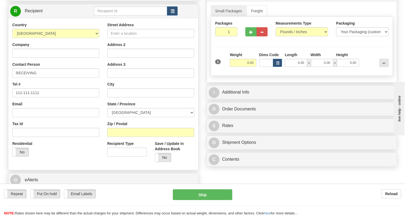
scroll to position [73, 0]
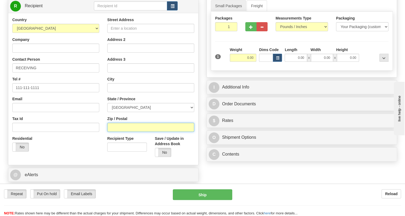
click at [111, 132] on input "Zip / Postal" at bounding box center [150, 127] width 87 height 9
paste input "19312"
type input "19312"
click at [101, 125] on div "Country [GEOGRAPHIC_DATA] [GEOGRAPHIC_DATA] [GEOGRAPHIC_DATA] [GEOGRAPHIC_DATA]…" at bounding box center [55, 86] width 95 height 139
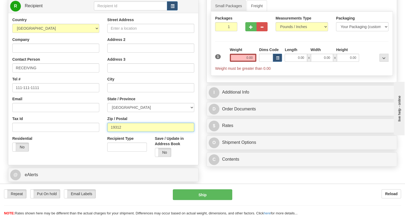
drag, startPoint x: 113, startPoint y: 138, endPoint x: 108, endPoint y: 138, distance: 4.8
click at [108, 132] on input "19312" at bounding box center [150, 127] width 87 height 9
click at [103, 104] on div "Street Address Address 2 Address 3 City State / Province [GEOGRAPHIC_DATA] [GEO…" at bounding box center [150, 89] width 95 height 144
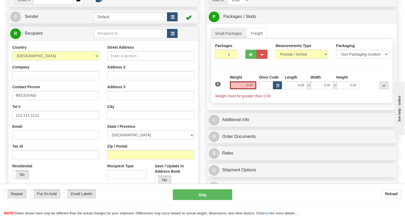
scroll to position [0, 0]
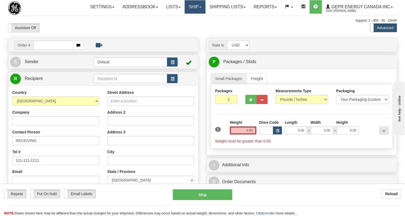
click at [199, 9] on link "Ship" at bounding box center [195, 6] width 21 height 13
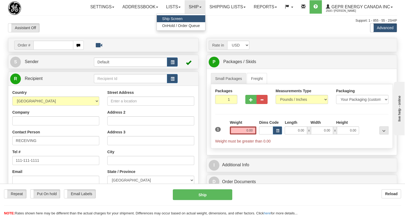
click at [177, 18] on span "Ship Screen" at bounding box center [172, 19] width 20 height 4
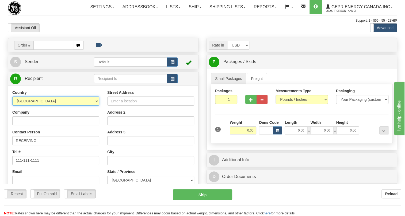
click at [96, 106] on select "[GEOGRAPHIC_DATA] [GEOGRAPHIC_DATA] [GEOGRAPHIC_DATA] [GEOGRAPHIC_DATA] [US_STA…" at bounding box center [55, 101] width 87 height 9
select select "US"
click at [12, 106] on select "[GEOGRAPHIC_DATA] [GEOGRAPHIC_DATA] [GEOGRAPHIC_DATA] [GEOGRAPHIC_DATA] [US_STA…" at bounding box center [55, 101] width 87 height 9
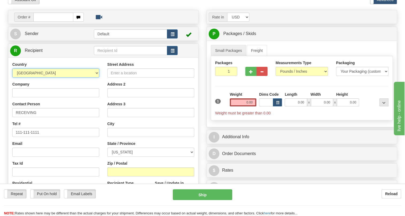
scroll to position [48, 0]
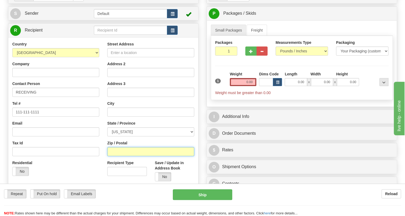
click at [114, 156] on input "Zip / Postal" at bounding box center [150, 151] width 87 height 9
paste input "19312"
type input "19312"
click at [104, 152] on div "Street Address Address 2 Address 3 City State / Province ALABAMA ALASKA ARIZONA…" at bounding box center [150, 113] width 95 height 144
type input "BERWYN"
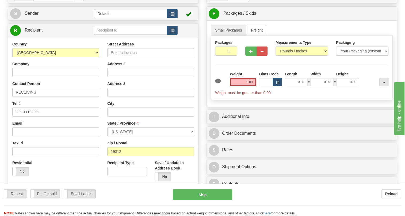
select select "PA"
click at [22, 77] on input "Company" at bounding box center [55, 72] width 87 height 9
paste input "PECO ENERGY"
type input "PECO ENERGY"
click at [121, 57] on input "Street Address" at bounding box center [150, 52] width 87 height 9
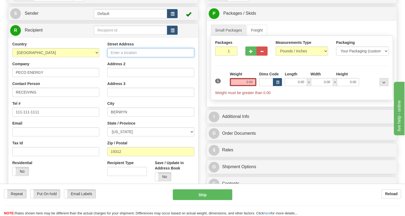
paste input "1060 West Swedesford Road"
type input "1060 West Swedesford Road"
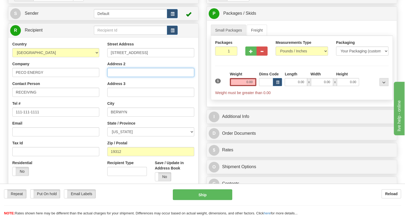
drag, startPoint x: 112, startPoint y: 84, endPoint x: 115, endPoint y: 85, distance: 2.8
click at [115, 77] on input "Address 2" at bounding box center [150, 72] width 87 height 9
paste input "Storeroom 303 – Berwyn"
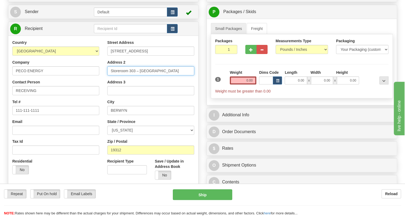
scroll to position [73, 0]
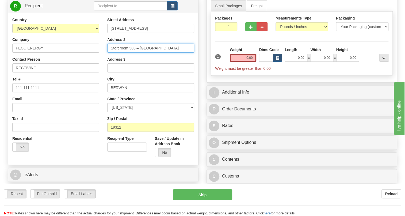
type input "Storeroom 303 – Berwyn"
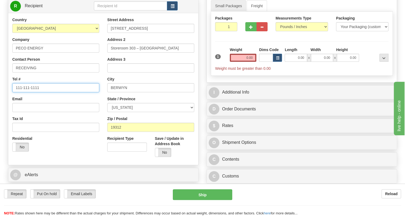
click at [33, 92] on input "111-111-1111" at bounding box center [55, 87] width 87 height 9
paste input "6106138990"
type input "6106138990"
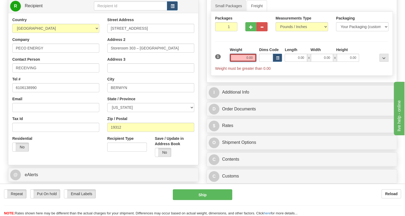
click at [244, 62] on input "0.00" at bounding box center [243, 58] width 27 height 8
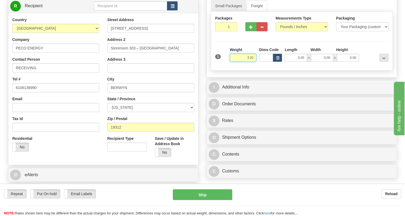
type input "3.20"
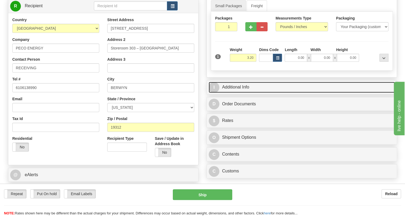
click at [239, 93] on link "I Additional Info" at bounding box center [302, 87] width 186 height 11
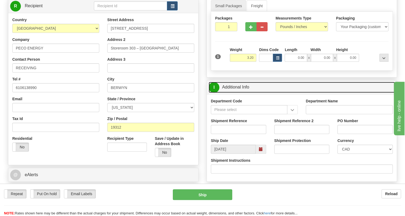
scroll to position [97, 0]
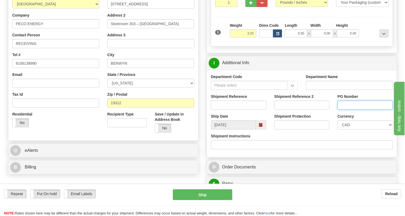
click at [347, 110] on input "PO Number" at bounding box center [365, 105] width 55 height 9
paste input "02126230OLS99521738"
drag, startPoint x: 384, startPoint y: 117, endPoint x: 359, endPoint y: 116, distance: 25.7
click at [359, 110] on input "02126230OLS99521738" at bounding box center [365, 105] width 55 height 9
type input "02126230"
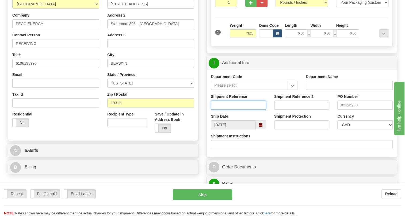
click at [216, 110] on input "Shipment Reference" at bounding box center [238, 105] width 55 height 9
paste input "526338"
type input "526338"
click at [359, 130] on select "CAD USD EUR ZAR RON ANG ARN AUD AUS AWG BBD BFR BGN BHD BMD BND BRC BRL CHP CKZ…" at bounding box center [365, 124] width 55 height 9
select select "1"
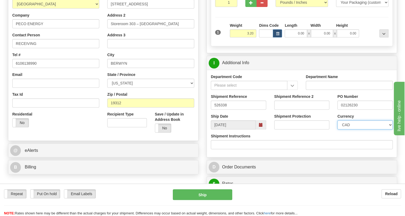
click at [338, 130] on select "CAD USD EUR ZAR RON ANG ARN AUD AUS AWG BBD BFR BGN BHD BMD BND BRC BRL CHP CKZ…" at bounding box center [365, 124] width 55 height 9
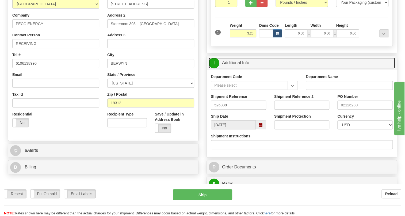
click at [237, 69] on link "I Additional Info" at bounding box center [302, 63] width 186 height 11
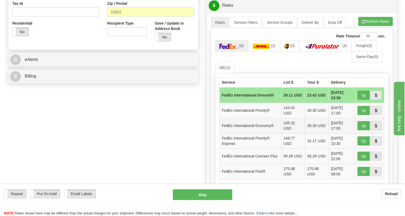
scroll to position [195, 0]
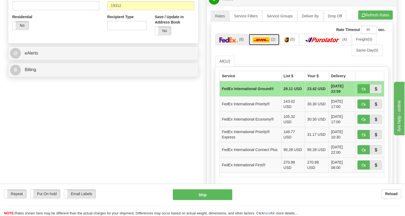
click at [263, 43] on img at bounding box center [261, 39] width 17 height 5
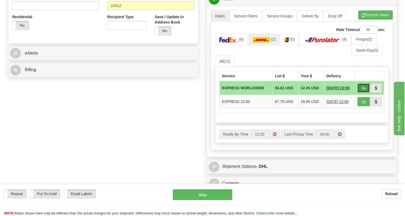
click at [363, 90] on span "button" at bounding box center [364, 88] width 4 height 3
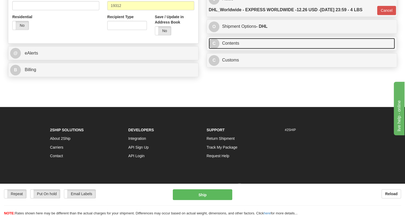
click at [230, 49] on link "C Contents" at bounding box center [302, 43] width 186 height 11
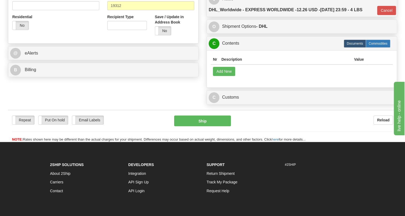
click at [379, 48] on label "Commodities" at bounding box center [378, 44] width 25 height 8
type input "D"
radio input "true"
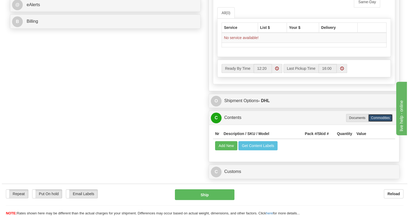
scroll to position [243, 0]
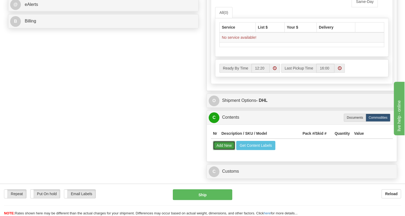
click at [222, 150] on button "Add New" at bounding box center [224, 145] width 22 height 9
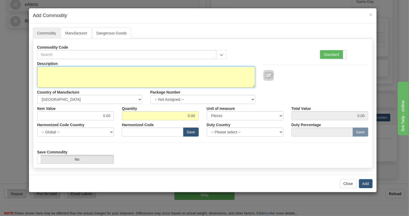
click at [50, 72] on textarea "Description" at bounding box center [146, 76] width 218 height 21
paste textarea "WESDaC D20 DC INTERFaCE"
type textarea "WESDaC D20 DC INTERFaCE"
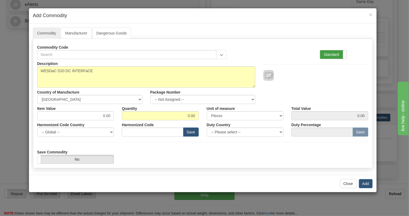
click at [331, 52] on label "Standard" at bounding box center [333, 54] width 26 height 9
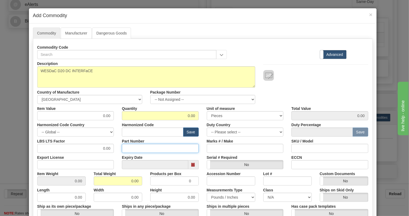
click at [126, 148] on input "Part Number" at bounding box center [160, 148] width 77 height 9
paste input "E520-0154"
type input "E520-0154"
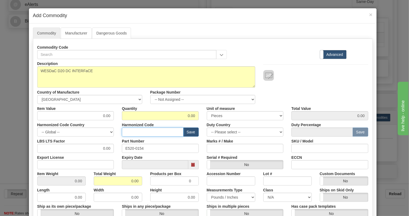
click at [127, 133] on input "text" at bounding box center [153, 132] width 62 height 9
paste input "8538.90.3000"
type input "8538.90.3000"
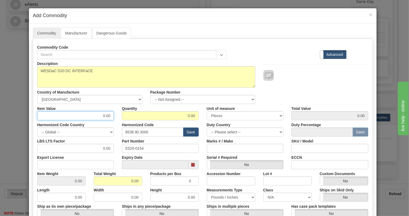
click at [109, 116] on input "0.00" at bounding box center [75, 115] width 77 height 9
type input "66.51"
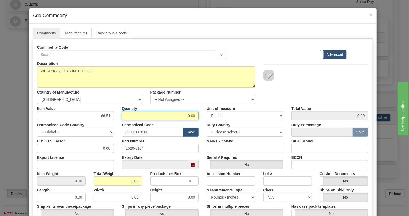
click at [186, 116] on input "0.00" at bounding box center [160, 115] width 77 height 9
type input "3"
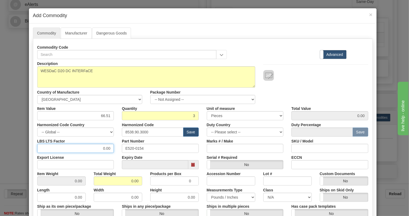
type input "199.53"
click at [102, 149] on input "0.00" at bounding box center [75, 148] width 77 height 9
click at [103, 148] on input "0.00" at bounding box center [75, 148] width 77 height 9
type input "1.00"
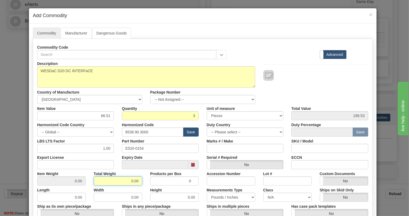
click at [131, 180] on input "0.00" at bounding box center [118, 181] width 48 height 9
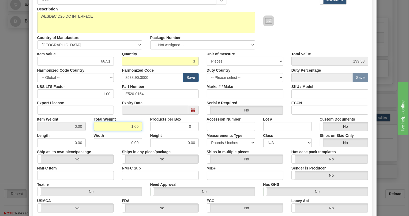
scroll to position [73, 0]
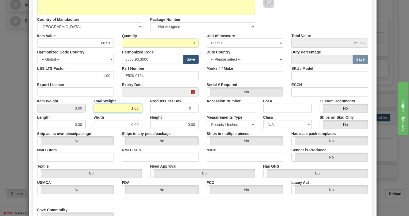
type input "1.00"
type input "0.3333"
click at [203, 150] on div "MID#" at bounding box center [245, 154] width 85 height 16
drag, startPoint x: 78, startPoint y: 106, endPoint x: 80, endPoint y: 110, distance: 5.1
click at [80, 110] on input "0.3333" at bounding box center [61, 108] width 48 height 9
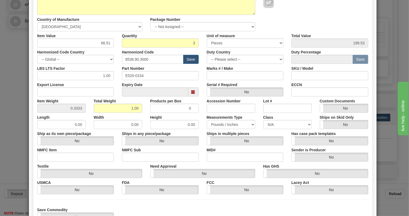
click at [86, 118] on div "Length 0.00" at bounding box center [61, 121] width 56 height 16
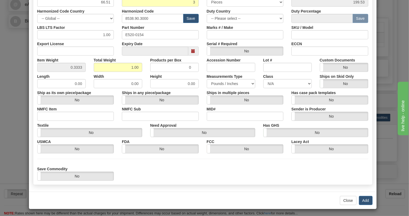
scroll to position [115, 0]
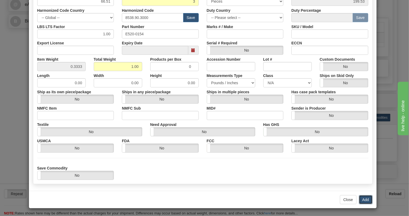
click at [365, 199] on button "Add" at bounding box center [366, 199] width 14 height 9
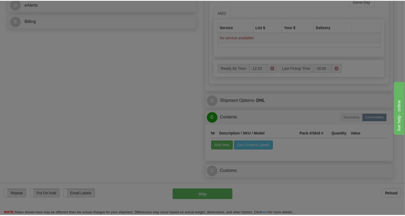
scroll to position [0, 0]
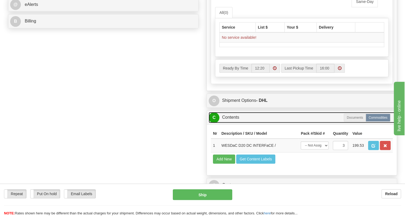
click at [228, 123] on link "C Contents" at bounding box center [302, 117] width 186 height 11
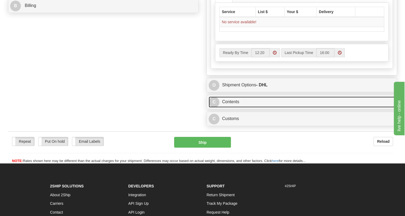
scroll to position [268, 0]
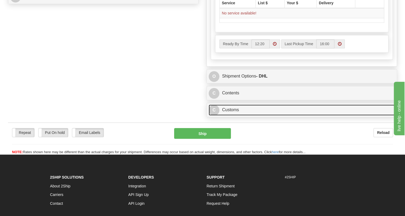
click at [233, 116] on link "C Customs" at bounding box center [302, 110] width 186 height 11
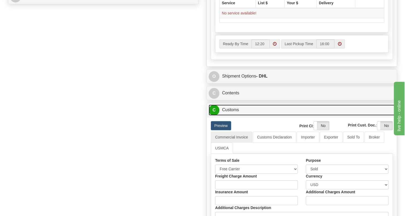
click at [233, 116] on link "C Customs" at bounding box center [302, 110] width 186 height 11
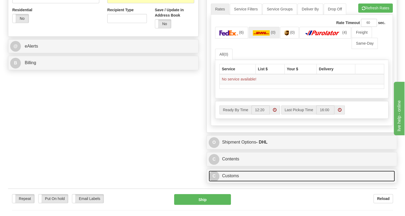
scroll to position [195, 0]
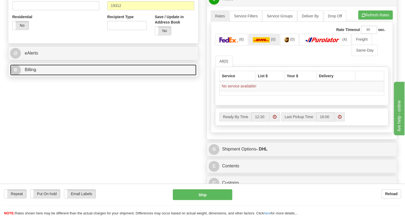
click at [36, 75] on link "B Billing" at bounding box center [103, 70] width 186 height 11
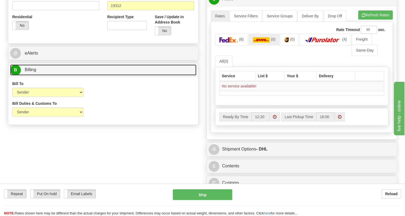
click at [31, 72] on span "Billing" at bounding box center [31, 69] width 12 height 5
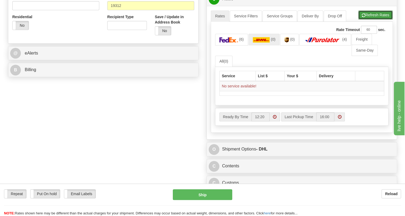
click at [372, 20] on button "Refresh Rates" at bounding box center [375, 14] width 35 height 9
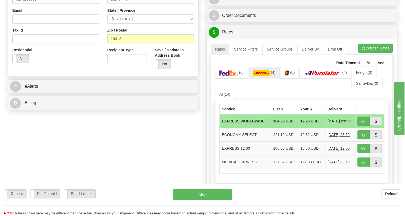
scroll to position [170, 0]
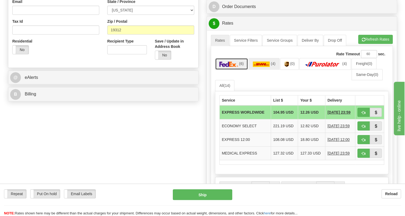
click at [235, 67] on img at bounding box center [229, 64] width 19 height 5
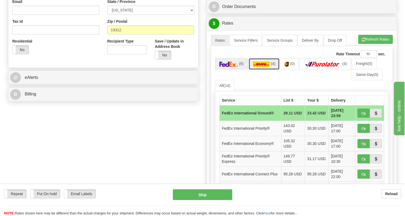
click at [261, 67] on img at bounding box center [261, 64] width 17 height 5
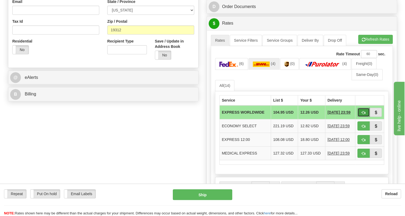
click at [364, 115] on span "button" at bounding box center [364, 112] width 4 height 3
type input "P"
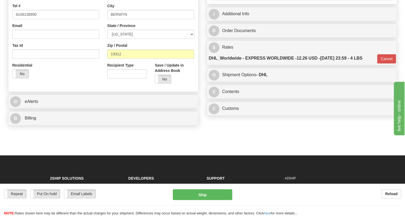
scroll to position [73, 0]
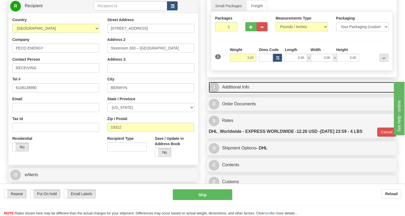
click at [244, 93] on link "I Additional Info" at bounding box center [302, 87] width 186 height 11
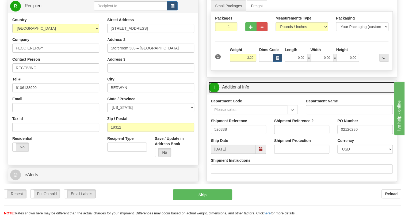
click at [244, 93] on link "I Additional Info" at bounding box center [302, 87] width 186 height 11
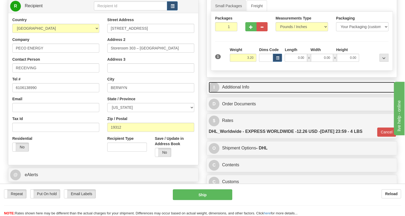
click at [238, 93] on link "I Additional Info" at bounding box center [302, 87] width 186 height 11
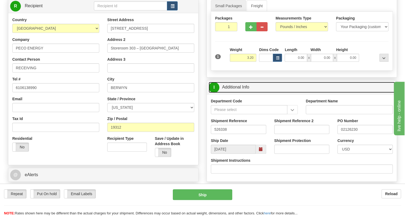
click at [237, 93] on link "I Additional Info" at bounding box center [302, 87] width 186 height 11
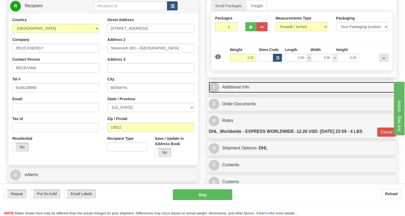
scroll to position [97, 0]
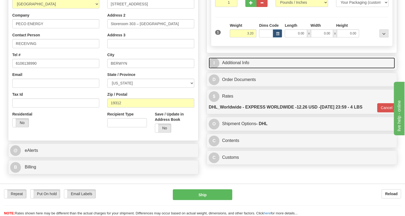
click at [240, 69] on link "I Additional Info" at bounding box center [302, 63] width 186 height 11
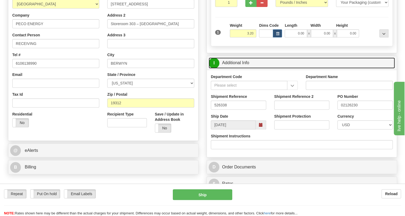
click at [239, 69] on link "I Additional Info" at bounding box center [302, 63] width 186 height 11
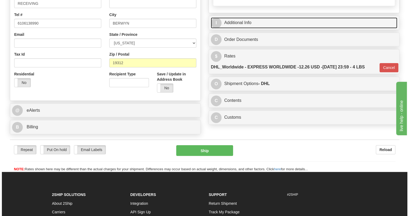
scroll to position [146, 0]
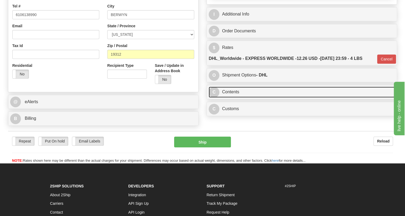
click at [232, 98] on link "C Contents" at bounding box center [302, 92] width 186 height 11
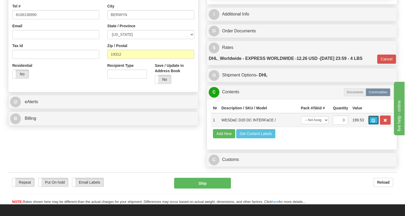
click at [375, 122] on span "button" at bounding box center [374, 120] width 4 height 3
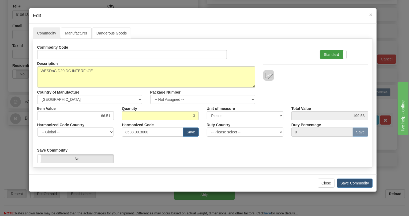
click at [330, 56] on label "Standard" at bounding box center [333, 54] width 26 height 9
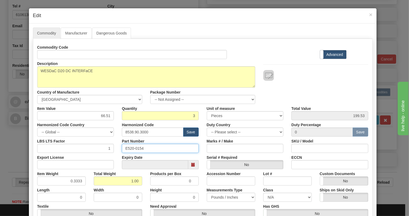
drag, startPoint x: 142, startPoint y: 149, endPoint x: 120, endPoint y: 148, distance: 22.0
click at [122, 148] on input "E520-0154" at bounding box center [160, 148] width 77 height 9
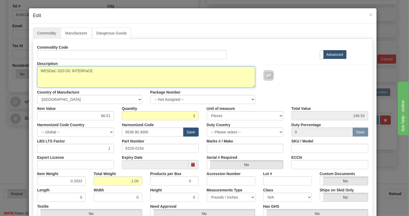
click at [107, 71] on textarea "WESDaC D20 DC INTERFaCE" at bounding box center [146, 76] width 218 height 21
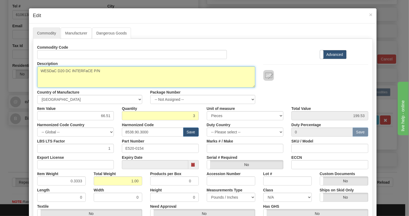
paste textarea "E520-0154"
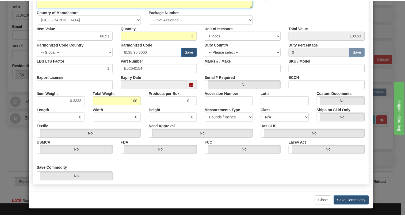
scroll to position [81, 0]
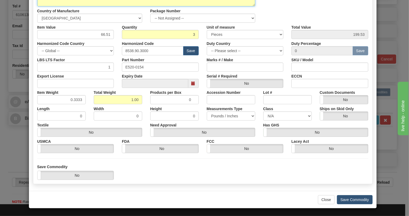
type textarea "WESDaC D20 DC INTERFaCE P/N E520-0154"
click at [352, 198] on button "Save Commodity" at bounding box center [355, 199] width 36 height 9
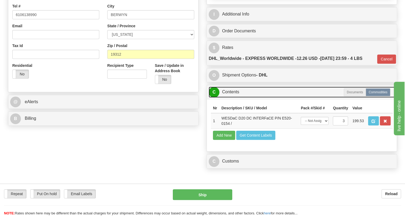
click at [230, 98] on link "C Contents" at bounding box center [302, 92] width 186 height 11
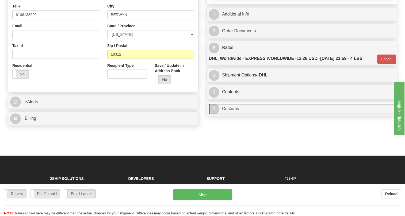
click at [230, 115] on link "C Customs" at bounding box center [302, 109] width 186 height 11
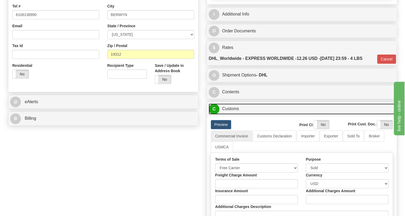
click at [230, 115] on link "C Customs" at bounding box center [302, 109] width 186 height 11
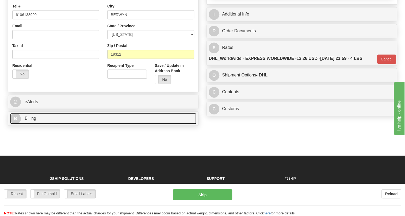
click at [31, 121] on span "Billing" at bounding box center [31, 118] width 12 height 5
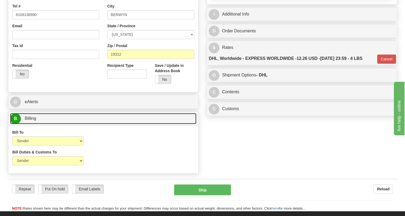
click at [31, 121] on span "Billing" at bounding box center [31, 118] width 12 height 5
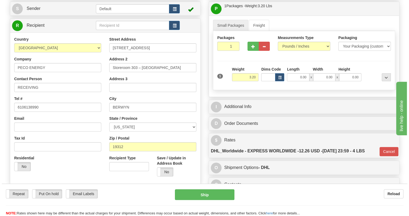
scroll to position [48, 0]
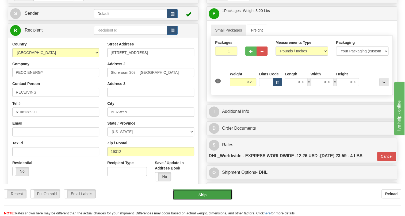
click at [201, 194] on button "Ship" at bounding box center [202, 195] width 59 height 11
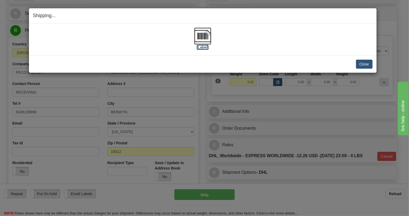
click at [203, 35] on img at bounding box center [202, 36] width 17 height 17
click at [365, 64] on button "Close" at bounding box center [364, 64] width 17 height 9
